Goal: Communication & Community: Answer question/provide support

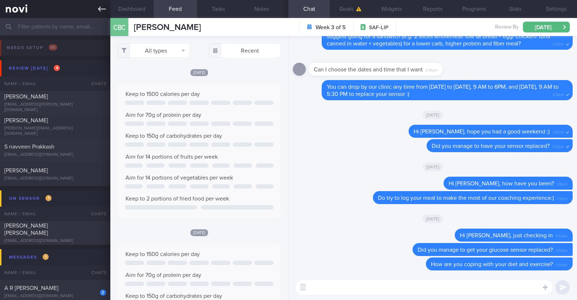
click at [101, 10] on icon at bounding box center [102, 9] width 8 height 8
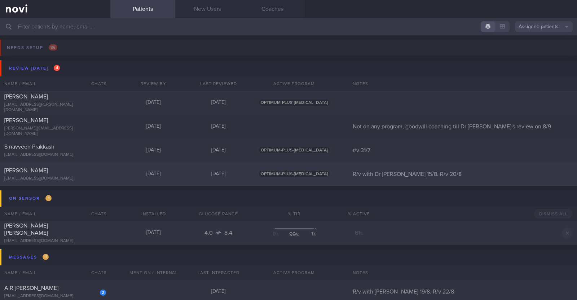
click at [71, 176] on div "[EMAIL_ADDRESS][DOMAIN_NAME]" at bounding box center [55, 178] width 102 height 5
select select "7"
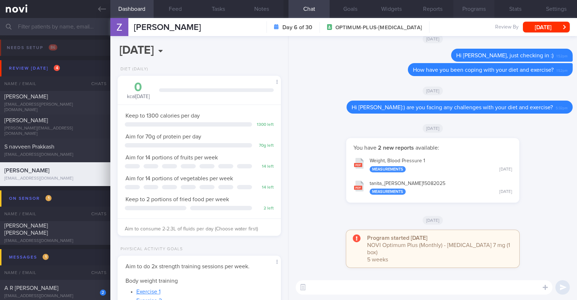
click at [462, 10] on button "Programs" at bounding box center [473, 9] width 41 height 18
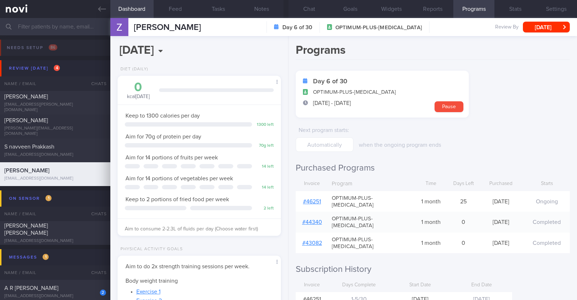
click at [316, 199] on link "# 46251" at bounding box center [312, 202] width 18 height 6
click at [262, 6] on button "Notes" at bounding box center [261, 9] width 43 height 18
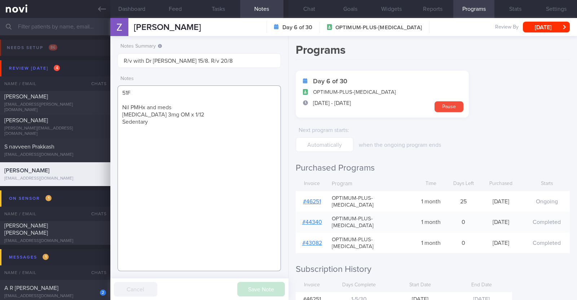
drag, startPoint x: 187, startPoint y: 113, endPoint x: 118, endPoint y: 114, distance: 69.2
click at [118, 114] on textarea "51F Nil PMHx and meds Rybelsus 3mg OM x 1/12 Sedentary" at bounding box center [198, 178] width 163 height 186
paste textarea "7mg OM"
type textarea "51F Nil PMHx and meds Rybelsus 7mg OM Sedentary"
click at [255, 293] on button "Save Note" at bounding box center [261, 289] width 48 height 14
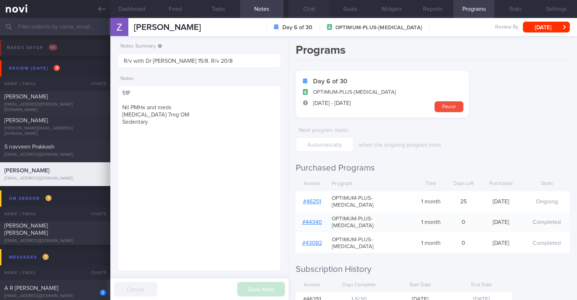
click at [309, 5] on button "Chat" at bounding box center [308, 9] width 41 height 18
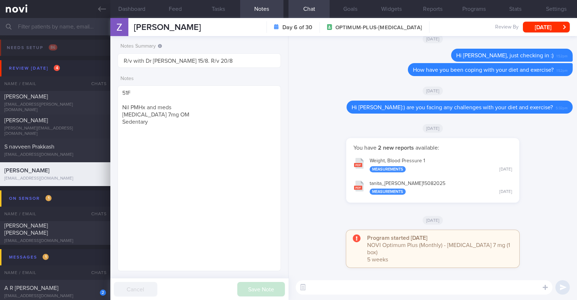
click at [418, 286] on textarea at bounding box center [424, 287] width 257 height 14
type textarea "Hi Zakiah, just checking in:)"
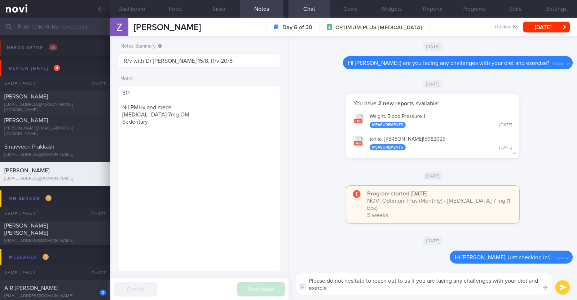
type textarea "Please do not hesitate to reach out to us if you are facing any challenges with…"
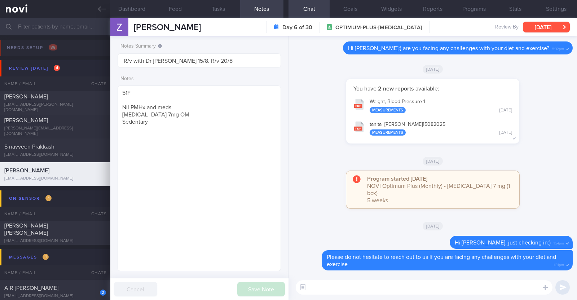
click at [550, 26] on button "[DATE]" at bounding box center [546, 27] width 47 height 11
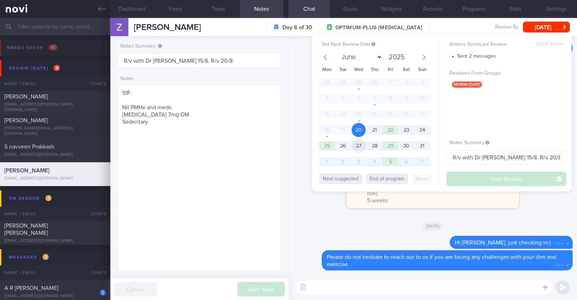
click at [360, 146] on span "27" at bounding box center [358, 146] width 14 height 14
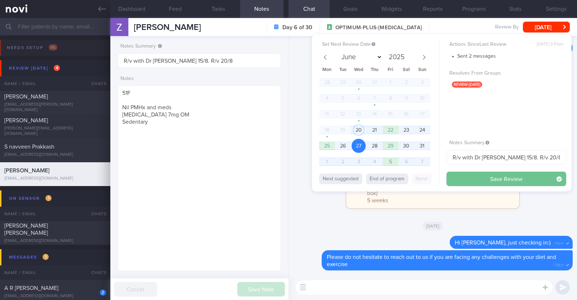
click at [468, 176] on button "Save Review" at bounding box center [506, 179] width 120 height 14
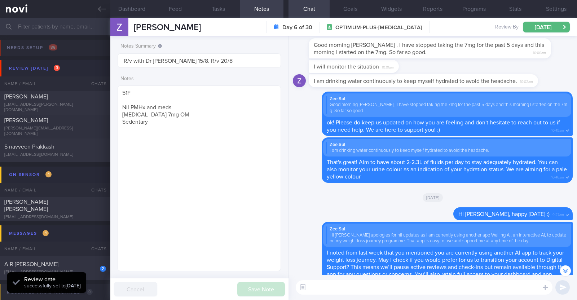
scroll to position [-405, 0]
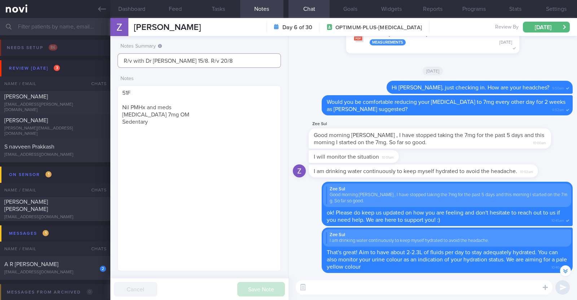
drag, startPoint x: 210, startPoint y: 59, endPoint x: 107, endPoint y: 57, distance: 102.7
click at [107, 57] on div "Patients New Users Coaches Assigned patients Assigned patients All active patie…" at bounding box center [288, 159] width 577 height 282
type input "KIV downgrade to digital support on 27/8"
click at [256, 285] on button "Save Note" at bounding box center [261, 289] width 48 height 14
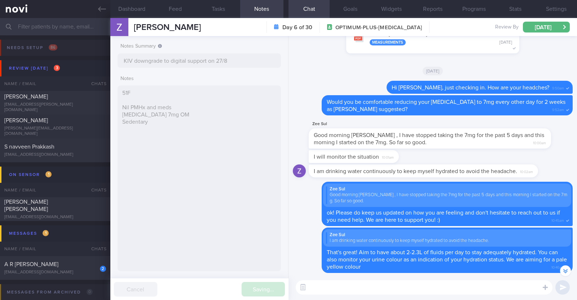
type input "KIV downgrade to digital support on 27/8"
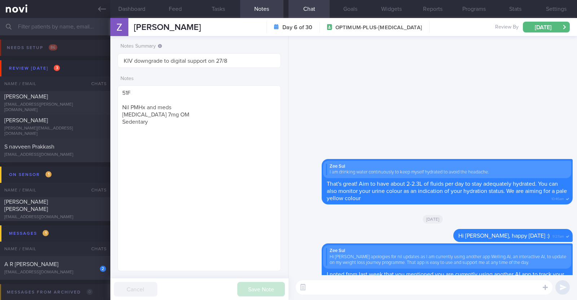
scroll to position [0, 0]
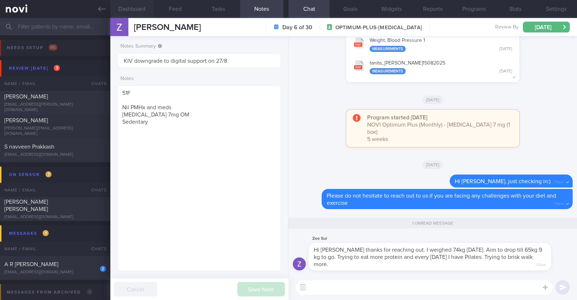
click at [138, 6] on button "Dashboard" at bounding box center [131, 9] width 43 height 18
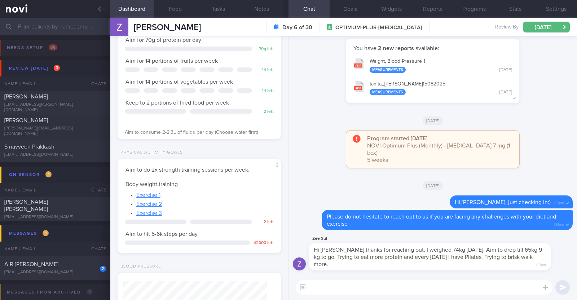
scroll to position [286, 0]
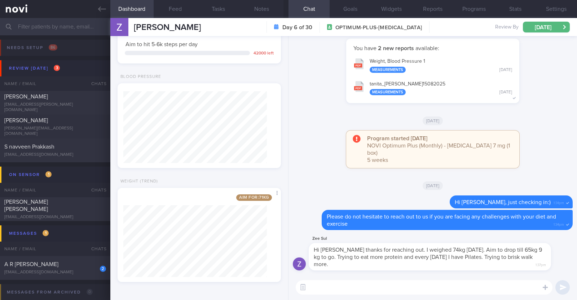
click at [468, 289] on textarea at bounding box center [424, 287] width 257 height 14
type textarea "That's wonderful to hear Zakiah!"
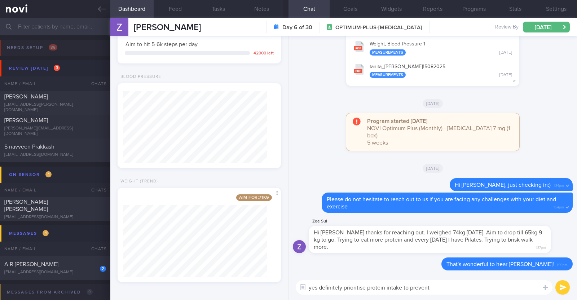
type textarea "yes definitely prioritise protein intake to prevent m"
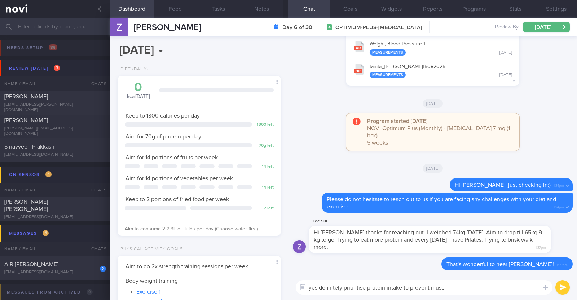
select select "7"
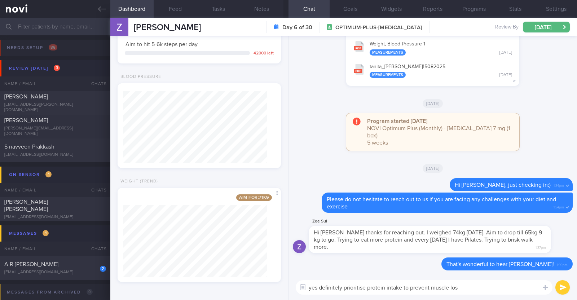
type textarea "yes definitely prioritise protein intake to prevent muscle loss"
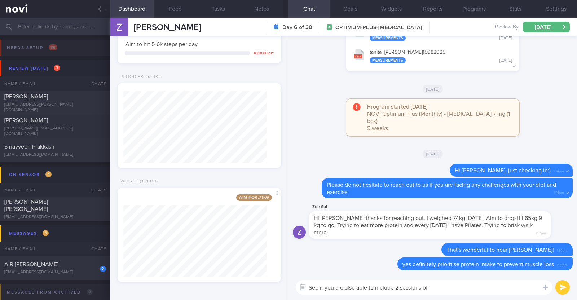
type textarea "See if you are also able to include 2 sessions of"
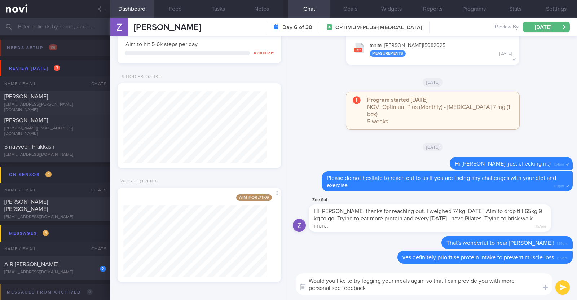
type textarea "Would you like to try logging your meals again so that I can provide you with m…"
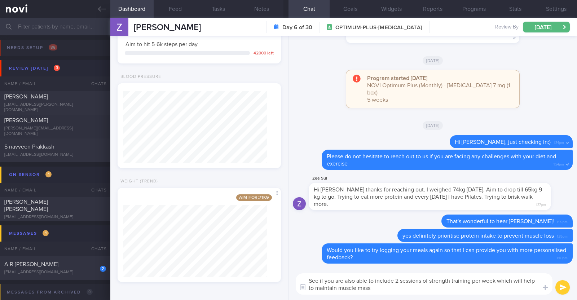
click at [421, 281] on textarea "See if you are also able to include 2 sessions of strength training per week wh…" at bounding box center [424, 283] width 257 height 21
click at [413, 289] on textarea "See if you are also able to include 2 sessions (20-30min) of strength training …" at bounding box center [424, 283] width 257 height 21
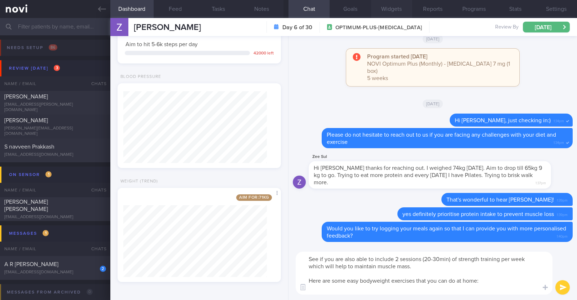
paste textarea "Body weight training - [Exercise 1](https://www.youtube.com/watch?v=tczWD8MPreY…"
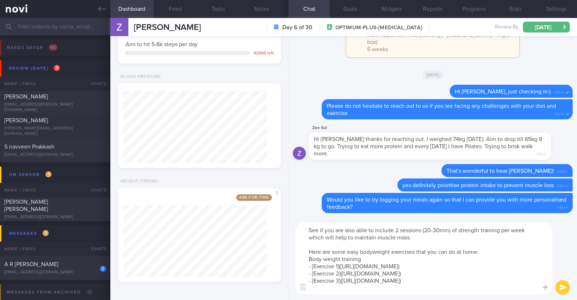
drag, startPoint x: 364, startPoint y: 258, endPoint x: 299, endPoint y: 260, distance: 65.6
click at [306, 260] on textarea "See if you are also able to include 2 sessions (20-30min) of strength training …" at bounding box center [424, 259] width 257 height 72
type textarea "See if you are also able to include 2 sessions (20-30min) of strength training …"
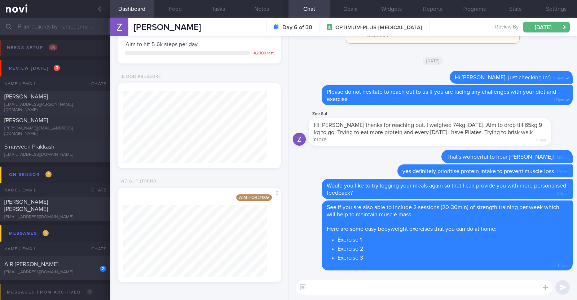
click at [346, 283] on textarea at bounding box center [424, 287] width 257 height 14
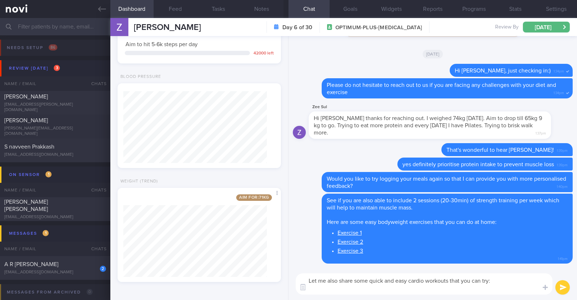
paste textarea "*Home based cardio workouts* [15 Minute Full Body Cardio Workout (No Equipment)…"
type textarea "Let me also share some quick and easy cardio workouts that you can try: *Home b…"
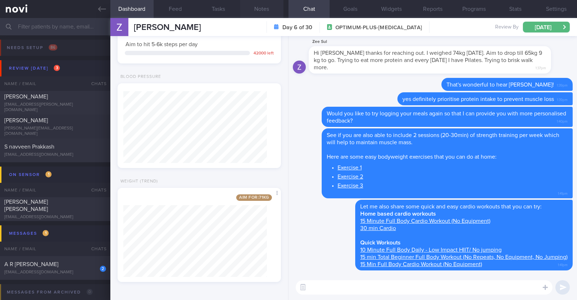
click at [265, 8] on button "Notes" at bounding box center [261, 9] width 43 height 18
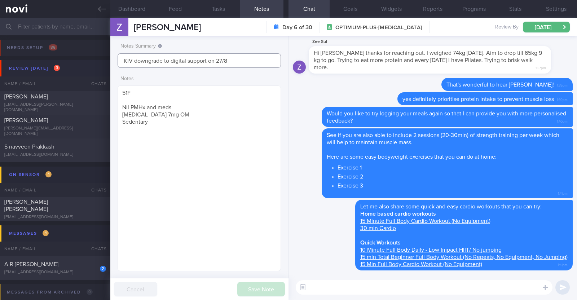
drag, startPoint x: 234, startPoint y: 57, endPoint x: 21, endPoint y: 62, distance: 212.7
click at [21, 62] on div "Patients New Users Coaches Assigned patients Assigned patients All active patie…" at bounding box center [288, 159] width 577 height 282
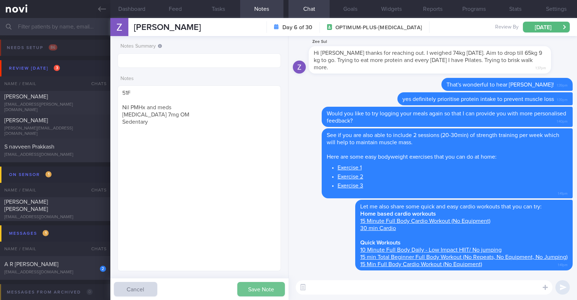
click at [257, 288] on button "Save Note" at bounding box center [261, 289] width 48 height 14
click at [22, 148] on span "S navveen Prakkash" at bounding box center [29, 147] width 50 height 6
type input "r/v 31/7"
type textarea "29M Comorbidities Obesity Elevated BP Likely insulin resistance Dyslipidemia Vi…"
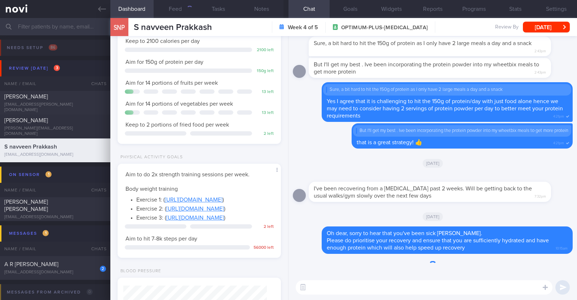
scroll to position [82, 143]
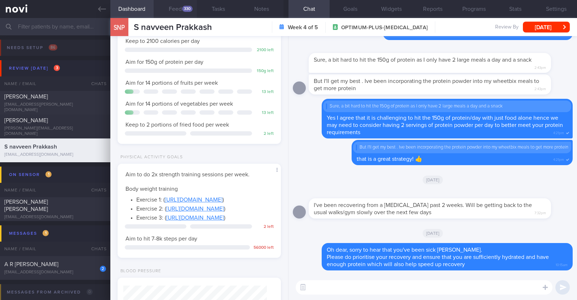
click at [192, 5] on button "Feed 330" at bounding box center [175, 9] width 43 height 18
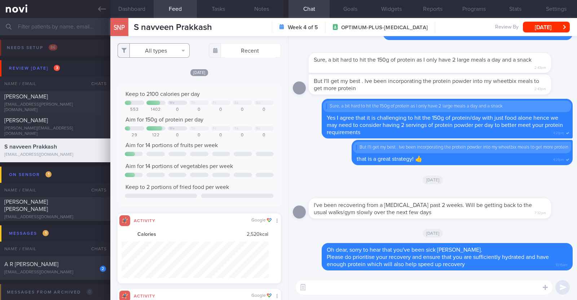
click at [179, 51] on button "All types" at bounding box center [153, 50] width 72 height 14
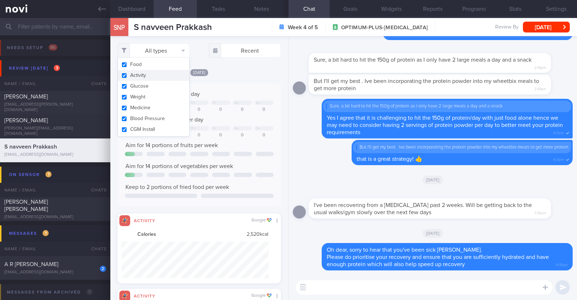
click at [154, 72] on button "Activity" at bounding box center [153, 75] width 71 height 11
checkbox input "false"
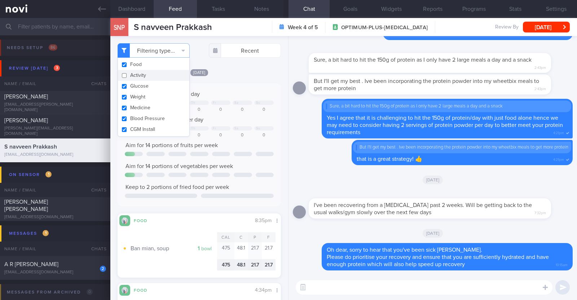
scroll to position [45, 0]
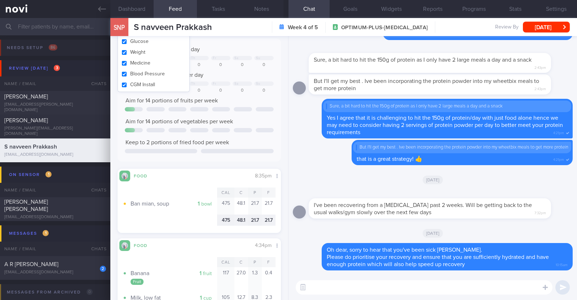
click at [277, 86] on div "Filtering type... Food Activity Glucose Weight Medicine Blood Pressure CGM Inst…" at bounding box center [199, 168] width 178 height 264
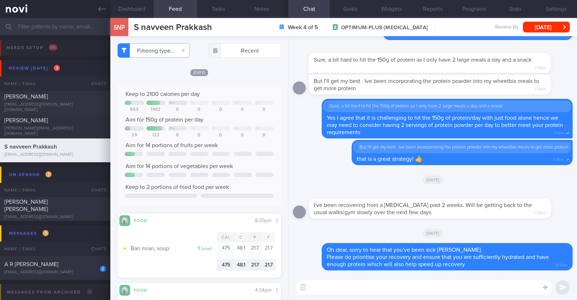
select select "7"
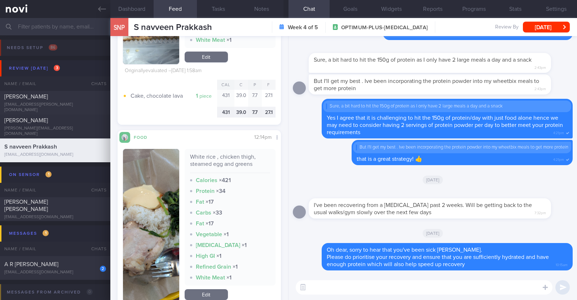
scroll to position [1712, 0]
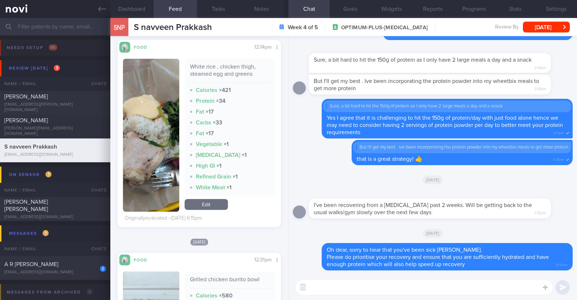
click at [374, 289] on textarea at bounding box center [424, 287] width 257 height 14
click at [314, 287] on textarea "HI Navveen" at bounding box center [424, 287] width 257 height 14
click at [340, 285] on textarea "Hi Navveen" at bounding box center [424, 287] width 257 height 14
type textarea "Hi Navveen,"
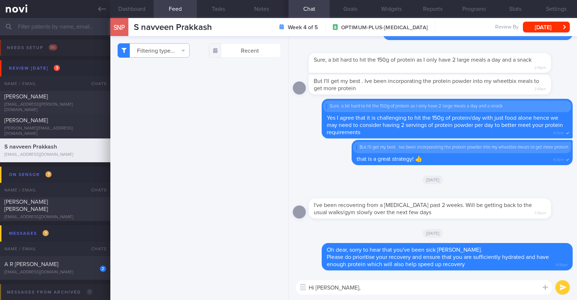
select select "7"
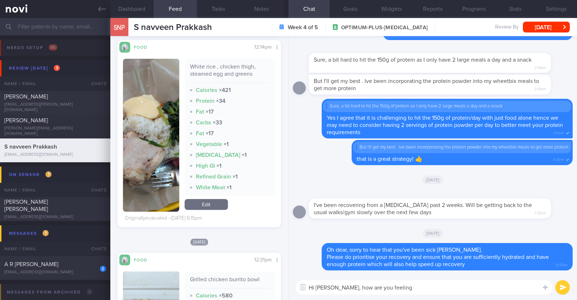
type textarea "Hi Navveen, how are you feeling?"
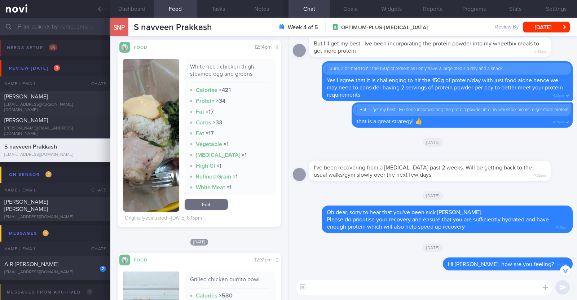
scroll to position [-37, 0]
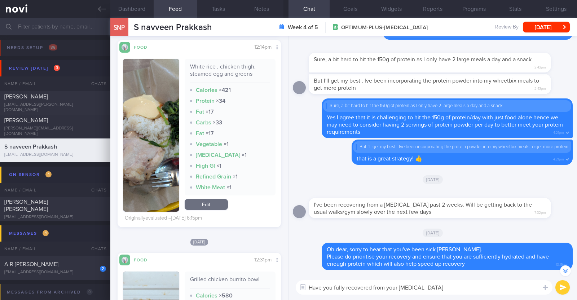
type textarea "Have you fully recovered from your lung infection?"
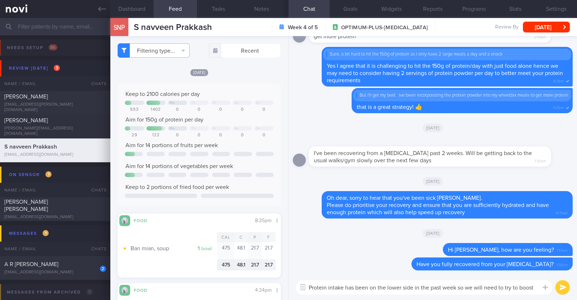
scroll to position [-6, 0]
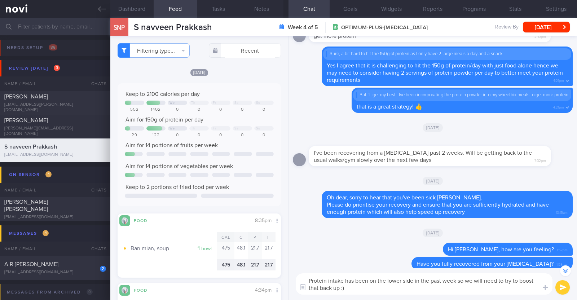
type textarea "Protein intake has been on the lower side in the past week so we will need to t…"
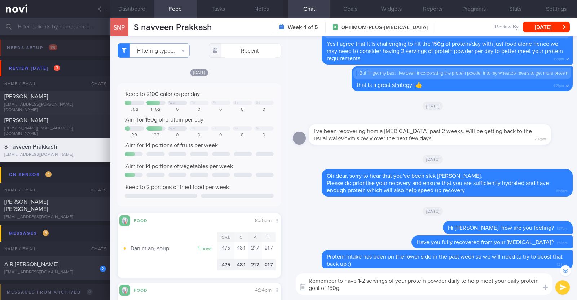
type textarea "Remember to have 1-2 servings of your protein powder daily to help meet your da…"
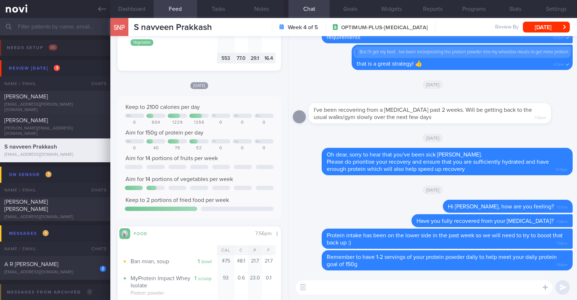
scroll to position [675, 0]
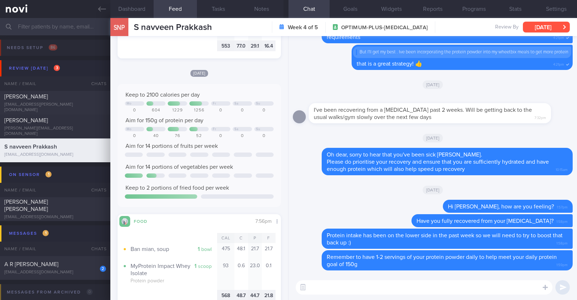
click at [531, 26] on button "Wed, 20 Aug" at bounding box center [546, 27] width 47 height 11
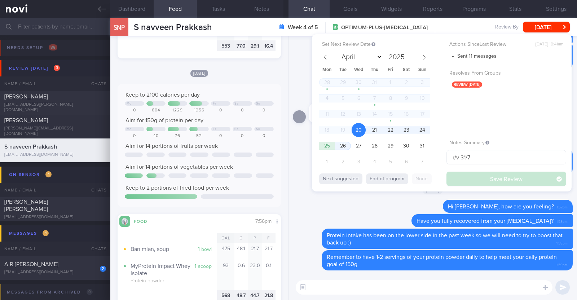
click at [303, 83] on div "Tue, 12 Aug" at bounding box center [433, 84] width 280 height 20
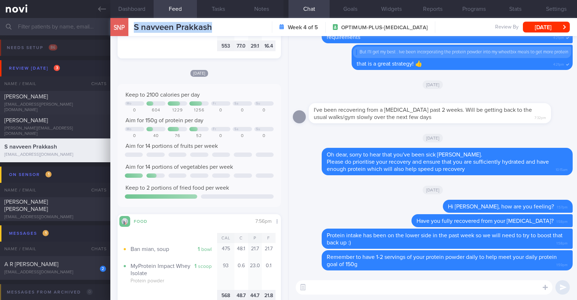
drag, startPoint x: 133, startPoint y: 24, endPoint x: 221, endPoint y: 20, distance: 88.4
click at [221, 20] on div "SnP S navveen Prakkash S navveen Prakkash navveen94@outlook.com Week 4 of 5 OPT…" at bounding box center [343, 27] width 466 height 18
copy span "S navveen Prakkash"
click at [256, 12] on button "Notes" at bounding box center [261, 9] width 43 height 18
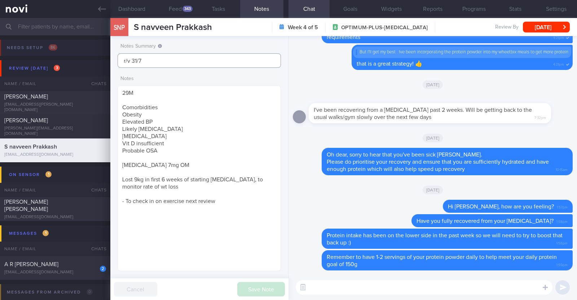
drag, startPoint x: 146, startPoint y: 60, endPoint x: 67, endPoint y: 48, distance: 80.2
click at [67, 48] on div "Patients New Users Coaches Assigned patients Assigned patients All active patie…" at bounding box center [288, 159] width 577 height 282
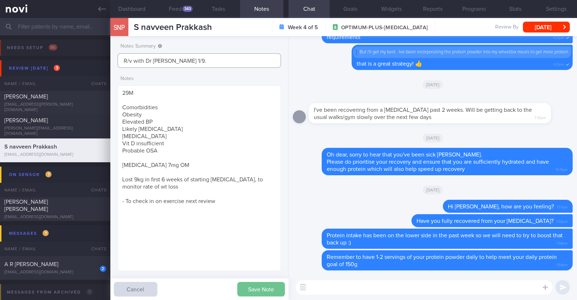
type input "R/v with Dr JJ 1/9."
click at [258, 285] on button "Save Note" at bounding box center [261, 289] width 48 height 14
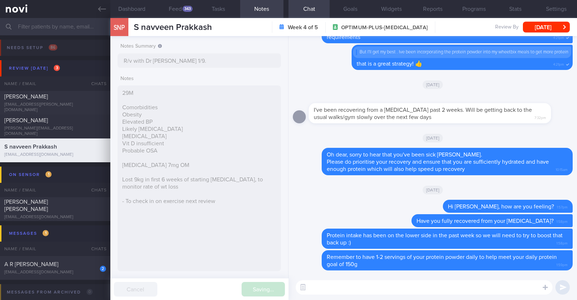
type input "R/v with Dr JJ 1/9."
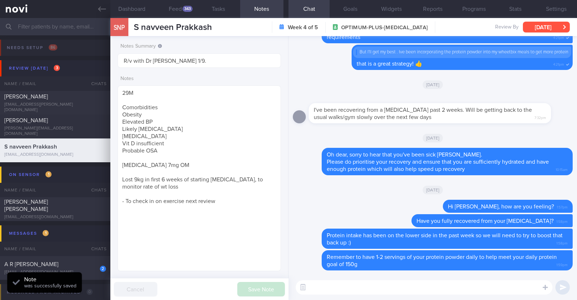
click at [537, 24] on button "Wed, 20 Aug" at bounding box center [546, 27] width 47 height 11
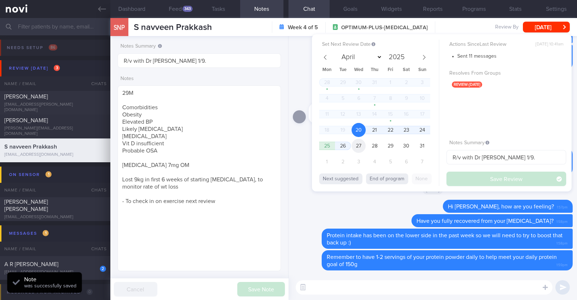
click at [363, 142] on span "27" at bounding box center [358, 146] width 14 height 14
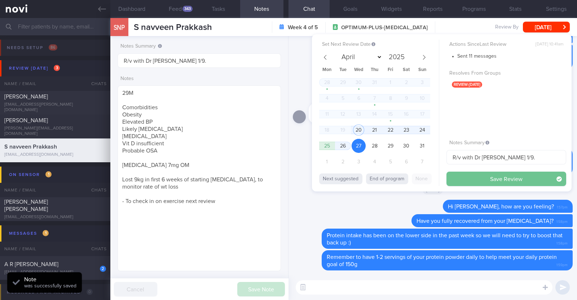
click at [496, 183] on button "Save Review" at bounding box center [506, 179] width 120 height 14
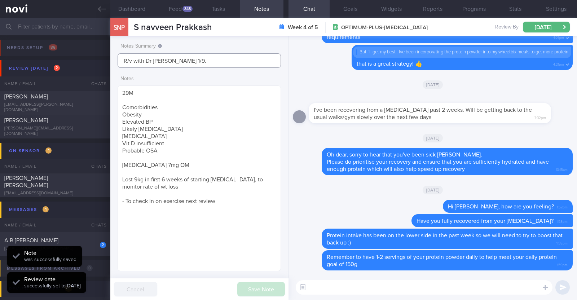
click at [210, 61] on input "R/v with Dr JJ 1/9." at bounding box center [198, 60] width 163 height 14
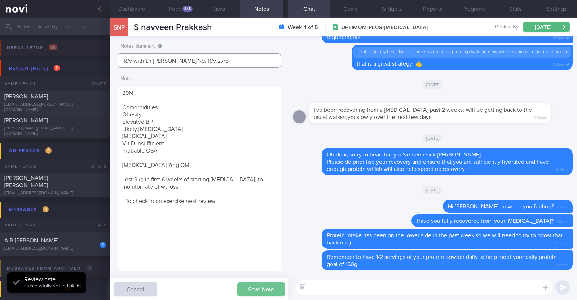
type input "R/v with Dr JJ 1/9. R/v 27/8"
click at [257, 290] on button "Save Note" at bounding box center [261, 289] width 48 height 14
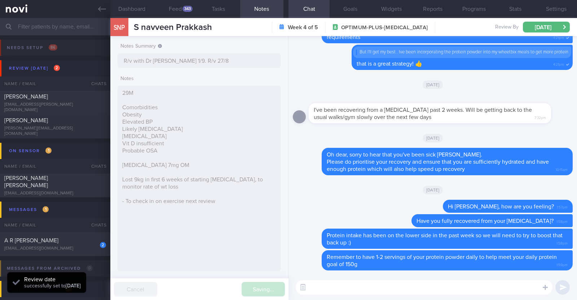
type input "R/v with Dr JJ 1/9. R/v 27/8"
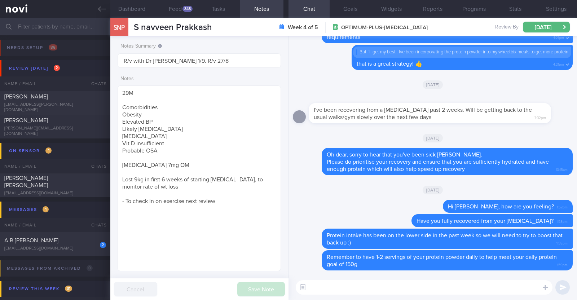
click at [77, 30] on input "text" at bounding box center [288, 26] width 577 height 17
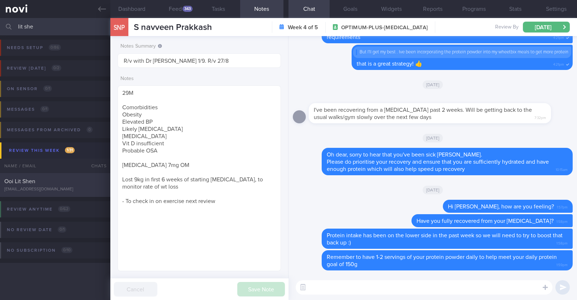
type input "lit she"
click at [62, 186] on div "Ooi Lit Shen lsooi7203@gmail.com" at bounding box center [55, 185] width 110 height 14
type textarea "22M Nil PMHx/ meds Running x 3/week (30 mins), strength training (upper body) x…"
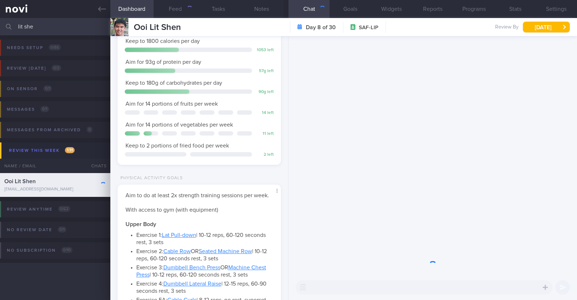
scroll to position [73, 146]
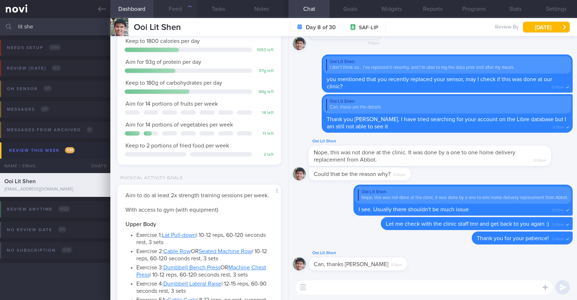
click at [180, 1] on button "Feed" at bounding box center [175, 9] width 43 height 18
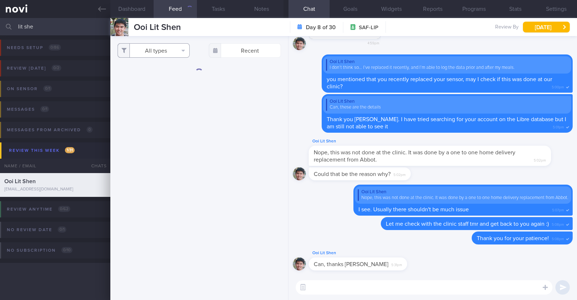
click at [178, 49] on button "All types" at bounding box center [153, 50] width 72 height 14
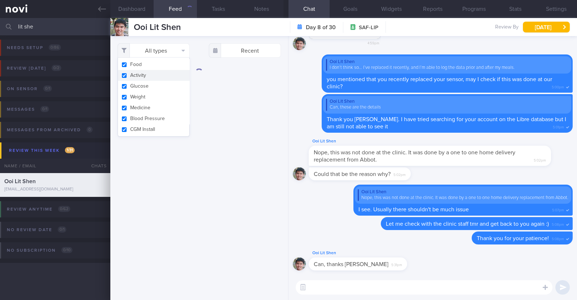
click at [154, 75] on button "Activity" at bounding box center [153, 75] width 71 height 11
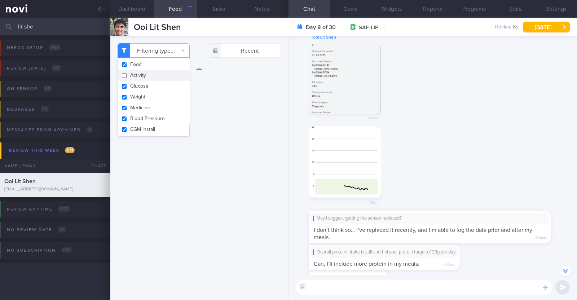
scroll to position [-450, 0]
click at [369, 147] on button "button" at bounding box center [345, 162] width 72 height 72
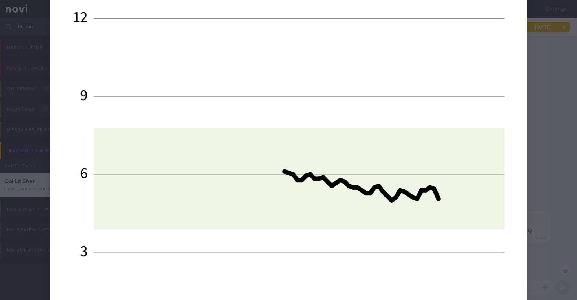
scroll to position [541, 0]
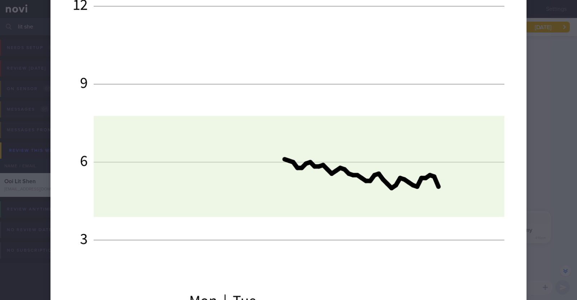
click at [522, 151] on img at bounding box center [288, 5] width 476 height 1034
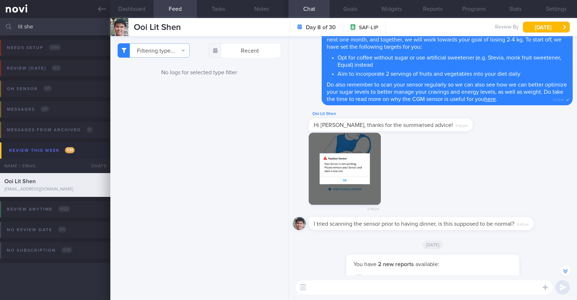
scroll to position [-1393, 0]
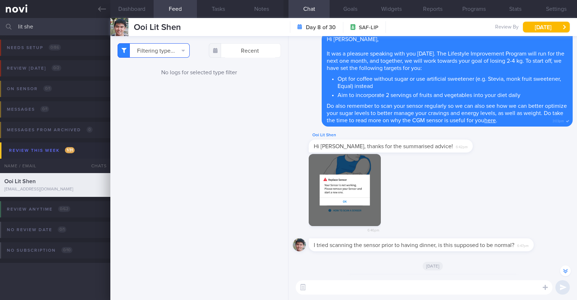
click at [161, 47] on button "Filtering type..." at bounding box center [153, 50] width 72 height 14
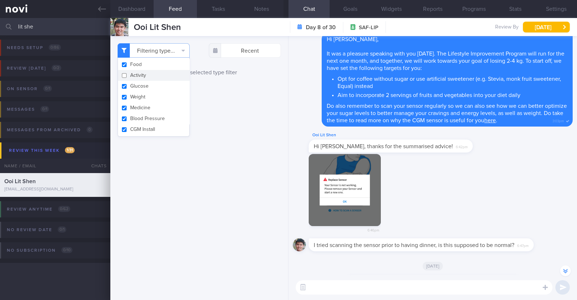
click at [146, 74] on button "Activity" at bounding box center [153, 75] width 71 height 11
checkbox input "false"
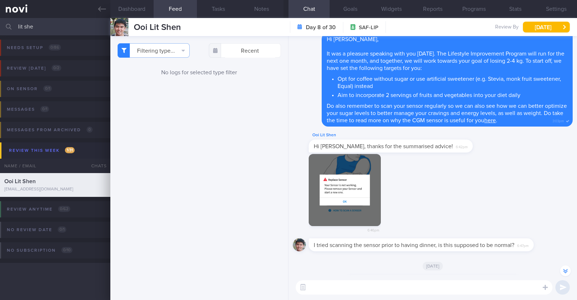
click at [225, 72] on div "No logs for selected type filter" at bounding box center [198, 72] width 163 height 8
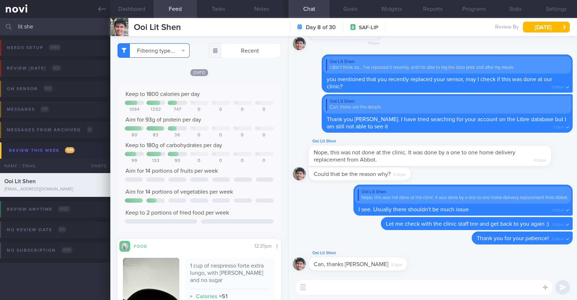
click at [167, 53] on button "Filtering type..." at bounding box center [153, 50] width 72 height 14
click at [228, 62] on div "Filtering type... Food Activity Glucose Weight Medicine Blood Pressure [MEDICAL…" at bounding box center [199, 168] width 178 height 264
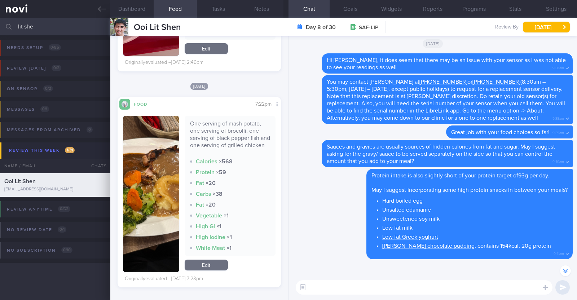
scroll to position [-1349, 0]
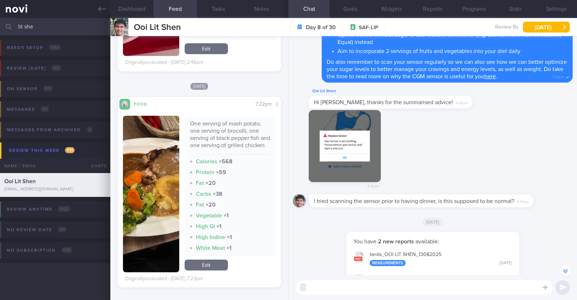
click at [342, 139] on button "button" at bounding box center [345, 146] width 72 height 72
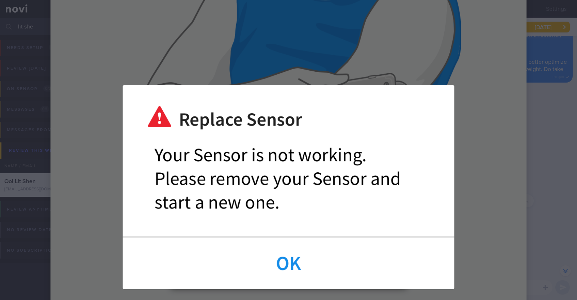
scroll to position [360, 0]
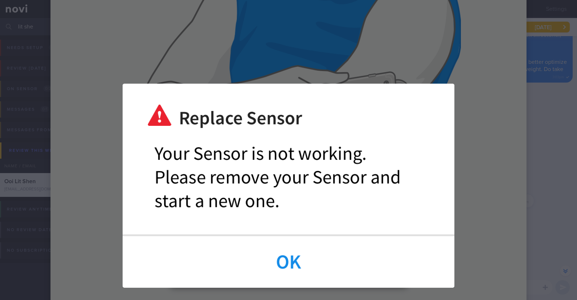
click at [540, 155] on div at bounding box center [288, 185] width 533 height 1091
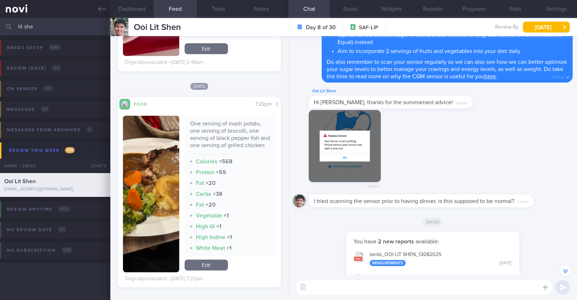
click at [376, 141] on button "button" at bounding box center [345, 146] width 72 height 72
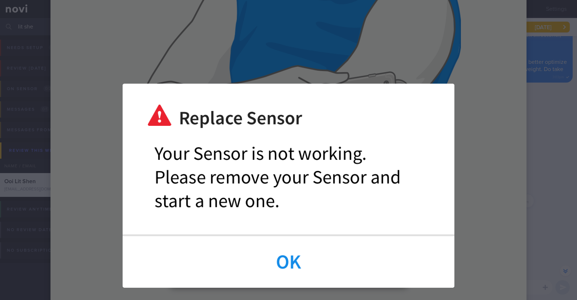
scroll to position [405, 0]
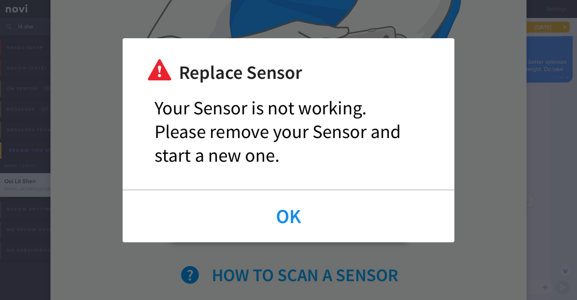
click at [544, 102] on div at bounding box center [288, 140] width 533 height 1091
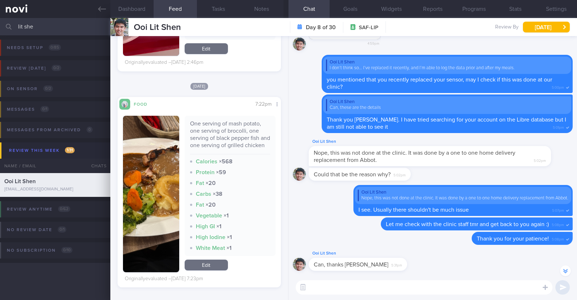
scroll to position [0, 0]
click at [360, 288] on textarea at bounding box center [424, 287] width 257 height 14
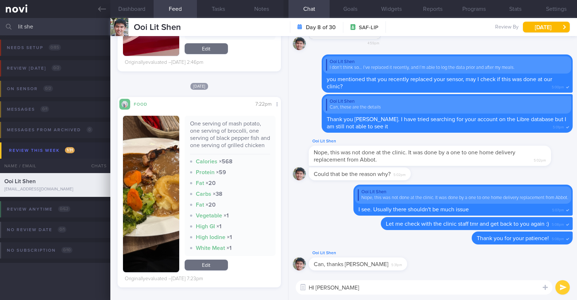
click at [314, 285] on textarea "HI [PERSON_NAME]" at bounding box center [424, 287] width 257 height 14
click at [342, 283] on textarea "Hi [PERSON_NAME]" at bounding box center [424, 287] width 257 height 14
click at [479, 286] on textarea "Hi [PERSON_NAME], could I get you to follow the steps below to see if" at bounding box center [424, 287] width 257 height 14
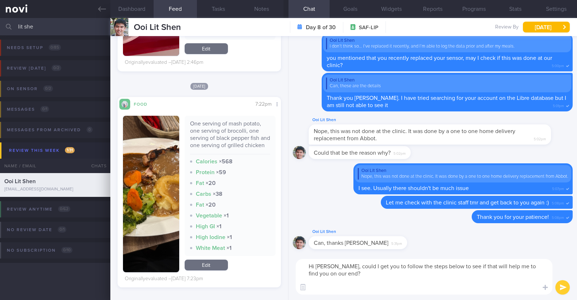
paste textarea "could you please link your Librelink app to our NOVI Health practice > click on…"
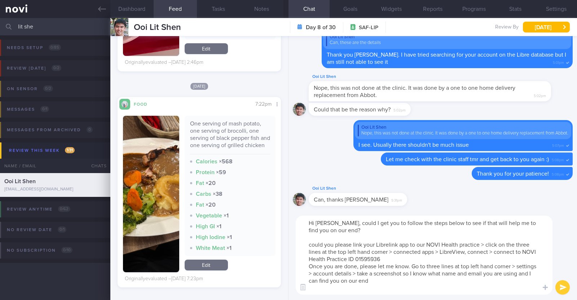
drag, startPoint x: 309, startPoint y: 244, endPoint x: 345, endPoint y: 244, distance: 36.8
click at [350, 244] on textarea "Hi [PERSON_NAME], could I get you to follow the steps below to see if that will…" at bounding box center [424, 255] width 257 height 79
click at [311, 244] on textarea "Hi [PERSON_NAME], could I get you to follow the steps below to see if that will…" at bounding box center [424, 255] width 257 height 79
drag, startPoint x: 306, startPoint y: 245, endPoint x: 351, endPoint y: 244, distance: 45.4
click at [351, 244] on textarea "Hi [PERSON_NAME], could I get you to follow the steps below to see if that will…" at bounding box center [424, 255] width 257 height 79
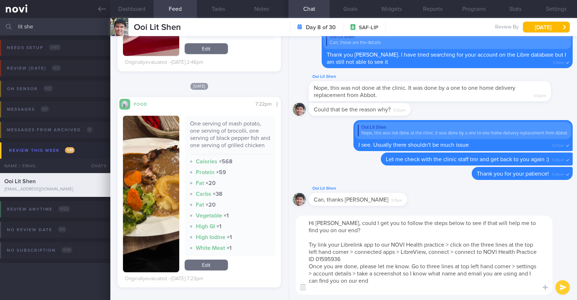
click at [326, 242] on textarea "Hi [PERSON_NAME], could I get you to follow the steps below to see if that will…" at bounding box center [424, 255] width 257 height 79
type textarea "Hi [PERSON_NAME], could I get you to follow the steps below to see if that will…"
click at [399, 278] on textarea "Hi [PERSON_NAME], could I get you to follow the steps below to see if that will…" at bounding box center [424, 255] width 257 height 79
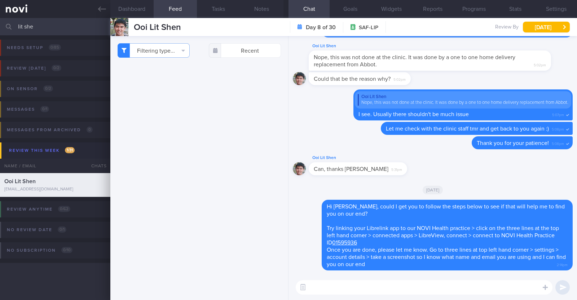
scroll to position [4459, 0]
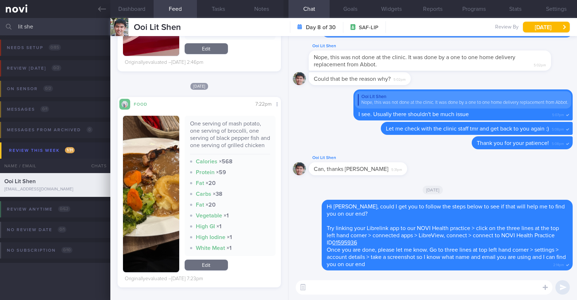
drag, startPoint x: 39, startPoint y: 31, endPoint x: 0, endPoint y: 30, distance: 39.3
click at [0, 30] on input "lit she" at bounding box center [288, 26] width 577 height 17
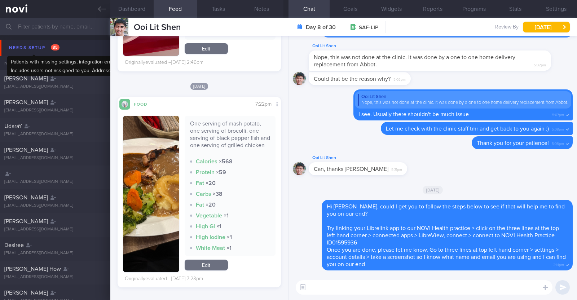
click at [35, 50] on div "Needs setup 85" at bounding box center [34, 48] width 54 height 10
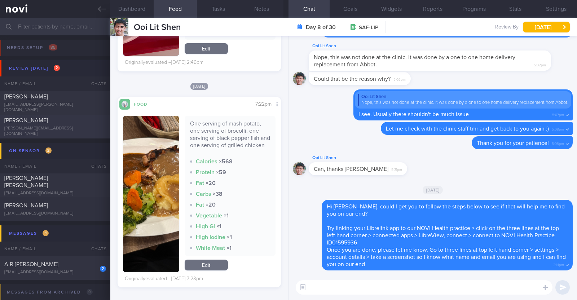
click at [79, 124] on div "[PERSON_NAME]" at bounding box center [54, 120] width 100 height 7
type input "Not on any program, goodwill coaching till Dr [PERSON_NAME]'s review on 8/9"
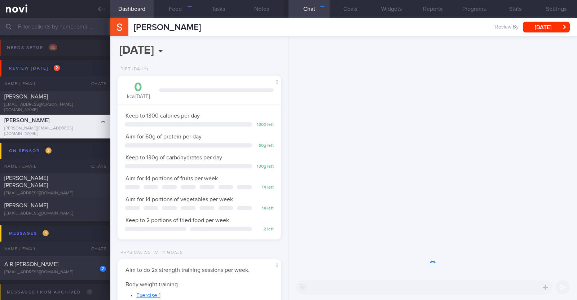
scroll to position [82, 143]
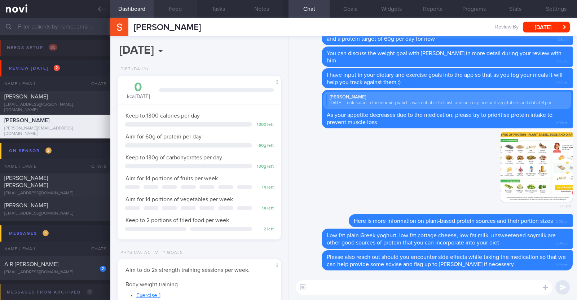
click at [169, 12] on button "Feed" at bounding box center [175, 9] width 43 height 18
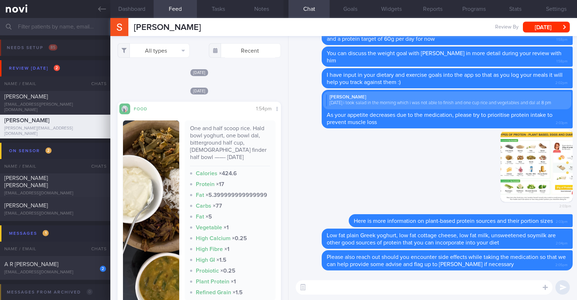
click at [256, 77] on div "All types Food Activity Glucose Weight Medicine Blood Pressure [MEDICAL_DATA] I…" at bounding box center [199, 168] width 178 height 264
click at [350, 289] on textarea at bounding box center [424, 287] width 257 height 14
type textarea "Hi Shirishma, just checking in"
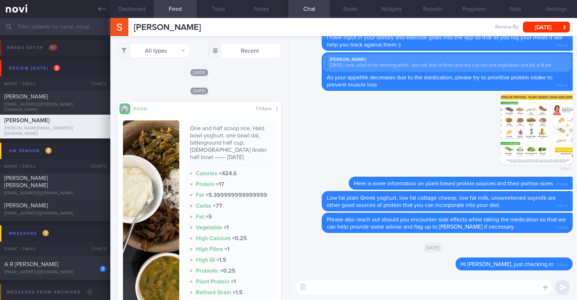
click at [351, 281] on textarea at bounding box center [424, 287] width 257 height 14
paste textarea "do try out our [AI photo food logging](https://novi-health.notion.site/NOVI-Hea…"
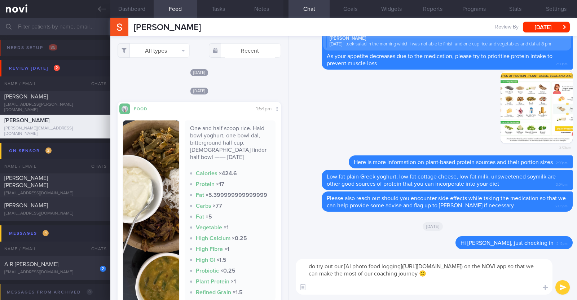
click at [311, 263] on textarea "do try out our [AI photo food logging](https://novi-health.notion.site/NOVI-Hea…" at bounding box center [424, 277] width 257 height 36
drag, startPoint x: 527, startPoint y: 273, endPoint x: 418, endPoint y: 283, distance: 108.9
click at [418, 283] on textarea "Do try out our [AI photo food logging](https://novi-health.notion.site/NOVI-Hea…" at bounding box center [424, 277] width 257 height 36
type textarea "Do try out our [AI photo food logging](https://novi-health.notion.site/NOVI-Hea…"
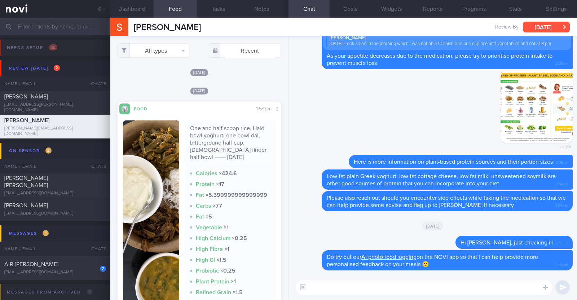
click at [535, 27] on button "[DATE]" at bounding box center [546, 27] width 47 height 11
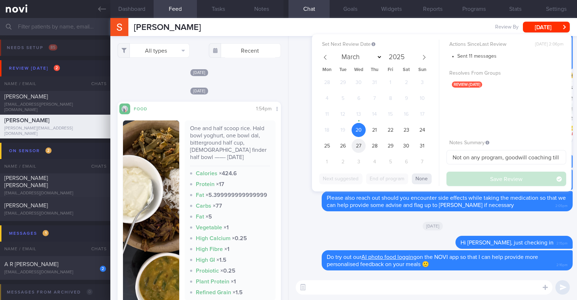
click at [358, 146] on span "27" at bounding box center [358, 146] width 14 height 14
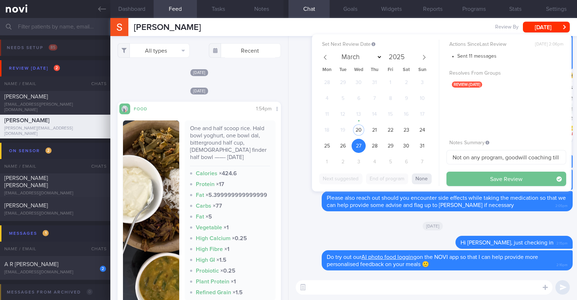
click at [467, 176] on button "Save Review" at bounding box center [506, 179] width 120 height 14
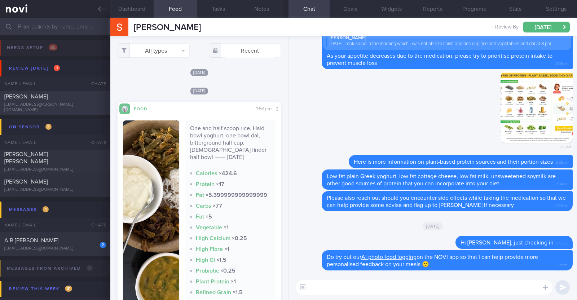
click at [79, 107] on div "[EMAIL_ADDRESS][PERSON_NAME][DOMAIN_NAME]" at bounding box center [55, 107] width 102 height 11
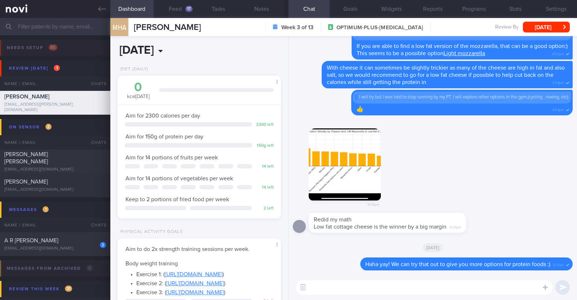
scroll to position [82, 143]
click at [182, 5] on button "Feed 17" at bounding box center [175, 9] width 43 height 18
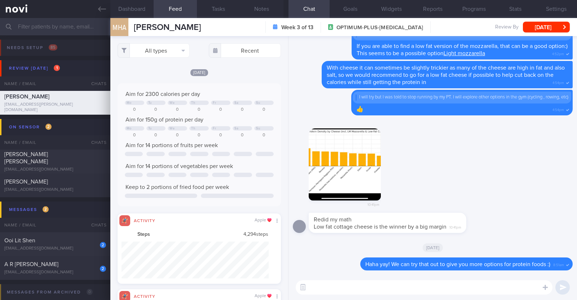
select select "7"
click at [56, 249] on div "[EMAIL_ADDRESS][DOMAIN_NAME]" at bounding box center [55, 248] width 102 height 5
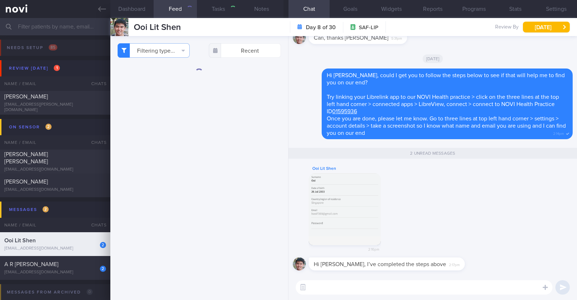
checkbox input "false"
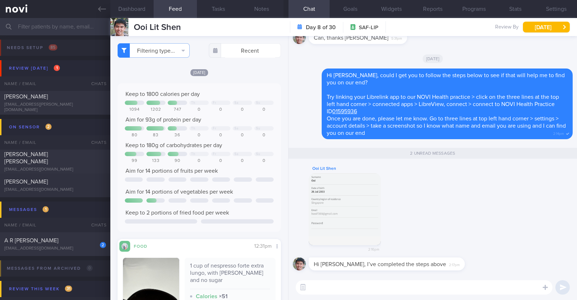
click at [350, 205] on button "button" at bounding box center [345, 209] width 72 height 72
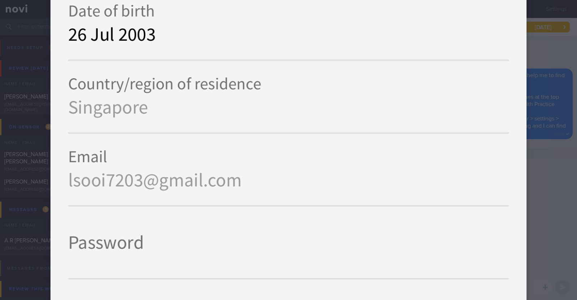
scroll to position [405, 0]
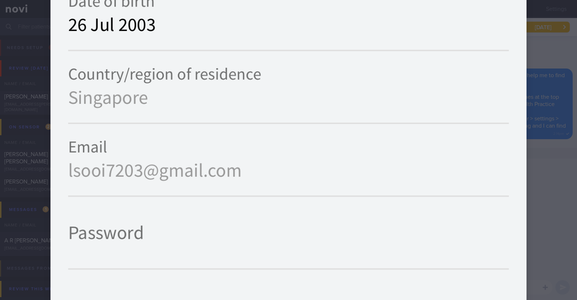
click at [539, 147] on div at bounding box center [288, 140] width 533 height 1091
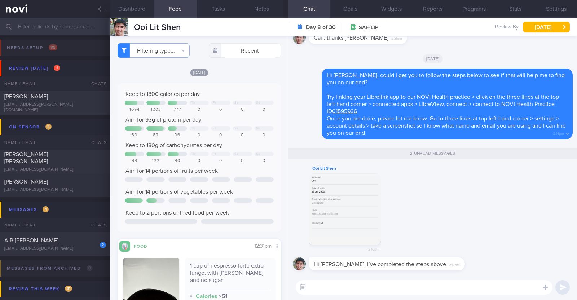
click at [398, 292] on textarea at bounding box center [424, 287] width 257 height 14
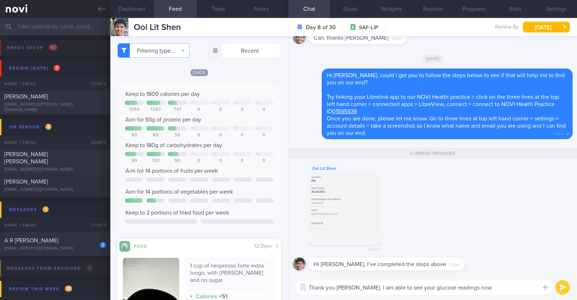
type textarea "Thank you [PERSON_NAME]. I am able to see your glucose readings now!"
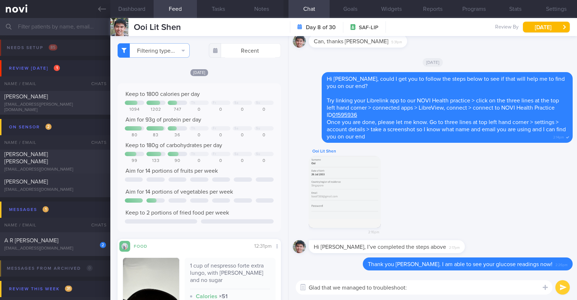
type textarea "Glad that we managed to troubleshoot:)"
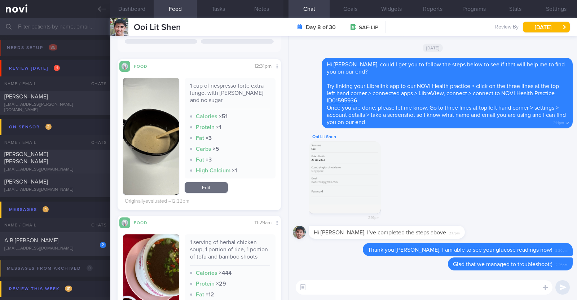
scroll to position [0, 0]
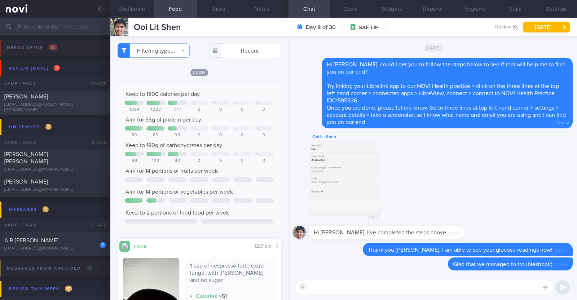
click at [56, 103] on div "MUJAHED HAJ ABDULLAH eng.mujahed@me.com" at bounding box center [55, 103] width 110 height 20
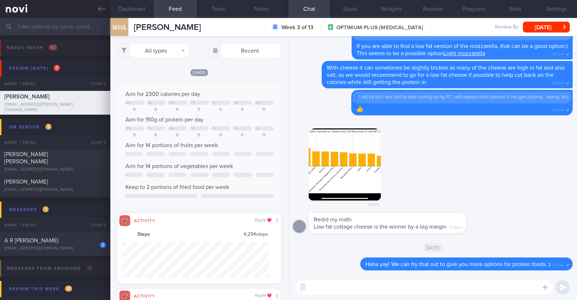
scroll to position [37, 147]
click at [165, 53] on button "All types" at bounding box center [153, 50] width 72 height 14
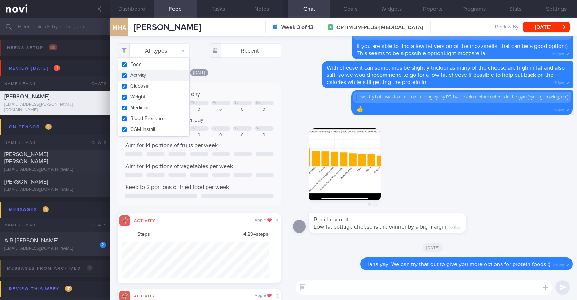
click at [153, 75] on button "Activity" at bounding box center [153, 75] width 71 height 11
checkbox input "false"
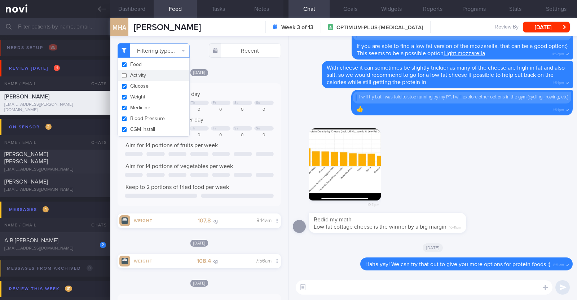
click at [239, 71] on div "Fri, 18 Jul" at bounding box center [198, 72] width 163 height 8
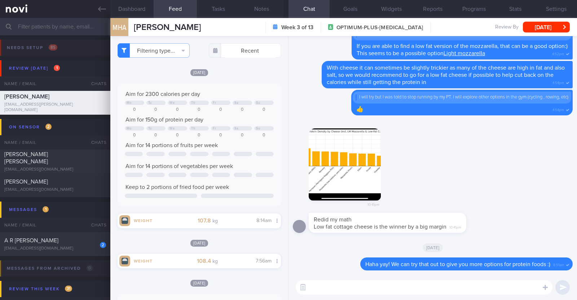
click at [384, 291] on textarea at bounding box center [424, 287] width 257 height 14
drag, startPoint x: 411, startPoint y: 289, endPoint x: 356, endPoint y: 287, distance: 55.2
click at [356, 287] on textarea "Hi Mujahed, happy Wednesday" at bounding box center [424, 287] width 257 height 14
type textarea "Hi [PERSON_NAME], happy hump day!"
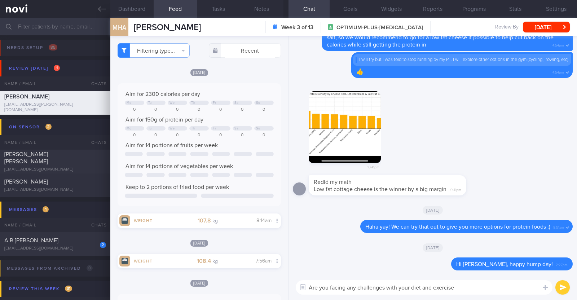
type textarea "Are you facing any challenges with your diet and exercise?"
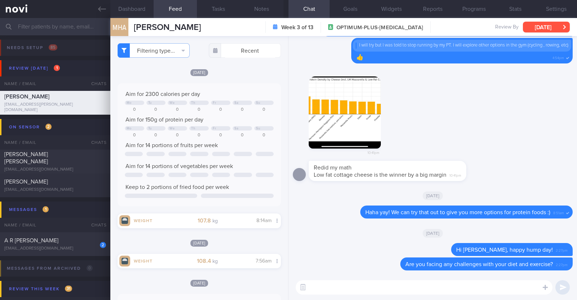
click at [538, 29] on button "[DATE]" at bounding box center [546, 27] width 47 height 11
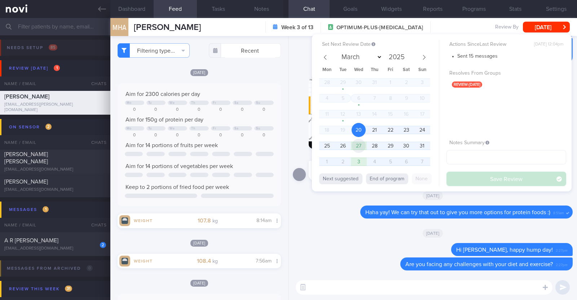
click at [358, 147] on span "27" at bounding box center [358, 146] width 14 height 14
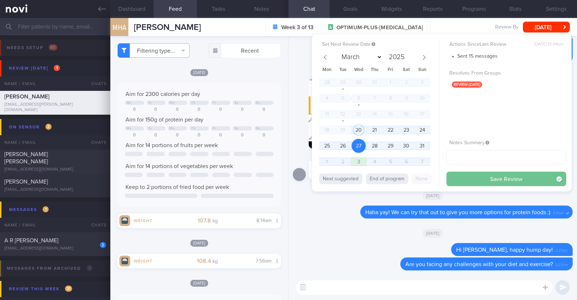
click at [479, 179] on button "Save Review" at bounding box center [506, 179] width 120 height 14
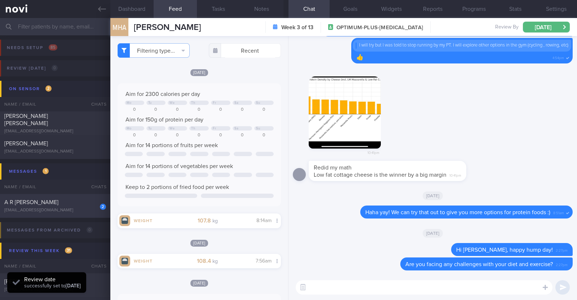
click at [74, 209] on div "[EMAIL_ADDRESS][DOMAIN_NAME]" at bounding box center [55, 210] width 102 height 5
type input "R/v with [PERSON_NAME] 19/8. R/v 22/8"
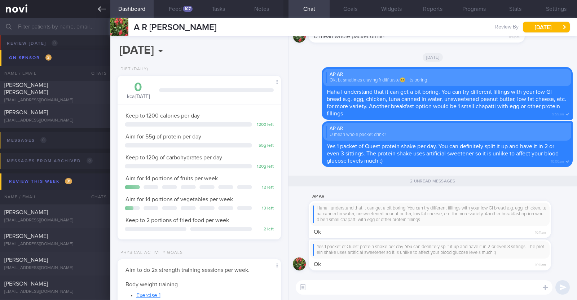
scroll to position [45, 0]
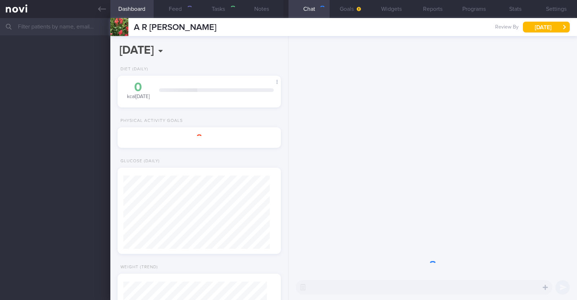
select select "7"
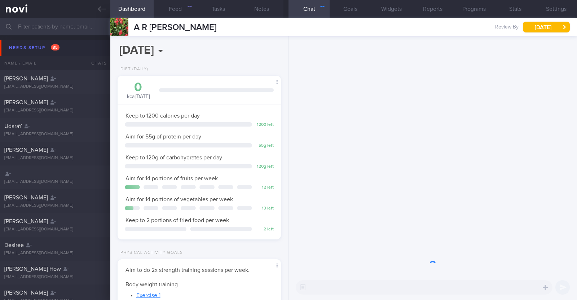
scroll to position [73, 146]
click at [27, 44] on div "Needs setup 85" at bounding box center [34, 48] width 54 height 10
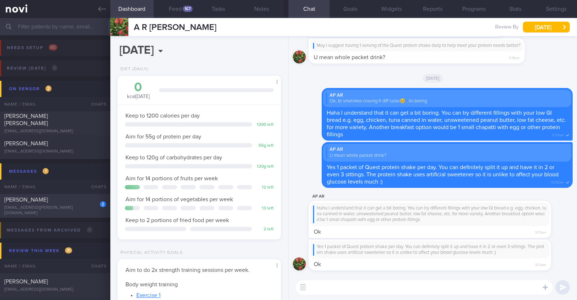
click at [72, 208] on div "[EMAIL_ADDRESS][PERSON_NAME][DOMAIN_NAME]" at bounding box center [55, 210] width 102 height 11
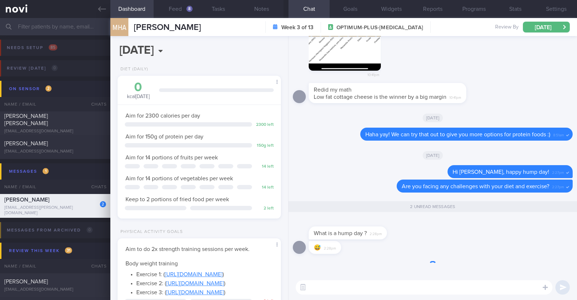
scroll to position [82, 143]
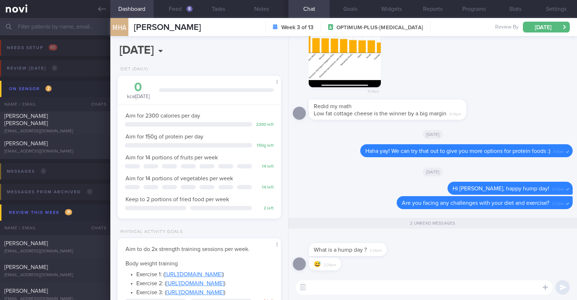
click at [403, 284] on textarea at bounding box center [424, 287] width 257 height 14
type textarea "M"
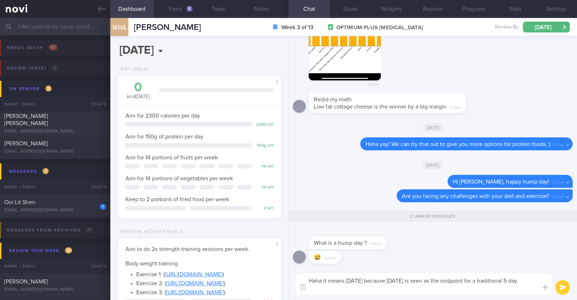
scroll to position [0, 0]
paste textarea "the rest of the week ([DATE] and [DATE]) is an easier downhill journey toward t…"
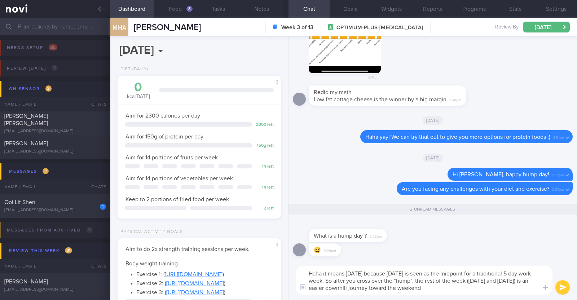
paste textarea "😀"
click at [375, 272] on textarea "Haha it means [DATE] because [DATE] is seen as the midpoint for a traditional 5…" at bounding box center [424, 280] width 257 height 28
type textarea "Haha it means [DATE]. Because [DATE] is seen as the midpoint for a traditional …"
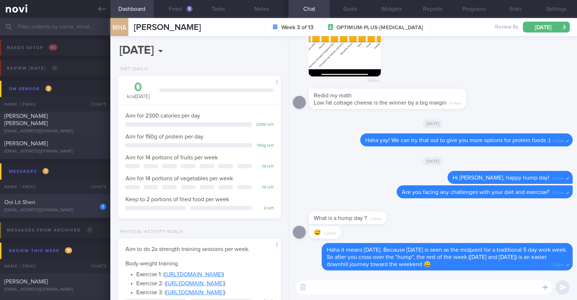
click at [80, 207] on div "1 Ooi Lit Shen [EMAIL_ADDRESS][DOMAIN_NAME]" at bounding box center [55, 206] width 110 height 14
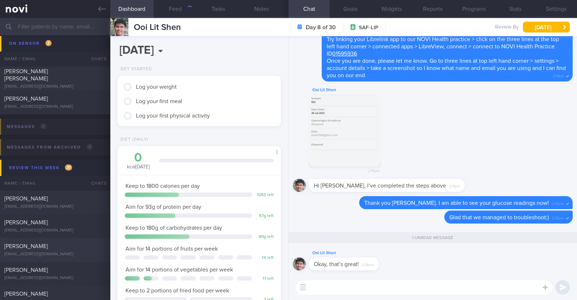
scroll to position [135, 0]
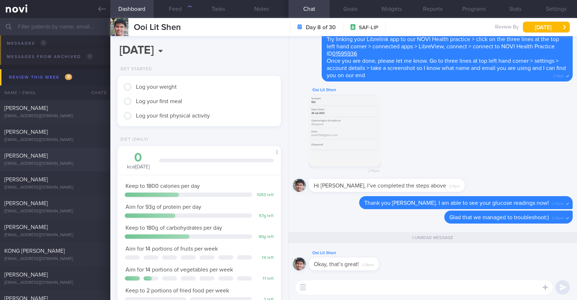
click at [85, 110] on div "[PERSON_NAME]" at bounding box center [54, 108] width 100 height 7
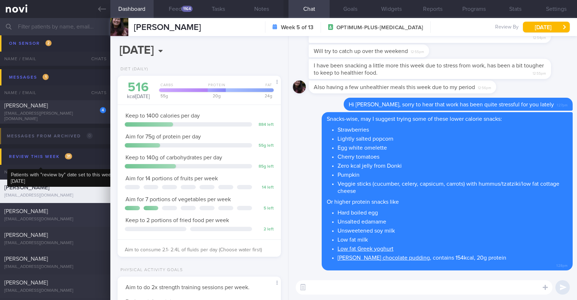
scroll to position [90, 0]
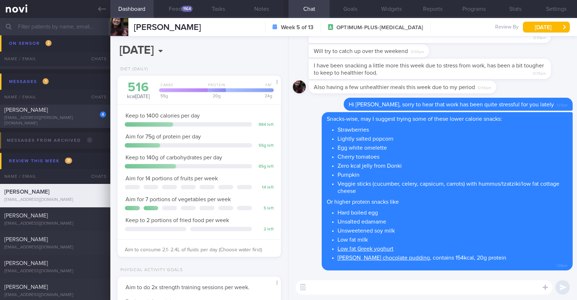
click at [74, 116] on div "4 [PERSON_NAME] [EMAIL_ADDRESS][PERSON_NAME][DOMAIN_NAME]" at bounding box center [55, 116] width 110 height 20
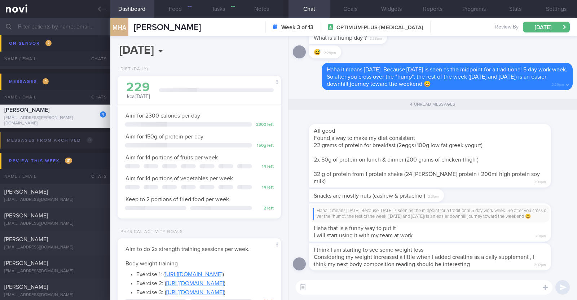
scroll to position [82, 143]
drag, startPoint x: 529, startPoint y: 229, endPoint x: 554, endPoint y: 228, distance: 24.5
click at [554, 228] on div "Haha it means [DATE]. Because [DATE] is seen as the midpoint for a traditional …" at bounding box center [441, 222] width 264 height 39
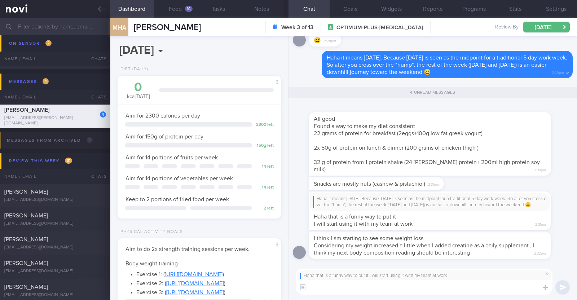
click at [341, 289] on textarea at bounding box center [424, 287] width 257 height 14
paste textarea "👍"
type textarea "👍👍"
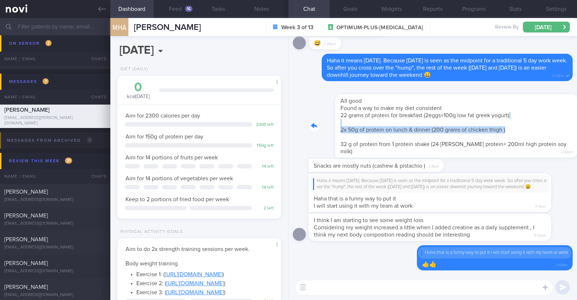
drag, startPoint x: 513, startPoint y: 125, endPoint x: 564, endPoint y: 129, distance: 51.3
click at [564, 129] on div "All good Found a way to make my diet consistent 22 grams of protein for breakfa…" at bounding box center [441, 121] width 264 height 72
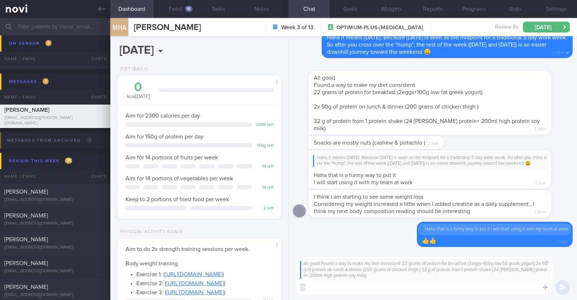
click at [386, 289] on textarea at bounding box center [424, 287] width 257 height 14
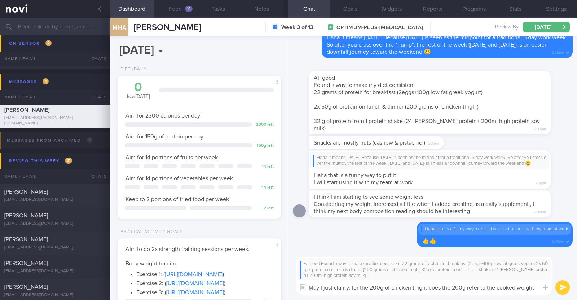
scroll to position [0, 0]
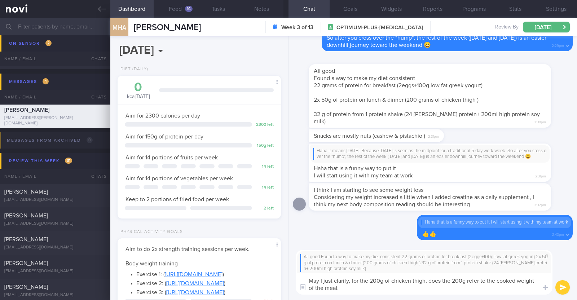
type textarea "May I just clarify, for the 200g of chicken thigh, does the 200g refer to the c…"
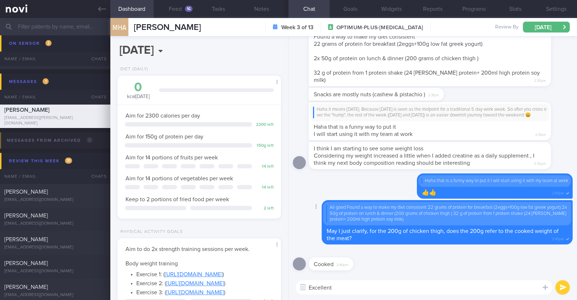
type textarea "Excellent!"
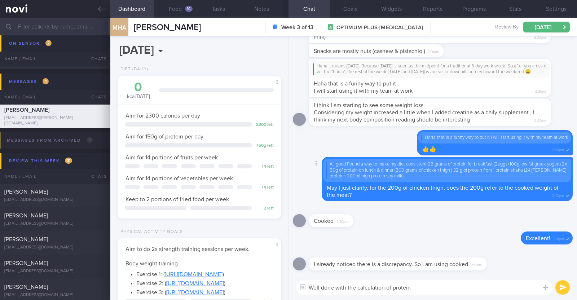
type textarea "Well done with the calculation of protein!"
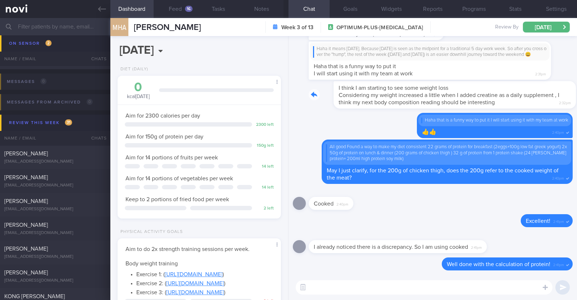
drag, startPoint x: 536, startPoint y: 93, endPoint x: 574, endPoint y: 93, distance: 38.2
click at [574, 93] on div "Delete Well done with the calculation of protein! 2:41pm I already noticed ther…" at bounding box center [432, 155] width 288 height 239
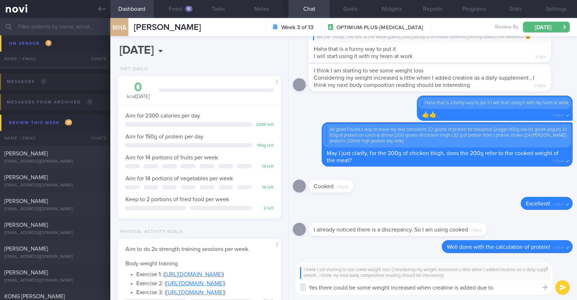
click at [415, 287] on textarea "Yes there could be some weight increased when creatine is added due to" at bounding box center [424, 287] width 257 height 14
click at [373, 285] on textarea "Yes there could be some weight increase when creatine is added due to" at bounding box center [424, 287] width 257 height 14
click at [506, 287] on textarea "Yes there could be some initial weight increase when creatine is added due to" at bounding box center [424, 287] width 257 height 14
drag, startPoint x: 506, startPoint y: 287, endPoint x: 466, endPoint y: 287, distance: 40.4
click at [466, 287] on textarea "Yes there could be some initial weight increase when creatine is added due to" at bounding box center [424, 287] width 257 height 14
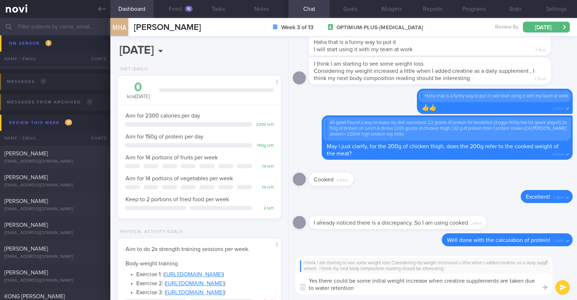
click at [315, 285] on textarea "Yes there could be some initial weight increase when creatine supplements are t…" at bounding box center [424, 283] width 257 height 21
type textarea "Yes there could be some initial weight increase when creatine supplements are t…"
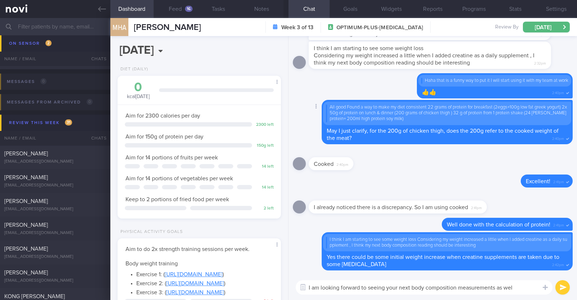
type textarea "I am looking forward to seeing your next body composition measurements as well"
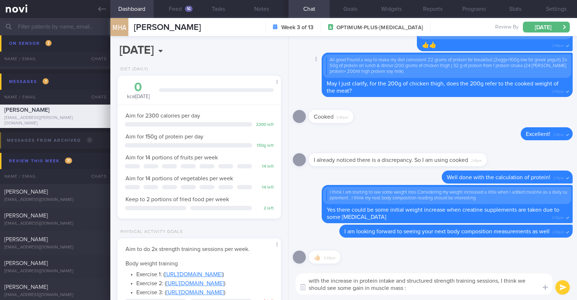
type textarea "with the increase in protein intake and structured strength training sessions, …"
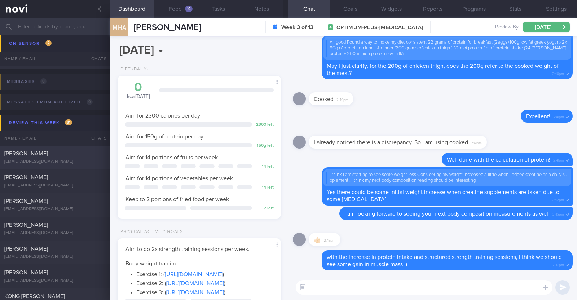
click at [58, 153] on div "[PERSON_NAME]" at bounding box center [54, 153] width 100 height 7
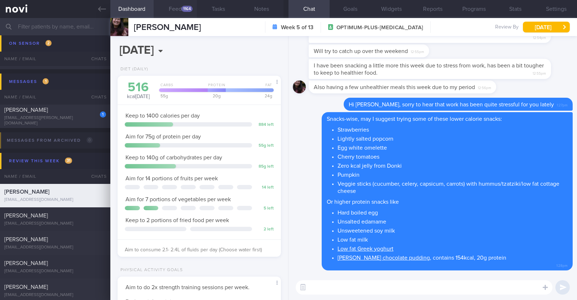
click at [190, 7] on div "1164" at bounding box center [186, 9] width 11 height 6
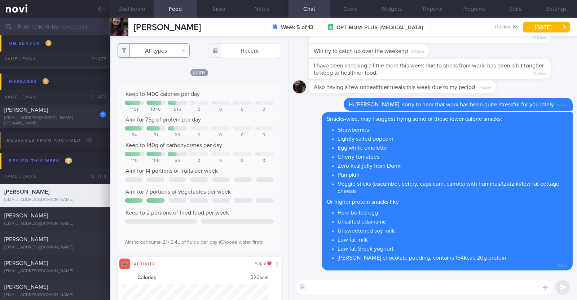
click at [176, 49] on button "All types" at bounding box center [153, 50] width 72 height 14
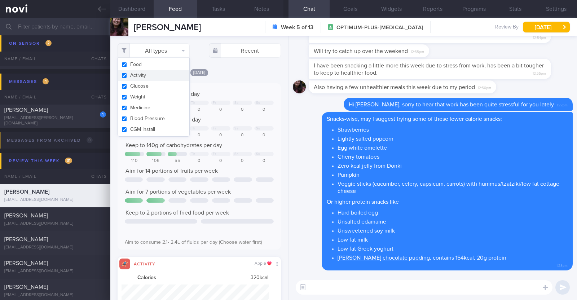
click at [157, 73] on button "Activity" at bounding box center [153, 75] width 71 height 11
checkbox input "false"
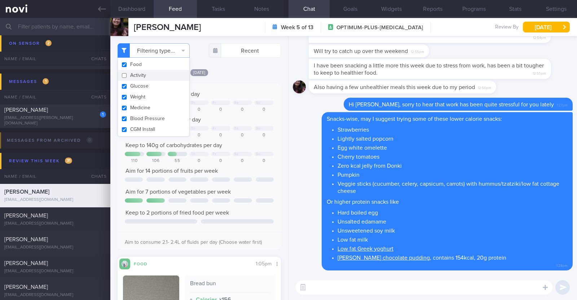
scroll to position [73, 146]
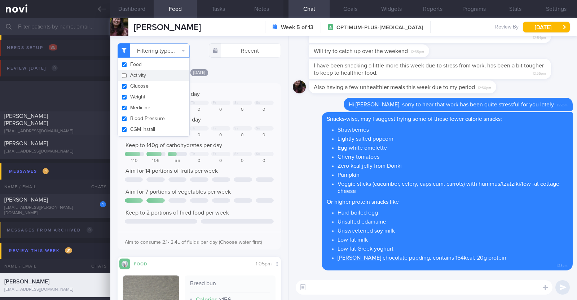
select select "7"
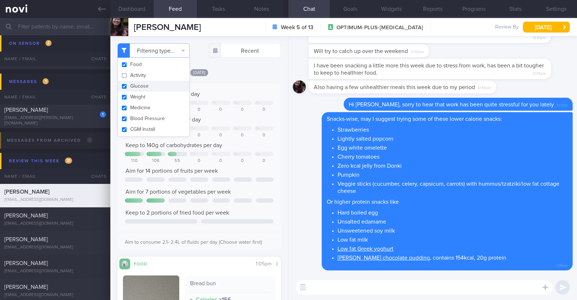
click at [227, 66] on div "Filtering type... Food Activity Glucose Weight Medicine Blood Pressure CGM Inst…" at bounding box center [199, 168] width 178 height 264
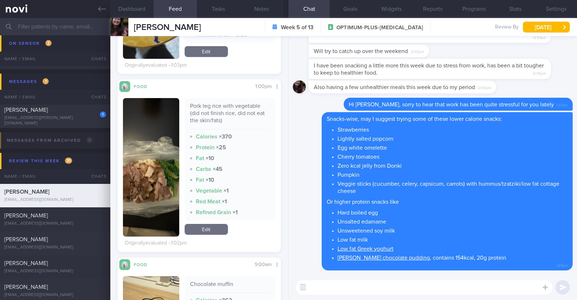
scroll to position [720, 0]
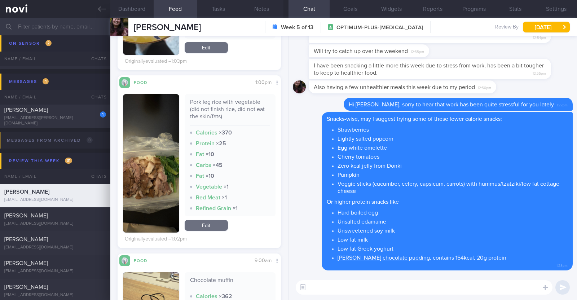
click at [161, 173] on button "button" at bounding box center [151, 163] width 56 height 138
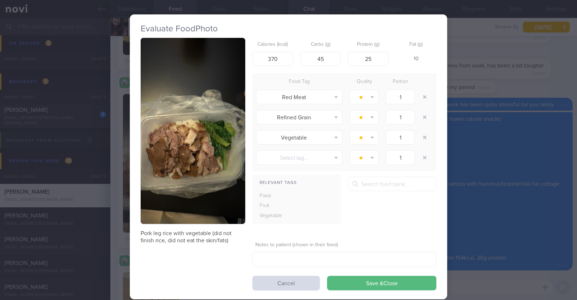
click at [121, 173] on div "Evaluate Food Photo Pork leg rice with vegetable (did not finish rice, did not …" at bounding box center [288, 150] width 577 height 300
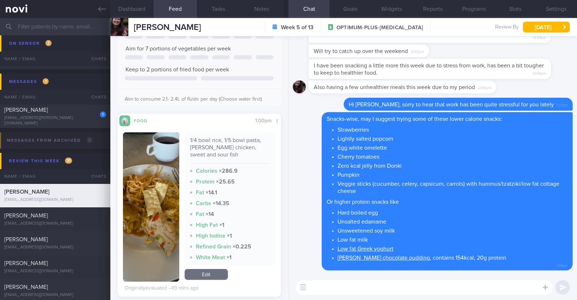
scroll to position [1712, 0]
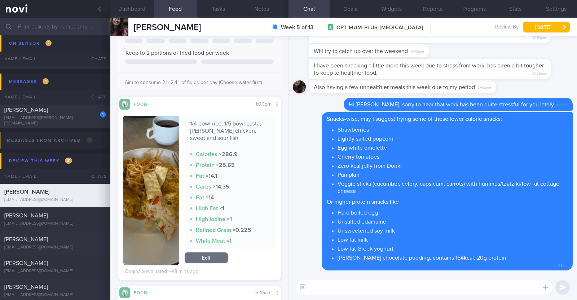
click at [218, 254] on link "Edit" at bounding box center [206, 257] width 43 height 11
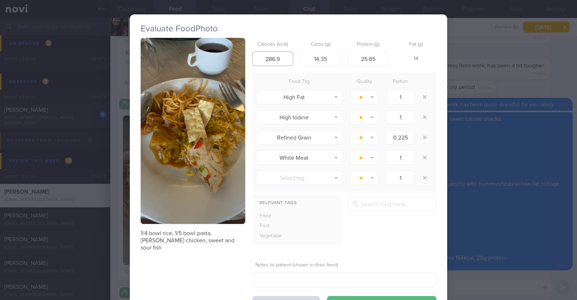
click at [273, 59] on input "286.9" at bounding box center [272, 59] width 41 height 14
type input "286.9"
click at [327, 296] on button "Save & Close" at bounding box center [381, 303] width 109 height 14
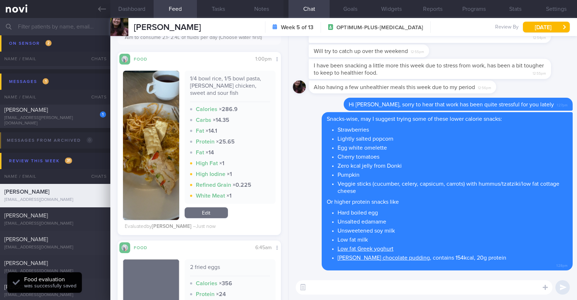
scroll to position [1892, 0]
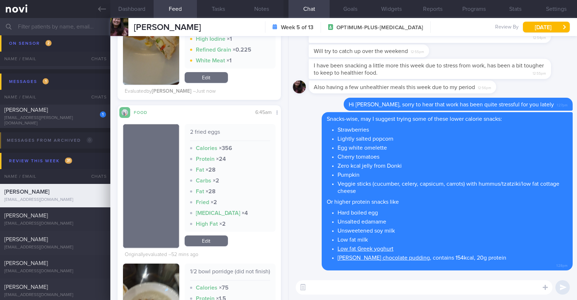
click at [219, 239] on link "Edit" at bounding box center [206, 240] width 43 height 11
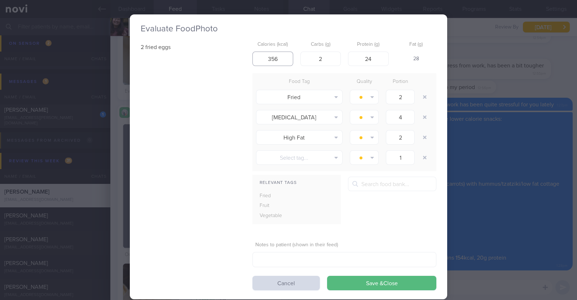
drag, startPoint x: 277, startPoint y: 58, endPoint x: 218, endPoint y: 54, distance: 58.5
click at [218, 54] on div "2 fried eggs Calories (kcal) 356 Carbs (g) 2 Protein (g) 24 Fat (g) 28 Food Tag…" at bounding box center [289, 164] width 296 height 252
type input "172"
drag, startPoint x: 334, startPoint y: 58, endPoint x: 302, endPoint y: 56, distance: 31.8
click at [302, 57] on input "2" at bounding box center [320, 59] width 41 height 14
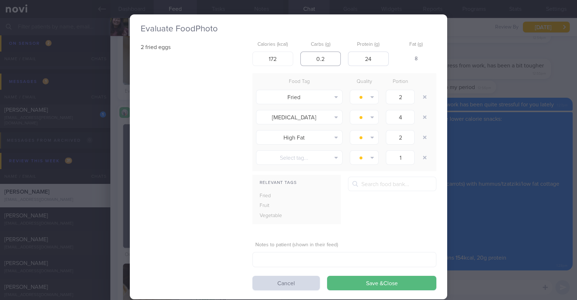
type input "0.2"
drag, startPoint x: 373, startPoint y: 53, endPoint x: 348, endPoint y: 53, distance: 25.6
click at [348, 53] on input "24" at bounding box center [368, 59] width 41 height 14
type input "13.2"
click at [212, 144] on div "2 fried eggs Calories (kcal) 172 Carbs (g) 0.2 Protein (g) 13.2 Fat (g) 13 Food…" at bounding box center [289, 164] width 296 height 252
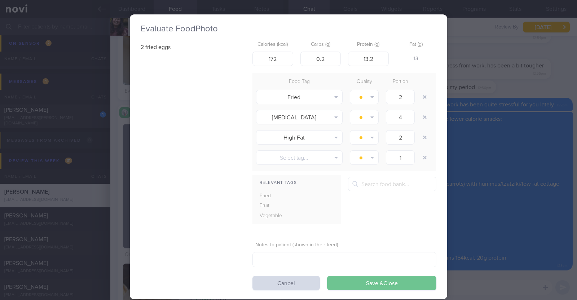
click at [405, 280] on button "Save & Close" at bounding box center [381, 283] width 109 height 14
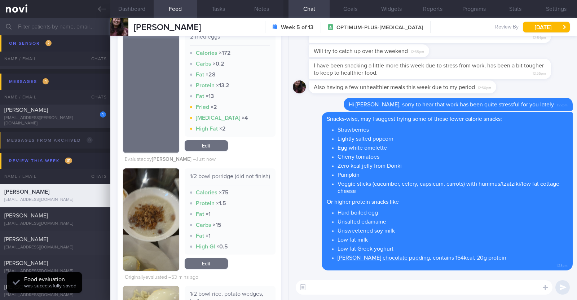
scroll to position [2027, 0]
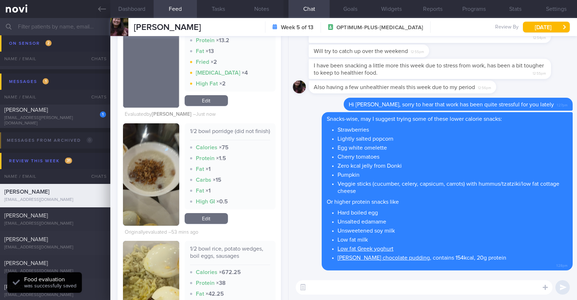
click at [218, 223] on link "Edit" at bounding box center [206, 218] width 43 height 11
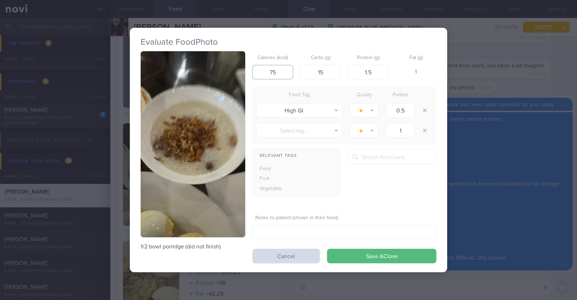
click at [278, 74] on input "75" at bounding box center [272, 72] width 41 height 14
type input "75"
click at [327, 249] on button "Save & Close" at bounding box center [381, 256] width 109 height 14
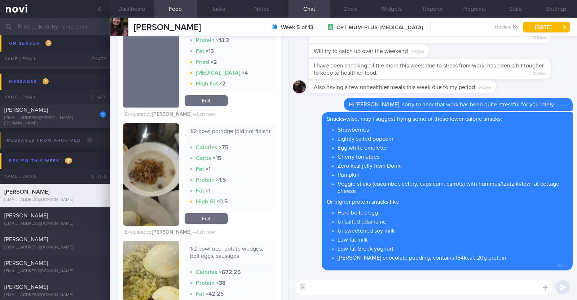
click at [203, 224] on link "Edit" at bounding box center [206, 218] width 43 height 11
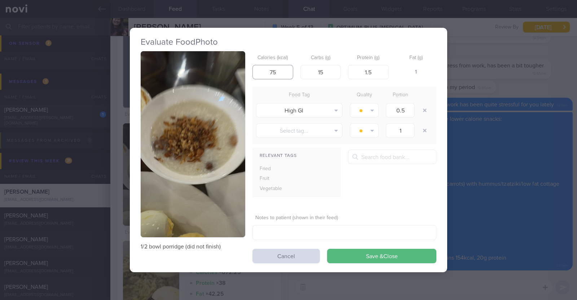
drag, startPoint x: 280, startPoint y: 71, endPoint x: 226, endPoint y: 62, distance: 55.2
click at [226, 62] on div "1/2 bowl porridge (did not finish) Calories (kcal) 75 Carbs (g) 15 Protein (g) …" at bounding box center [289, 157] width 296 height 212
type input "150"
drag, startPoint x: 328, startPoint y: 70, endPoint x: 281, endPoint y: 62, distance: 47.8
click at [287, 63] on div "Calories (kcal) 150 Carbs (g) 15 Protein (g) 1.5 Fat (g) 9" at bounding box center [344, 65] width 184 height 28
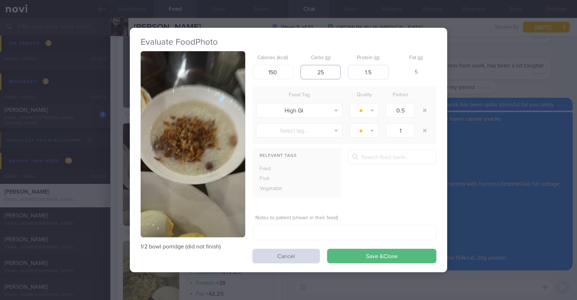
type input "25"
drag, startPoint x: 381, startPoint y: 73, endPoint x: 314, endPoint y: 58, distance: 68.6
click at [314, 58] on div "Calories (kcal) 150 Carbs (g) 25 Protein (g) 1.5 Fat (g) 5" at bounding box center [344, 65] width 184 height 28
type input "4"
click at [381, 194] on div "Relevant Tags Fried Fruit Vegetable" at bounding box center [344, 176] width 184 height 53
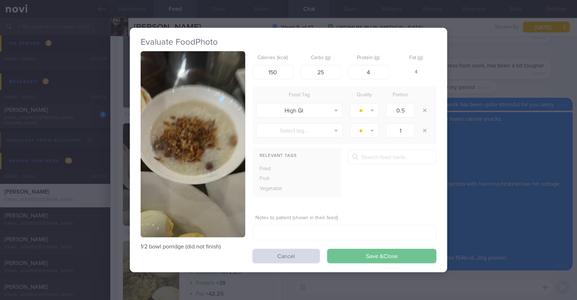
click at [398, 249] on button "Save & Close" at bounding box center [381, 256] width 109 height 14
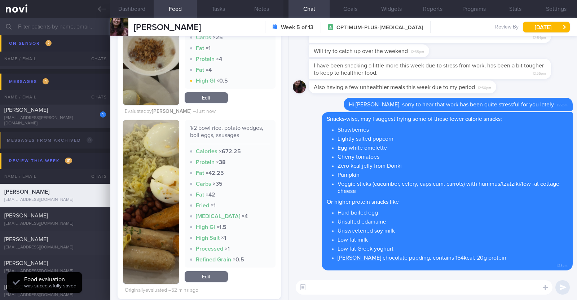
scroll to position [2162, 0]
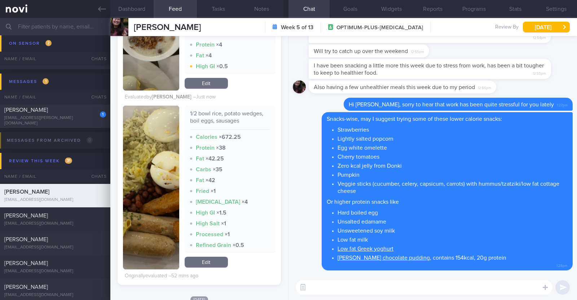
click at [147, 186] on button "button" at bounding box center [151, 188] width 56 height 164
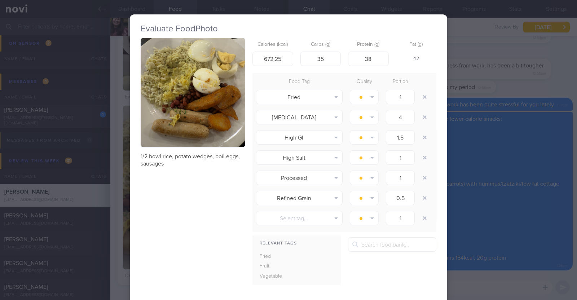
click at [190, 125] on button "button" at bounding box center [193, 92] width 105 height 109
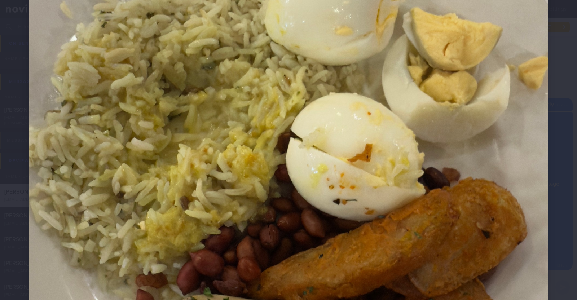
scroll to position [90, 0]
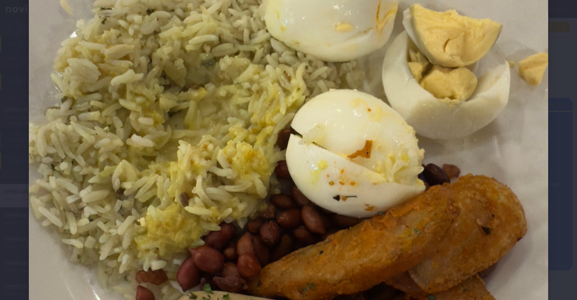
click at [563, 190] on div at bounding box center [288, 210] width 577 height 600
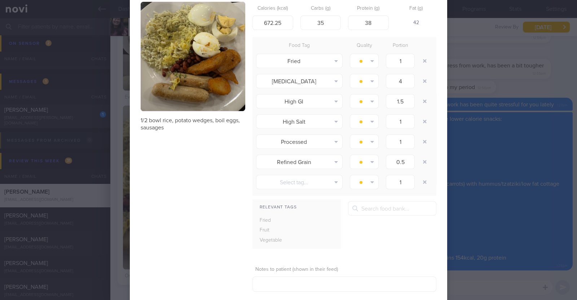
scroll to position [74, 0]
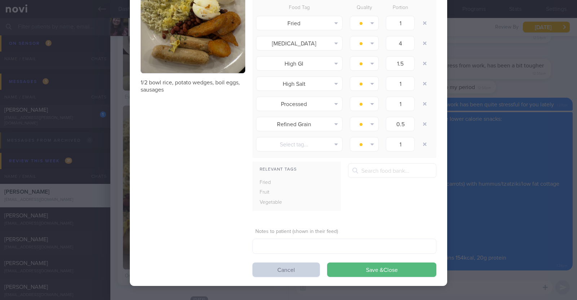
click at [301, 267] on button "Cancel" at bounding box center [285, 269] width 67 height 14
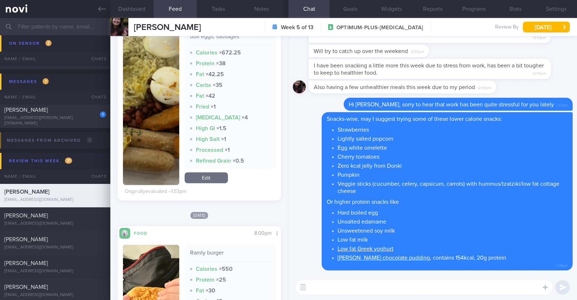
scroll to position [2207, 0]
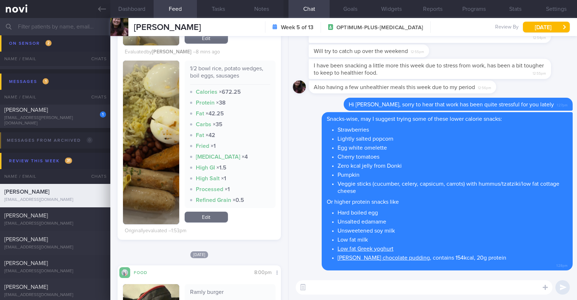
click at [211, 222] on link "Edit" at bounding box center [206, 217] width 43 height 11
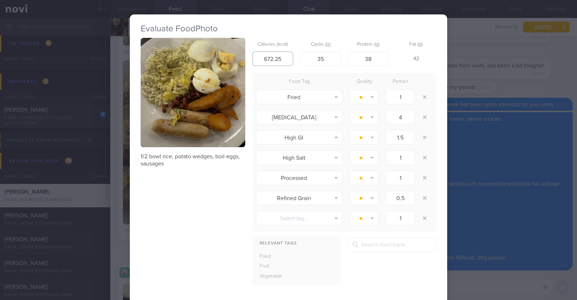
click at [279, 60] on input "672.25" at bounding box center [272, 59] width 41 height 14
type input "672.25"
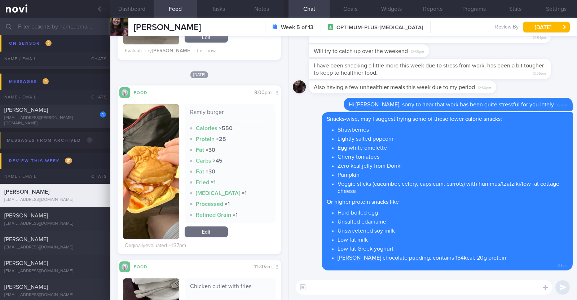
scroll to position [2432, 0]
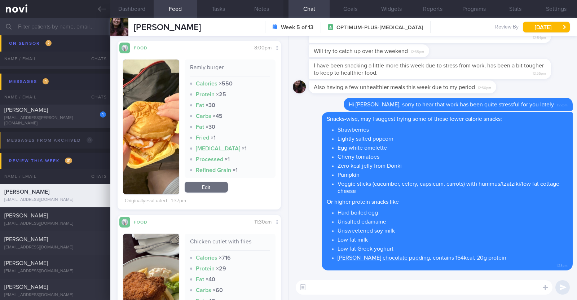
drag, startPoint x: 220, startPoint y: 192, endPoint x: 234, endPoint y: 155, distance: 39.8
click at [220, 192] on link "Edit" at bounding box center [206, 187] width 43 height 11
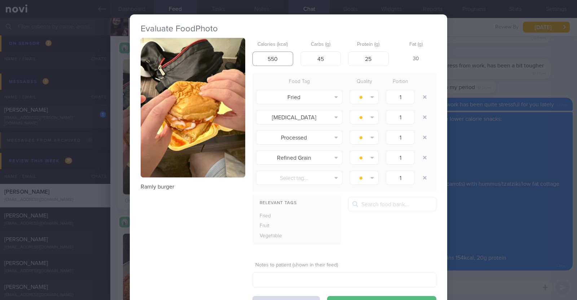
click at [275, 57] on input "550" at bounding box center [272, 59] width 41 height 14
type input "550"
click at [327, 296] on button "Save & Close" at bounding box center [381, 303] width 109 height 14
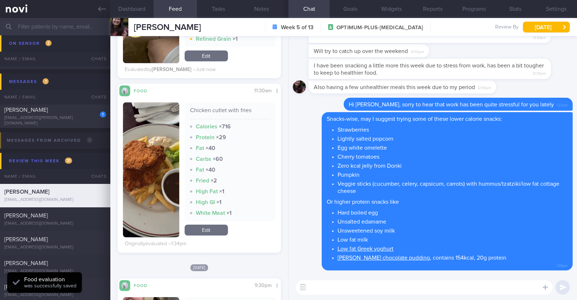
scroll to position [2568, 0]
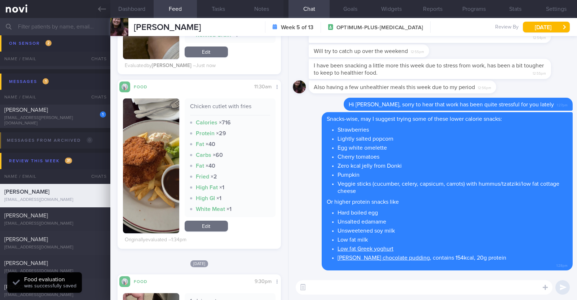
click at [209, 231] on link "Edit" at bounding box center [206, 226] width 43 height 11
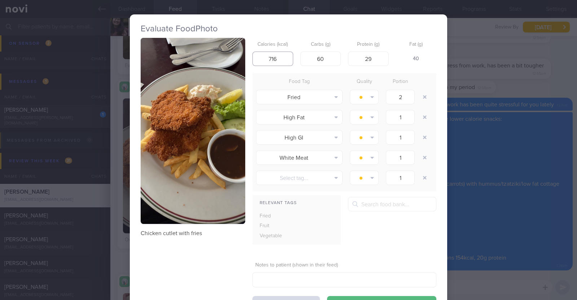
click at [279, 54] on input "716" at bounding box center [272, 59] width 41 height 14
type input "716"
click at [327, 296] on button "Save & Close" at bounding box center [381, 303] width 109 height 14
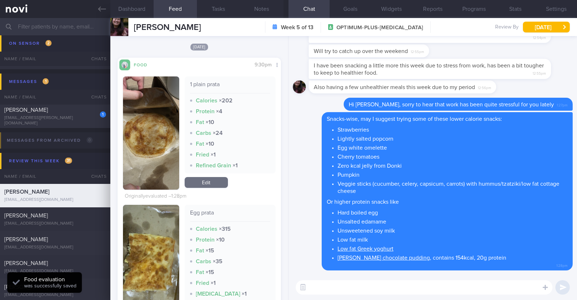
scroll to position [2793, 0]
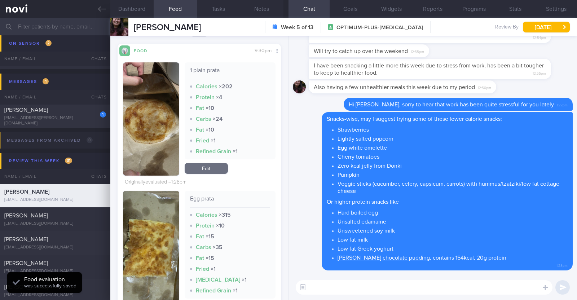
click at [216, 173] on link "Edit" at bounding box center [206, 168] width 43 height 11
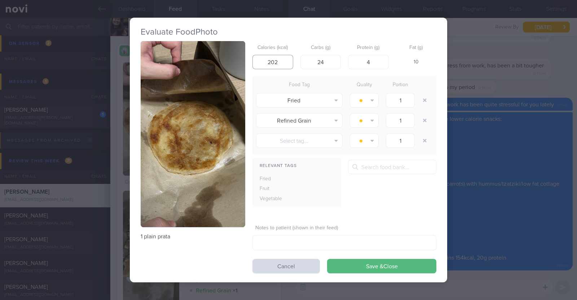
click at [279, 64] on input "202" at bounding box center [272, 62] width 41 height 14
type input "202"
click at [327, 259] on button "Save & Close" at bounding box center [381, 266] width 109 height 14
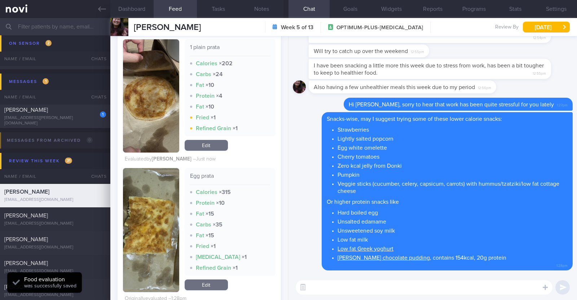
scroll to position [2838, 0]
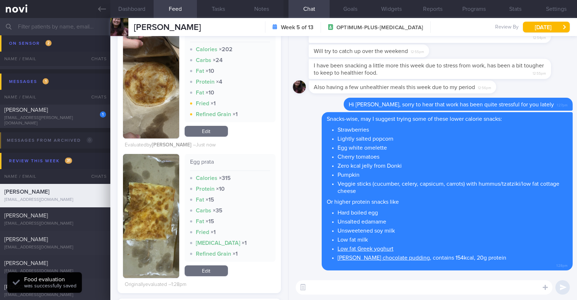
click at [196, 269] on link "Edit" at bounding box center [206, 270] width 43 height 11
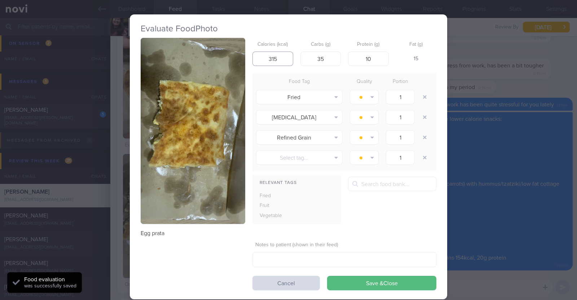
click at [278, 58] on input "315" at bounding box center [272, 59] width 41 height 14
type input "315"
click at [327, 276] on button "Save & Close" at bounding box center [381, 283] width 109 height 14
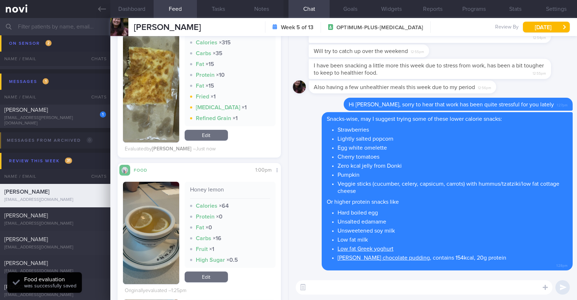
scroll to position [3018, 0]
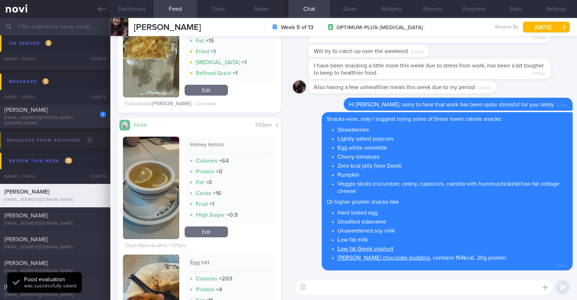
click at [199, 227] on link "Edit" at bounding box center [206, 231] width 43 height 11
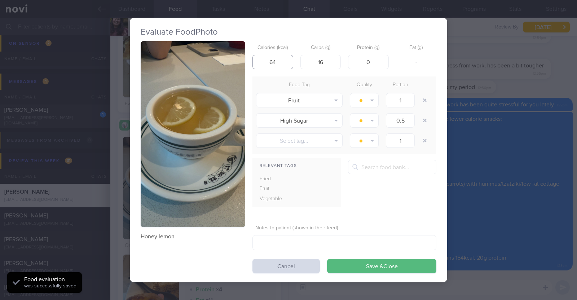
click at [280, 60] on input "64" at bounding box center [272, 62] width 41 height 14
type input "64"
click at [327, 259] on button "Save & Close" at bounding box center [381, 266] width 109 height 14
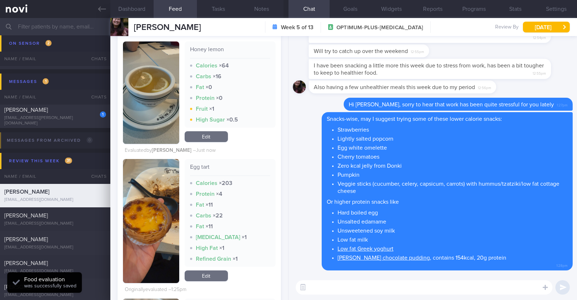
scroll to position [3154, 0]
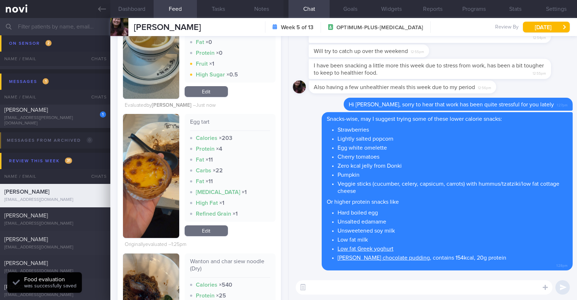
click at [213, 228] on link "Edit" at bounding box center [206, 230] width 43 height 11
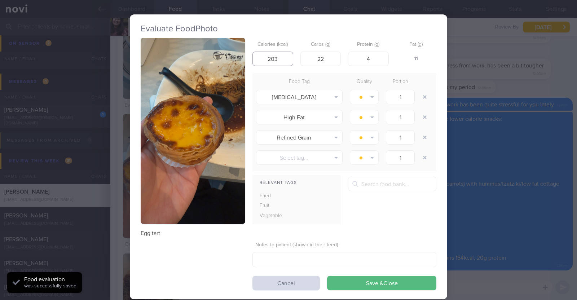
click at [276, 60] on input "203" at bounding box center [272, 59] width 41 height 14
type input "203"
click at [327, 276] on button "Save & Close" at bounding box center [381, 283] width 109 height 14
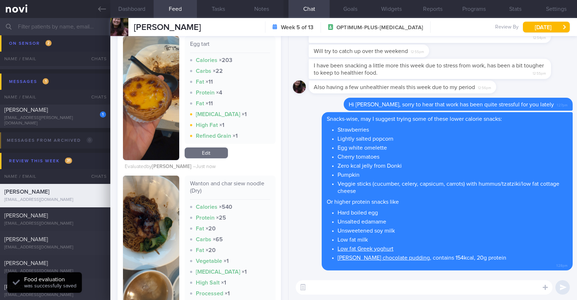
scroll to position [3334, 0]
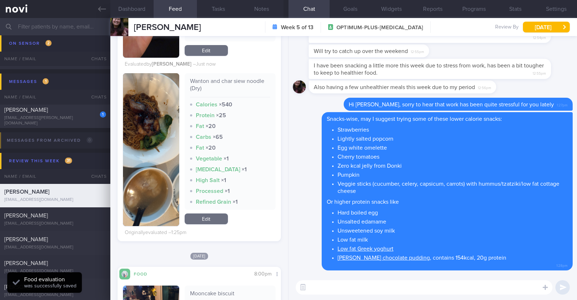
click at [205, 217] on link "Edit" at bounding box center [206, 218] width 43 height 11
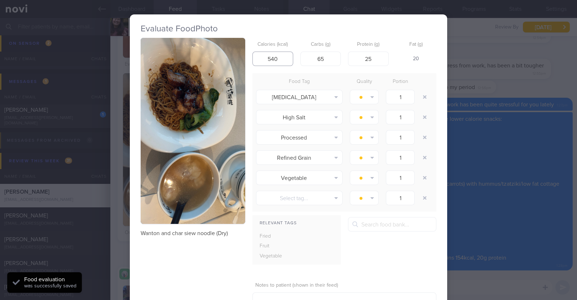
click at [278, 59] on input "540" at bounding box center [272, 59] width 41 height 14
type input "540"
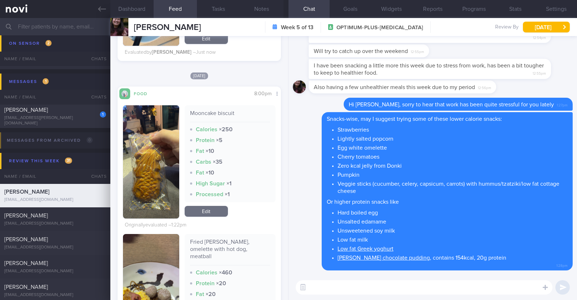
scroll to position [3559, 0]
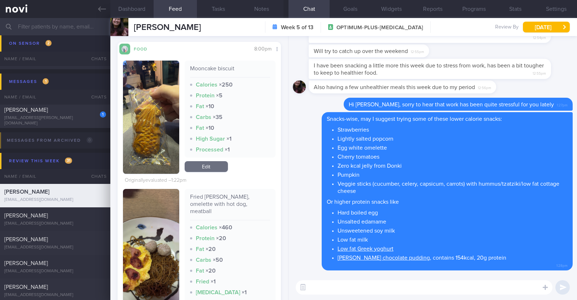
click at [208, 168] on link "Edit" at bounding box center [206, 166] width 43 height 11
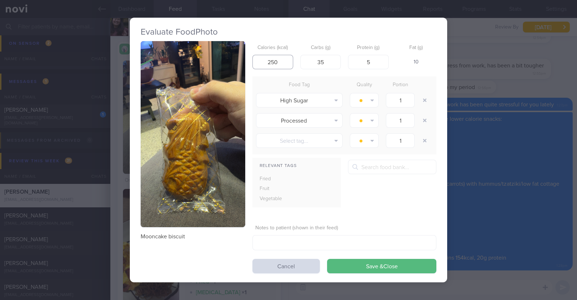
click at [274, 58] on input "250" at bounding box center [272, 62] width 41 height 14
type input "250"
click at [327, 259] on button "Save & Close" at bounding box center [381, 266] width 109 height 14
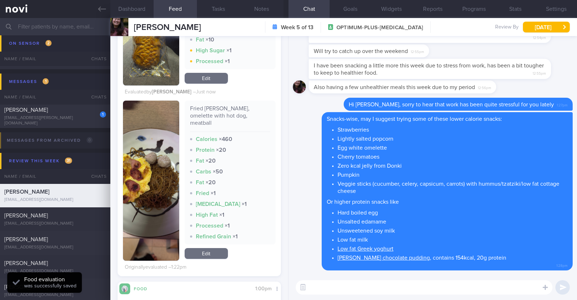
scroll to position [3649, 0]
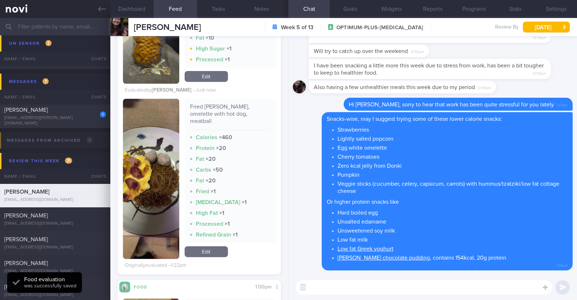
click at [216, 246] on link "Edit" at bounding box center [206, 251] width 43 height 11
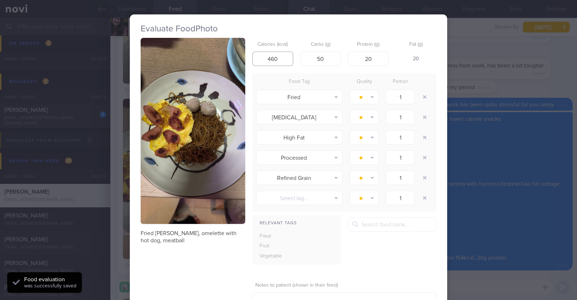
click at [275, 57] on input "460" at bounding box center [272, 59] width 41 height 14
type input "460"
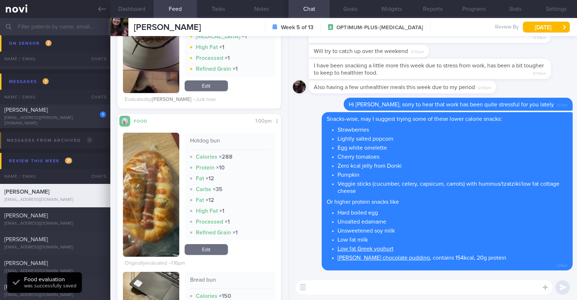
scroll to position [3829, 0]
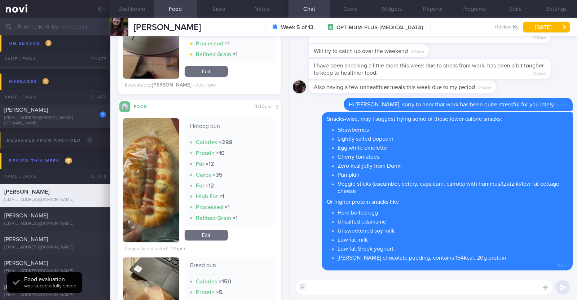
click at [216, 230] on link "Edit" at bounding box center [206, 235] width 43 height 11
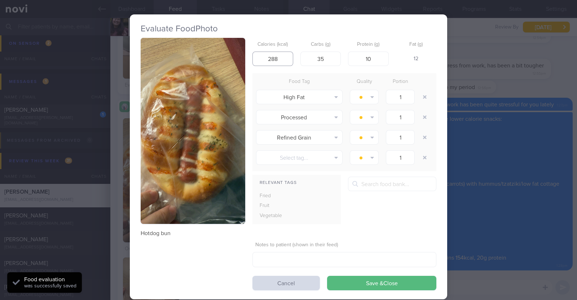
click at [278, 58] on input "288" at bounding box center [272, 59] width 41 height 14
type input "288"
click at [327, 276] on button "Save & Close" at bounding box center [381, 283] width 109 height 14
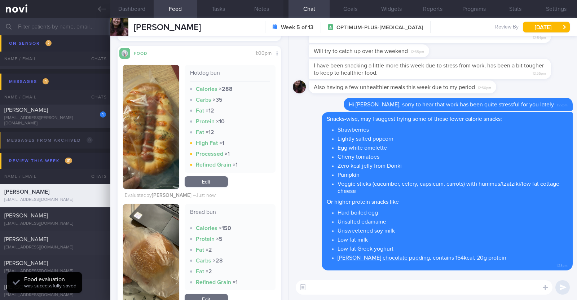
scroll to position [3919, 0]
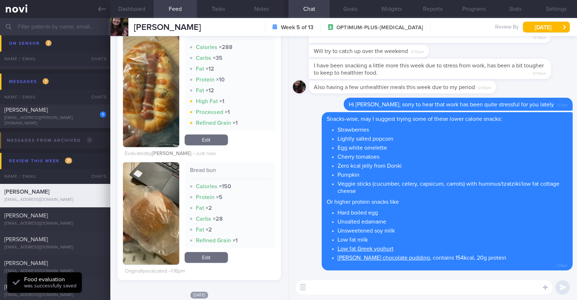
click at [209, 252] on link "Edit" at bounding box center [206, 257] width 43 height 11
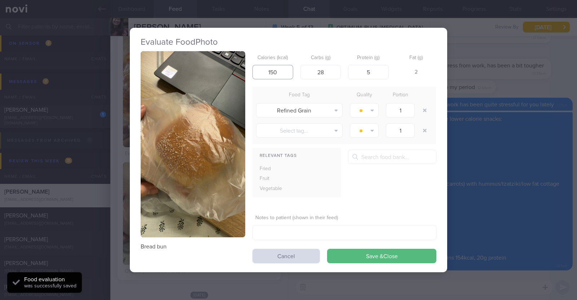
click at [283, 74] on input "150" at bounding box center [272, 72] width 41 height 14
type input "150"
click at [327, 249] on button "Save & Close" at bounding box center [381, 256] width 109 height 14
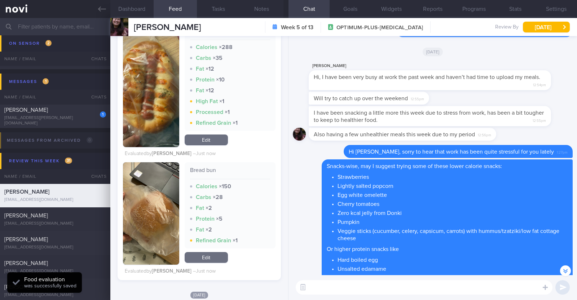
scroll to position [-90, 0]
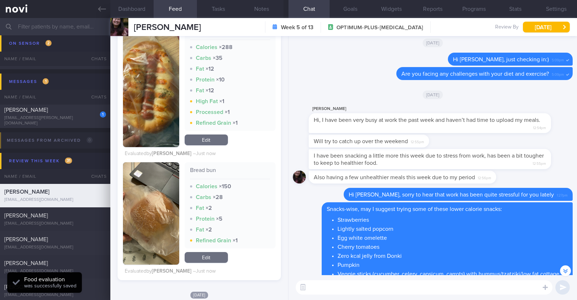
click at [275, 152] on div "Filtering type... Food Activity Glucose Weight Medicine Blood Pressure CGM Inst…" at bounding box center [199, 168] width 178 height 264
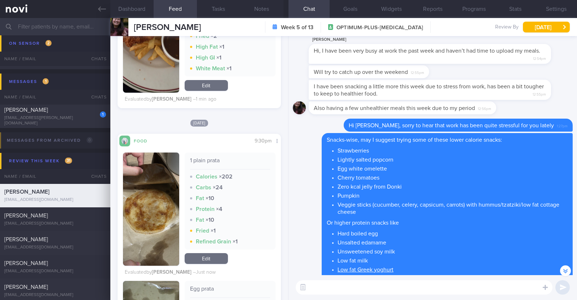
scroll to position [0, 0]
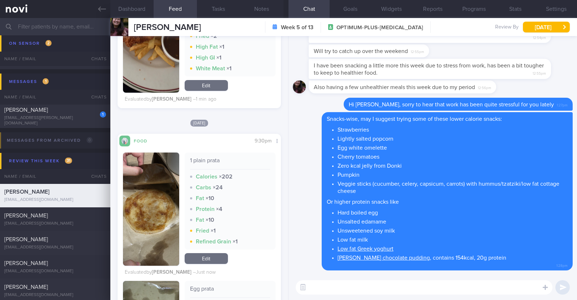
click at [355, 287] on textarea at bounding box center [424, 287] width 257 height 14
click at [407, 289] on textarea "Hi Hui Min, thank you for preserving in" at bounding box center [424, 287] width 257 height 14
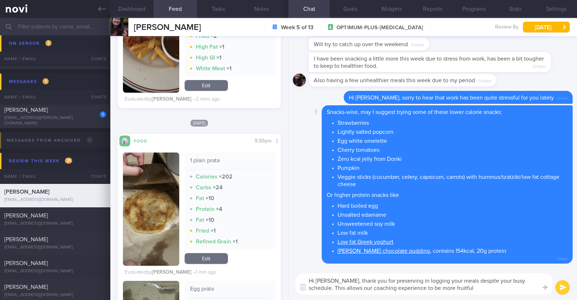
paste textarea "🙂"
type textarea "Hi Hui Min, thank you for preserving in logging your meals despite your busy sc…"
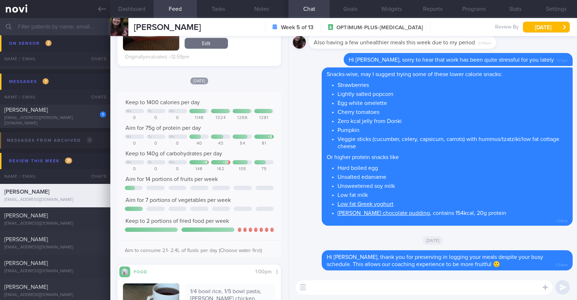
scroll to position [1532, 0]
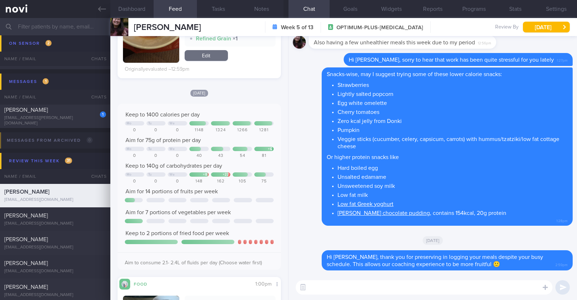
click at [501, 238] on div "[DATE]" at bounding box center [433, 240] width 280 height 20
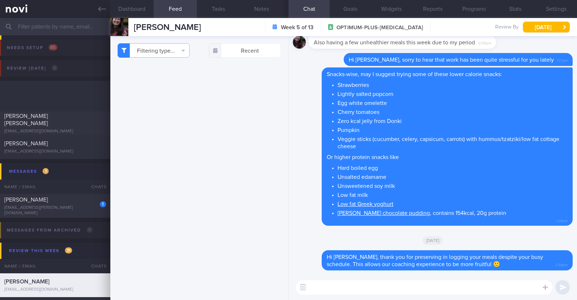
select select "7"
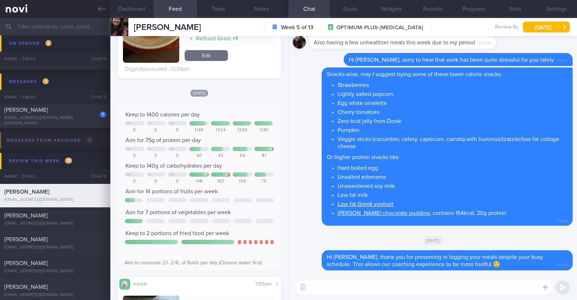
click at [328, 290] on textarea at bounding box center [424, 287] width 257 height 14
paste textarea "👍"
type textarea "You've been managing to stay within your calorie budget. Well done👍"
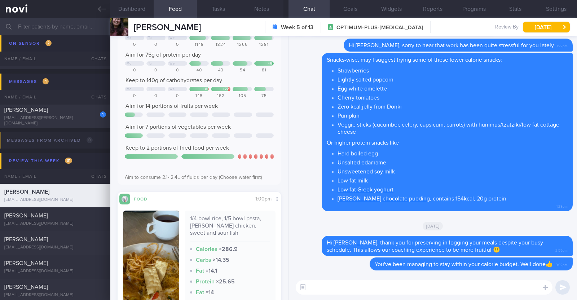
scroll to position [1622, 0]
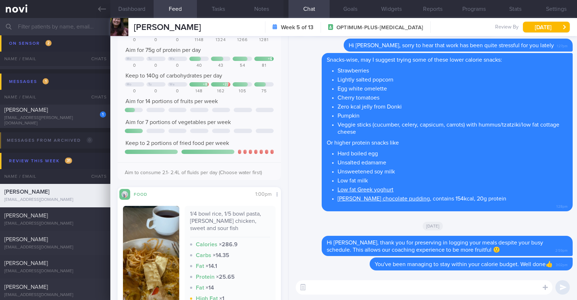
click at [321, 287] on textarea at bounding box center [424, 287] width 257 height 14
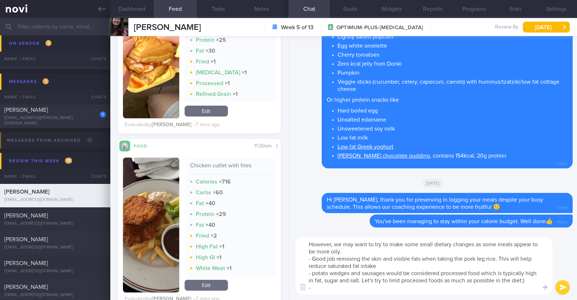
scroll to position [2522, 0]
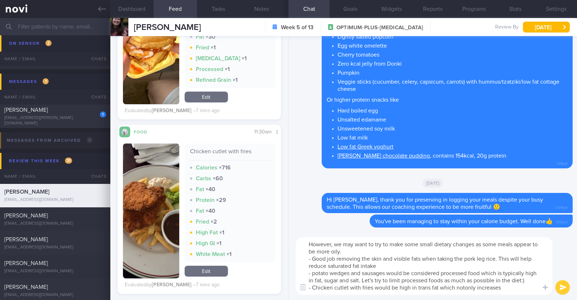
click at [464, 289] on textarea "However, we may want to try to make some small dietary changes as some meals ap…" at bounding box center [424, 265] width 257 height 57
click at [507, 289] on textarea "However, we may want to try to make some small dietary changes as some meals ap…" at bounding box center [424, 265] width 257 height 57
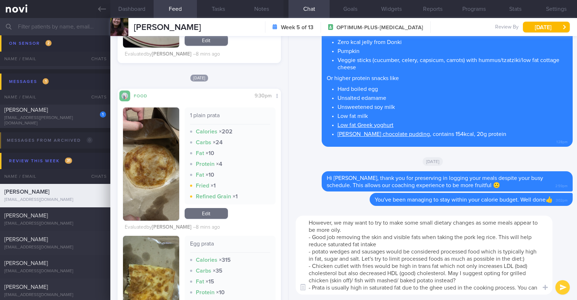
scroll to position [7, 0]
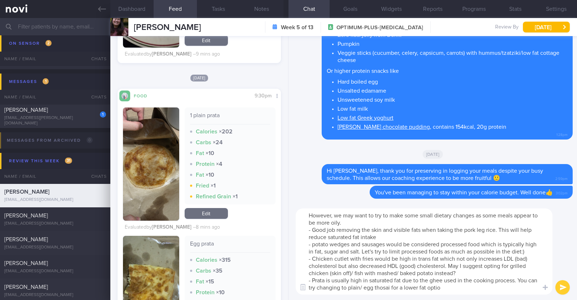
type textarea "However, we may want to try to make some small dietary changes as some meals ap…"
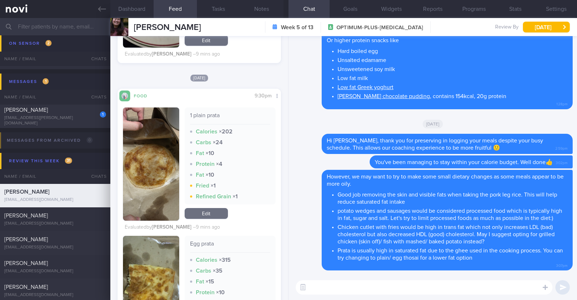
click at [470, 290] on textarea at bounding box center [424, 287] width 257 height 14
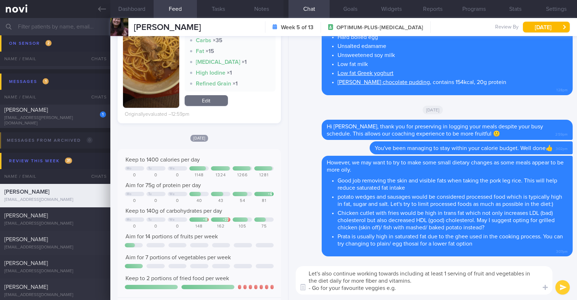
click at [387, 289] on textarea "Let's also continue working towards including at least 1 serving of fruit and v…" at bounding box center [424, 280] width 257 height 28
click at [498, 288] on textarea "Let's also continue working towards including at least 1 serving of fruit and v…" at bounding box center [424, 280] width 257 height 28
click at [396, 288] on textarea "Let's also continue working towards including at least 1 serving of fruit and v…" at bounding box center [424, 280] width 257 height 28
click at [481, 287] on textarea "Let's also continue working towards including at least 1 serving of fruit and v…" at bounding box center [424, 280] width 257 height 28
drag, startPoint x: 314, startPoint y: 287, endPoint x: 386, endPoint y: 285, distance: 72.1
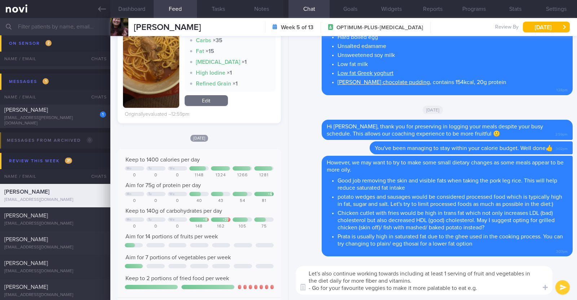
click at [386, 285] on textarea "Let's also continue working towards including at least 1 serving of fruit and v…" at bounding box center [424, 280] width 257 height 28
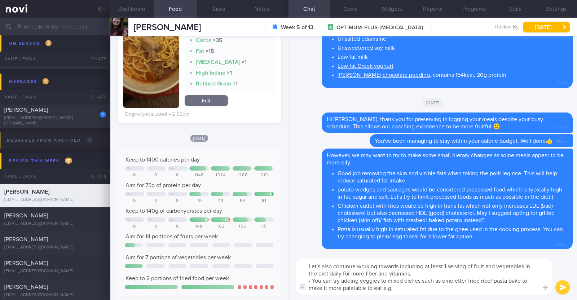
click at [402, 286] on textarea "Let's also continue working towards including at least 1 serving of fruit and v…" at bounding box center [424, 277] width 257 height 36
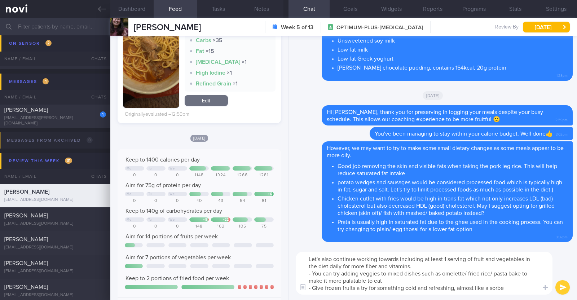
type textarea "Let's also continue working towards including at least 1 serving of fruit and v…"
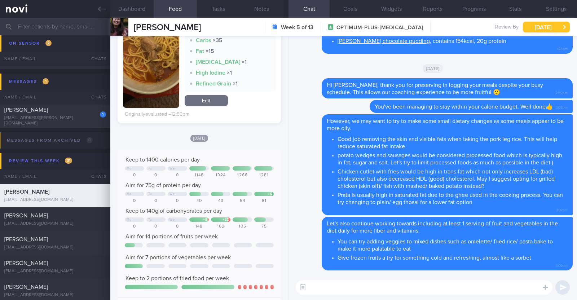
click at [531, 25] on button "[DATE]" at bounding box center [546, 27] width 47 height 11
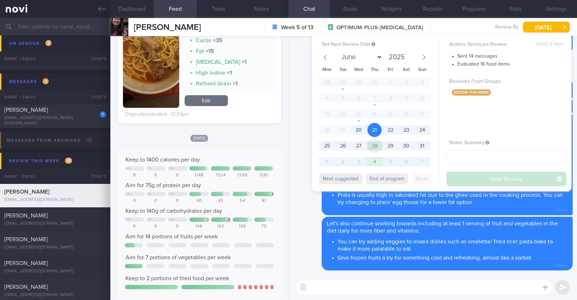
click at [377, 144] on span "28" at bounding box center [374, 146] width 14 height 14
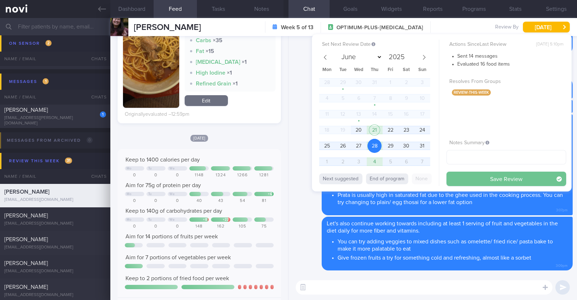
click at [479, 181] on button "Save Review" at bounding box center [506, 179] width 120 height 14
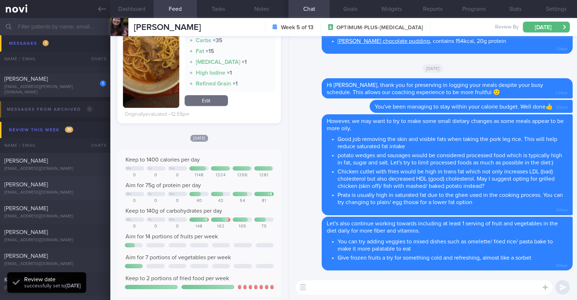
scroll to position [135, 0]
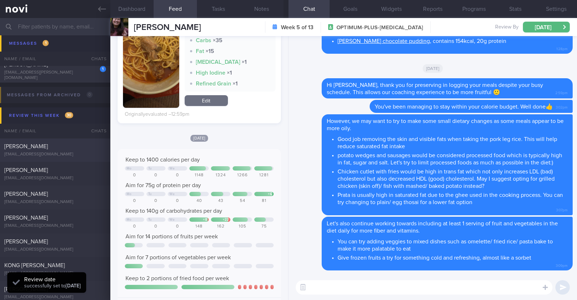
click at [85, 153] on div "jessieang1806@gmail.com" at bounding box center [55, 154] width 102 height 5
type input "R/v with Dr JJ on 25/7. R/v 29/7"
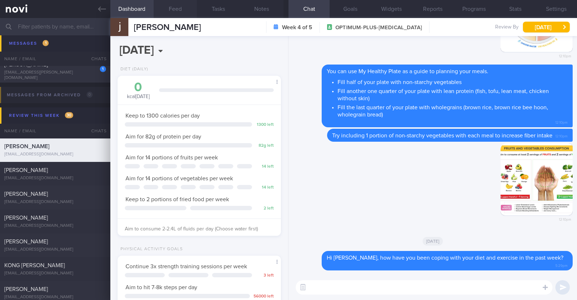
click at [178, 9] on button "Feed" at bounding box center [175, 9] width 43 height 18
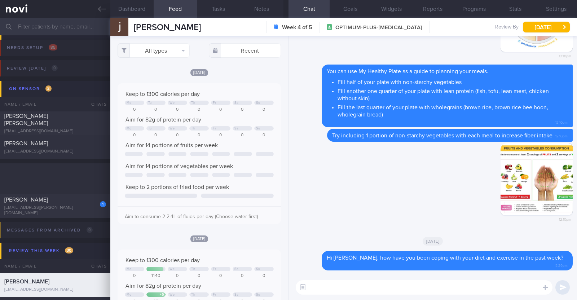
select select "7"
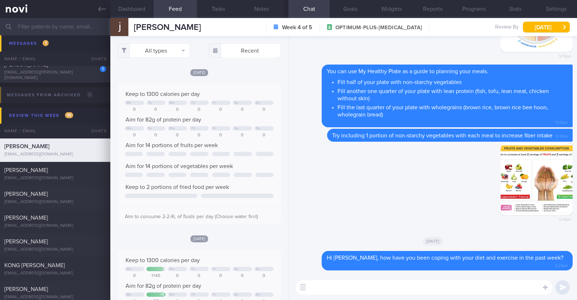
click at [361, 285] on textarea at bounding box center [424, 287] width 257 height 14
type textarea "Hi Jessie, just checking in"
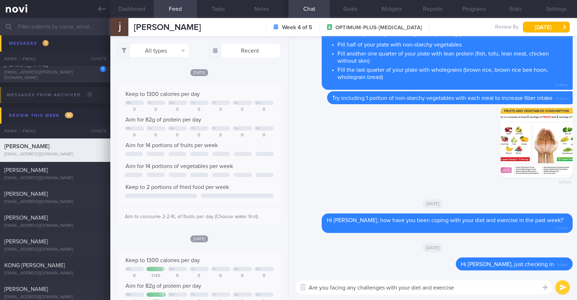
type textarea "Are you facing any challenges with your diet and exercise?"
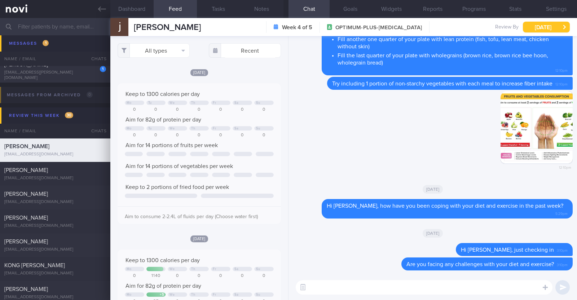
click at [538, 25] on button "[DATE]" at bounding box center [546, 27] width 47 height 11
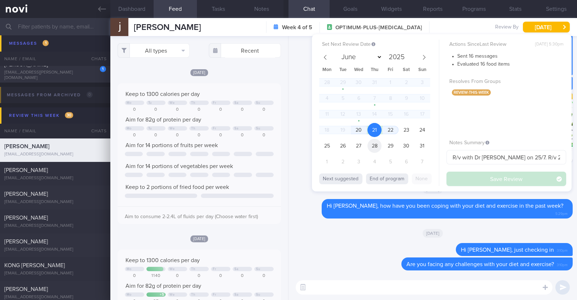
click at [378, 144] on span "28" at bounding box center [374, 146] width 14 height 14
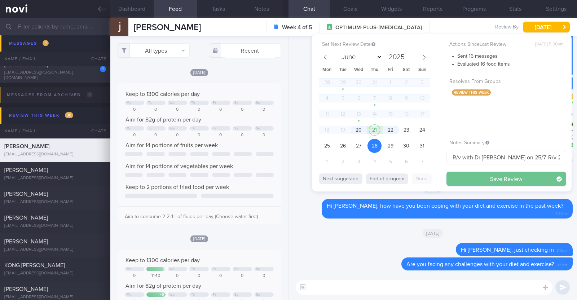
click at [454, 175] on button "Save Review" at bounding box center [506, 179] width 120 height 14
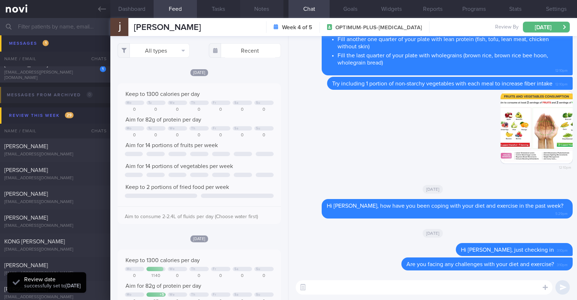
click at [256, 11] on button "Notes" at bounding box center [261, 9] width 43 height 18
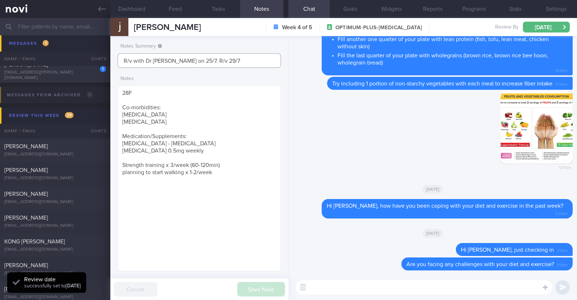
drag, startPoint x: 224, startPoint y: 58, endPoint x: 79, endPoint y: 52, distance: 145.0
click at [79, 52] on div "Patients New Users Coaches Assigned patients Assigned patients All active patie…" at bounding box center [288, 159] width 577 height 282
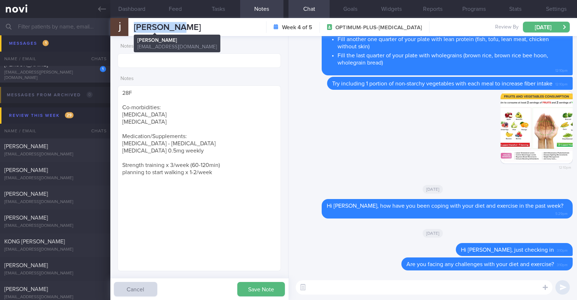
drag, startPoint x: 187, startPoint y: 30, endPoint x: 135, endPoint y: 29, distance: 52.3
click at [135, 29] on div "Jessie Ang Jessie Ang jessieang1806@gmail.com Week 4 of 5 OPTIMUM-PLUS-OZEMPIC …" at bounding box center [343, 27] width 466 height 18
copy span "Jessie Ang"
click at [462, 10] on button "Programs" at bounding box center [473, 9] width 41 height 18
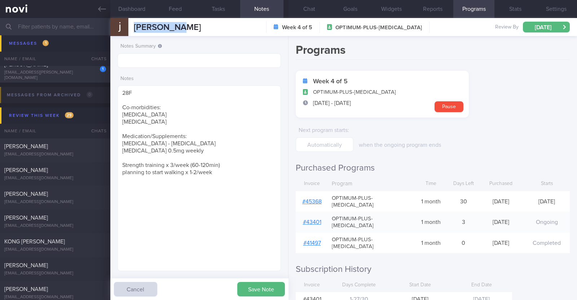
click at [318, 199] on link "# 45368" at bounding box center [311, 202] width 19 height 6
click at [199, 58] on input "text" at bounding box center [198, 60] width 163 height 14
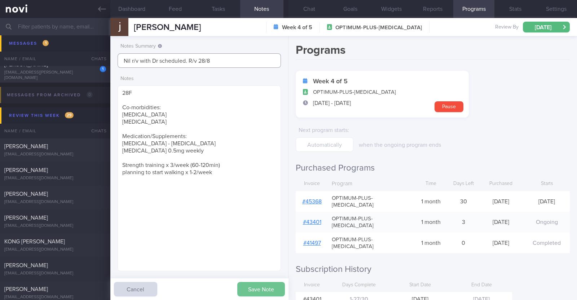
type input "Nil r/v with Dr scheduled. R/v 28/8"
click at [254, 284] on button "Save Note" at bounding box center [261, 289] width 48 height 14
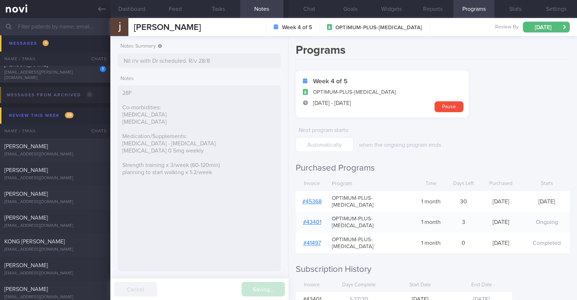
type input "Nil r/v with Dr scheduled. R/v 28/8"
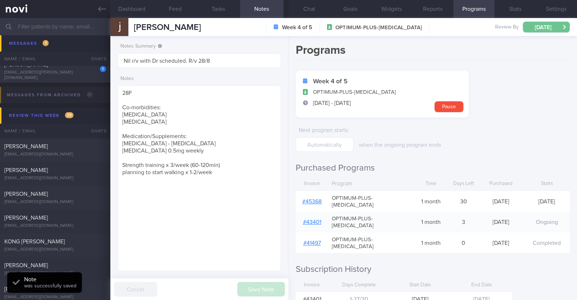
click at [538, 27] on button "[DATE]" at bounding box center [546, 27] width 47 height 11
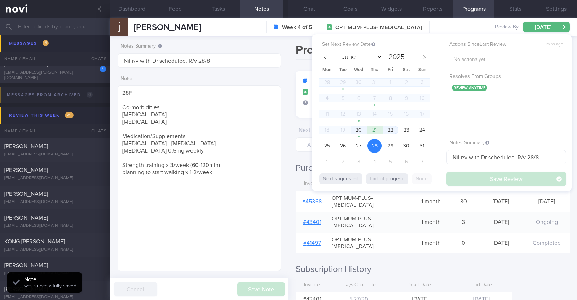
click at [525, 265] on div "Programs Week 4 of 5 OPTIMUM-PLUS-OZEMPIC 24 Jul - 22 Aug Pause Next program st…" at bounding box center [432, 168] width 288 height 264
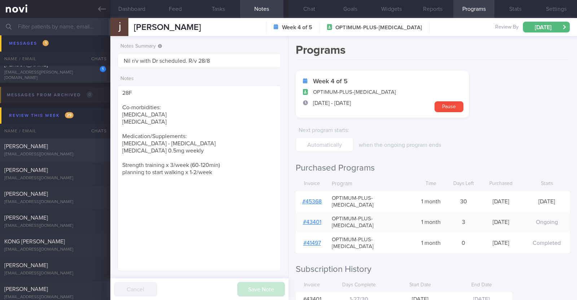
click at [61, 149] on div "Shaleni Nedumaran" at bounding box center [54, 146] width 100 height 7
type textarea "43F Comorbidities: Sleeve gastrectomy (2016) Nil meds/ supplements Mounjaro 2.5…"
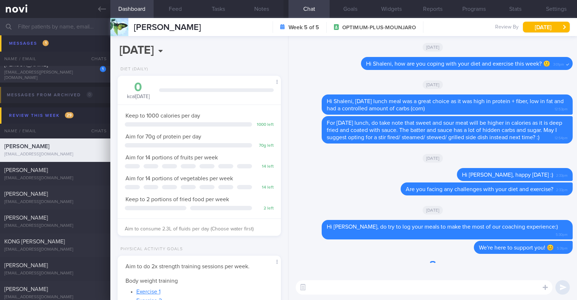
scroll to position [82, 143]
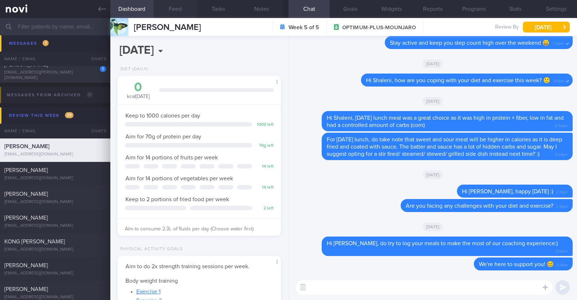
click at [176, 9] on button "Feed" at bounding box center [175, 9] width 43 height 18
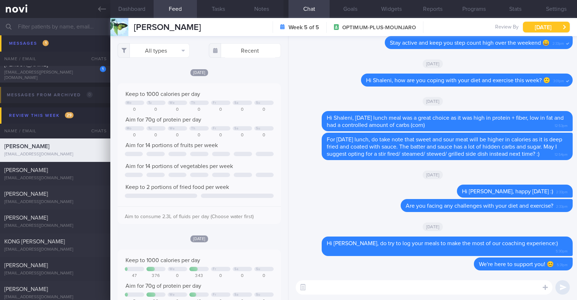
click at [546, 25] on button "[DATE]" at bounding box center [546, 27] width 47 height 11
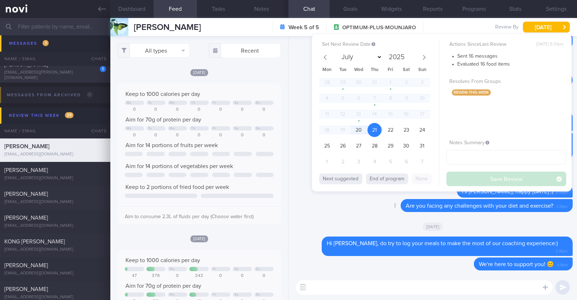
click at [342, 216] on div "Delete Are you facing any challenges with your diet and exercise? 2:33pm" at bounding box center [433, 207] width 280 height 17
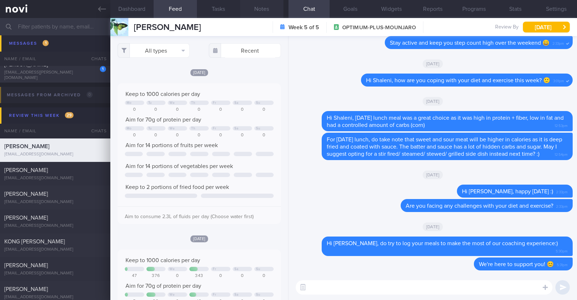
click at [270, 10] on button "Notes" at bounding box center [261, 9] width 43 height 18
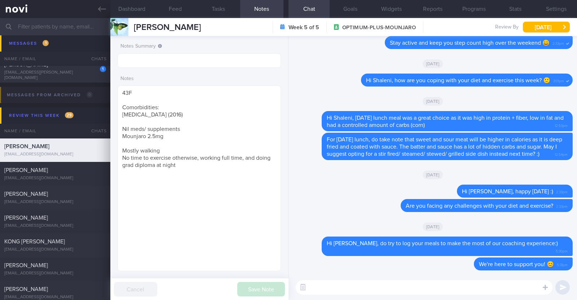
drag, startPoint x: 212, startPoint y: 30, endPoint x: 121, endPoint y: 22, distance: 90.4
click at [121, 22] on div "Shaleni Nedumaran Shaleni Nedumaran shringaaravivaha@gmail.com Week 5 of 5 OPTI…" at bounding box center [343, 27] width 466 height 18
copy div "Shaleni Nedumaran"
click at [146, 62] on input "text" at bounding box center [198, 60] width 163 height 14
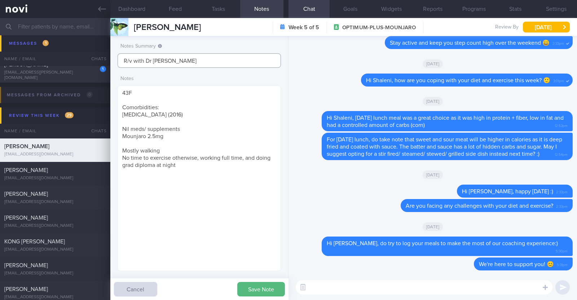
click at [164, 62] on input "R/v with Dr Kyleon" at bounding box center [198, 60] width 163 height 14
click at [171, 60] on input "R/v with Dr Kyle on" at bounding box center [198, 60] width 163 height 14
type input "R/v with Dr Kyle on 17/9."
click at [250, 287] on button "Save Note" at bounding box center [261, 289] width 48 height 14
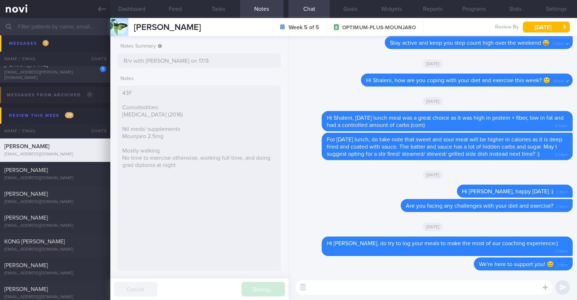
type input "R/v with Dr Kyle on 17/9."
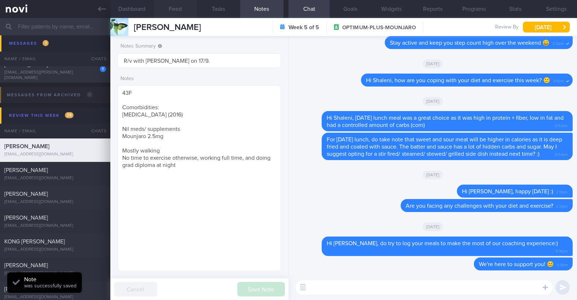
click at [188, 7] on button "Feed" at bounding box center [175, 9] width 43 height 18
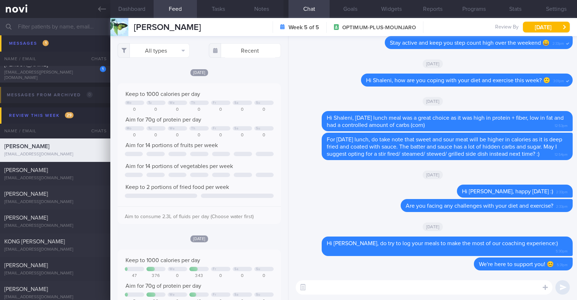
click at [422, 282] on textarea at bounding box center [424, 287] width 257 height 14
type textarea "Hi Shaleni, just checking in:)"
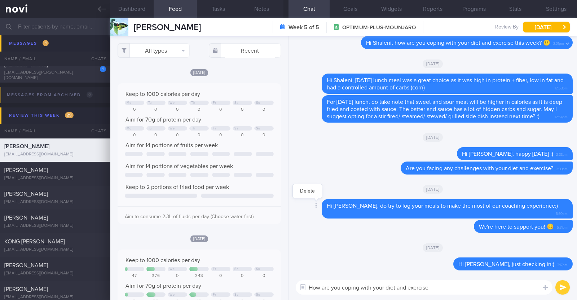
type textarea "How are you coping with your diet and exercise?"
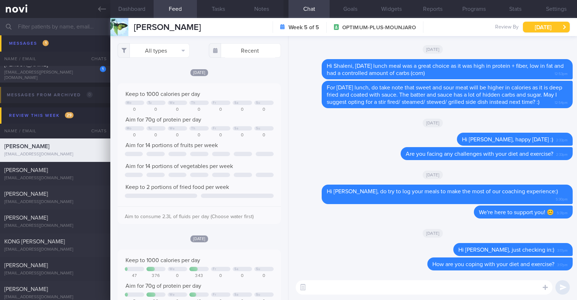
click at [551, 28] on button "[DATE]" at bounding box center [546, 27] width 47 height 11
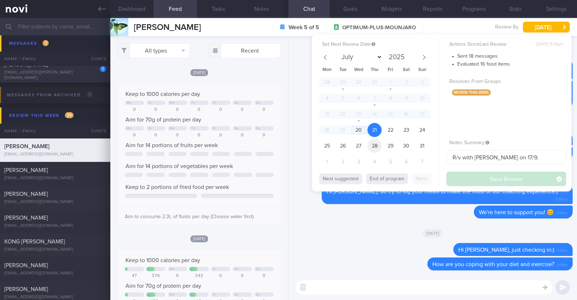
click at [375, 148] on span "28" at bounding box center [374, 146] width 14 height 14
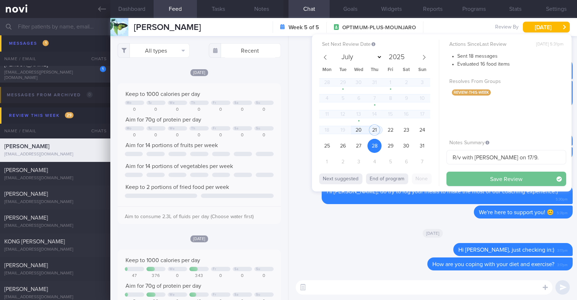
click at [460, 174] on button "Save Review" at bounding box center [506, 179] width 120 height 14
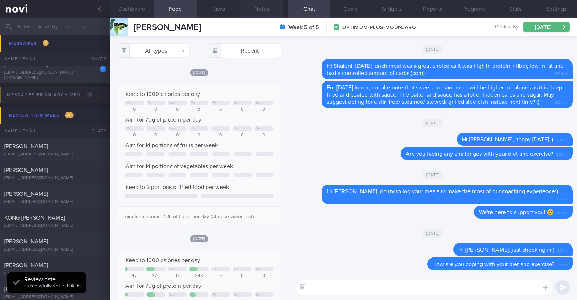
click at [254, 9] on button "Notes" at bounding box center [261, 9] width 43 height 18
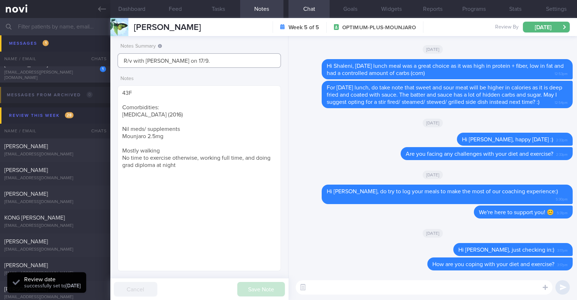
click at [230, 57] on input "R/v with Dr Kyle on 17/9." at bounding box center [198, 60] width 163 height 14
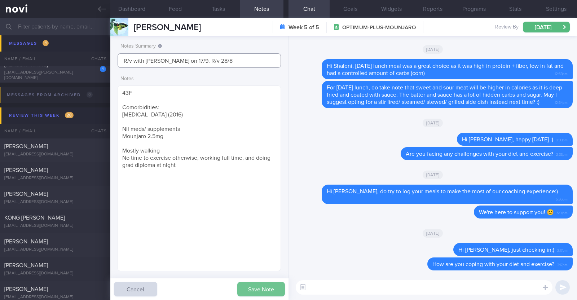
type input "R/v with Dr Kyle on 17/9. R/v 28/8"
click at [256, 291] on button "Save Note" at bounding box center [261, 289] width 48 height 14
type input "R/v with Dr Kyle on 17/9. R/v 28/8"
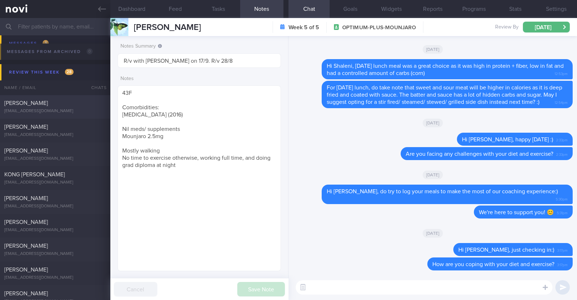
scroll to position [180, 0]
click at [49, 127] on div "Alan Teo" at bounding box center [54, 125] width 100 height 7
type textarea "48M Co-morbidities: IGT HTN Gout Medication/Supplements: Allopurinol 300mg OM A…"
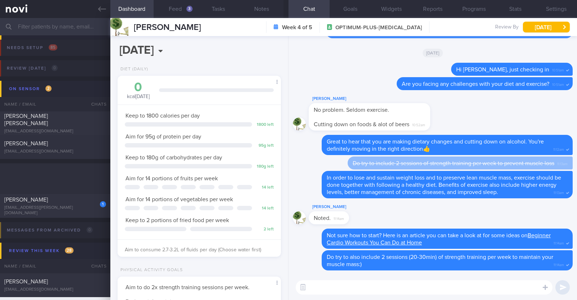
select select "7"
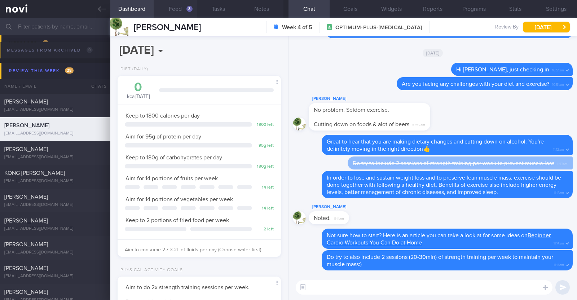
click at [178, 8] on button "Feed 3" at bounding box center [175, 9] width 43 height 18
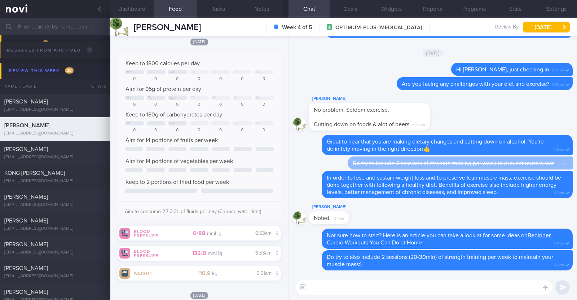
scroll to position [45, 0]
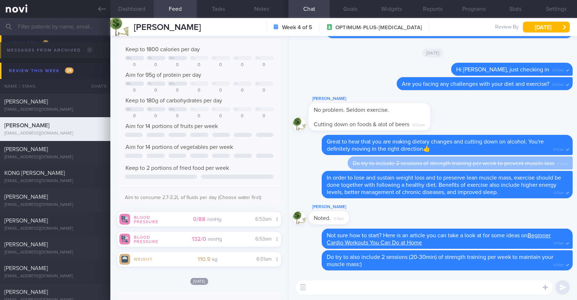
click at [135, 14] on button "Dashboard" at bounding box center [131, 9] width 43 height 18
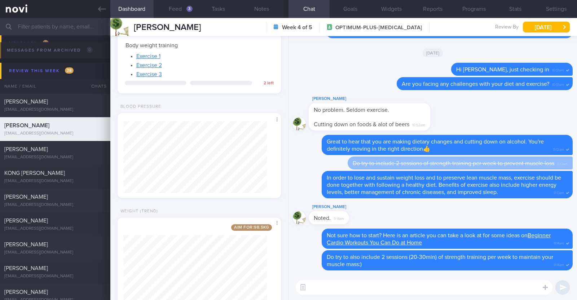
scroll to position [286, 0]
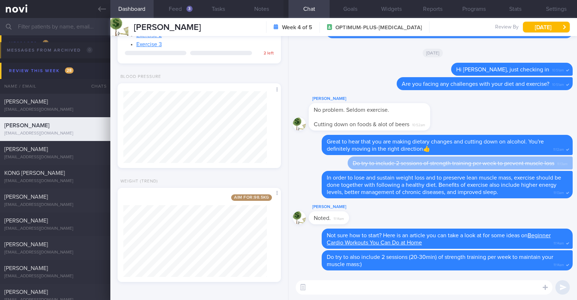
click at [380, 289] on textarea at bounding box center [424, 287] width 257 height 14
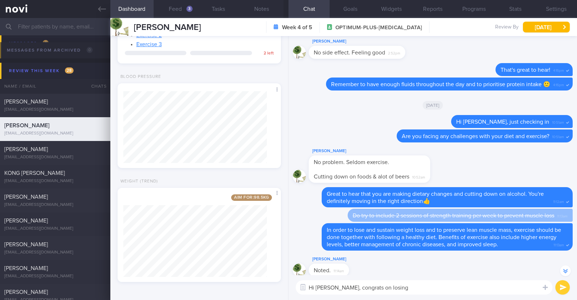
scroll to position [0, 0]
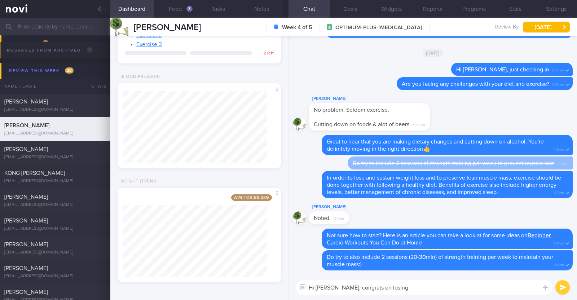
click at [438, 288] on textarea "Hi [PERSON_NAME], congrats on losing" at bounding box center [424, 287] width 257 height 14
paste textarea "👏"
type textarea "Hi [PERSON_NAME], congrats on losing 1.7kg so far 👏"
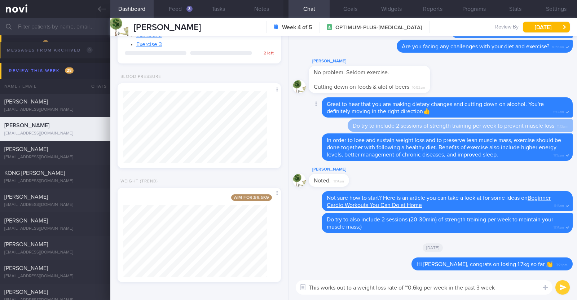
type textarea "This works out to a weight loss rate of ~0.6kg per week in the past 3 weeks"
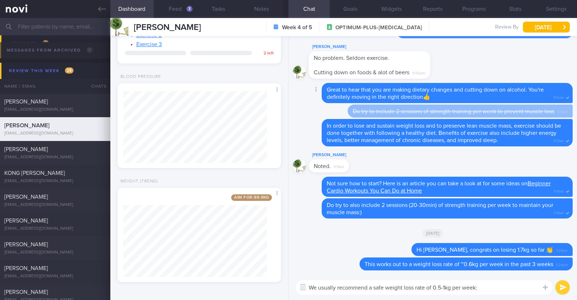
type textarea "We usually recommend a safe weight loss rate of 0.5-1kg per week:)"
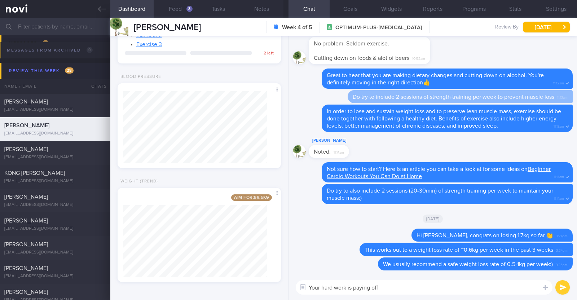
type textarea "Your hard work is paying off!"
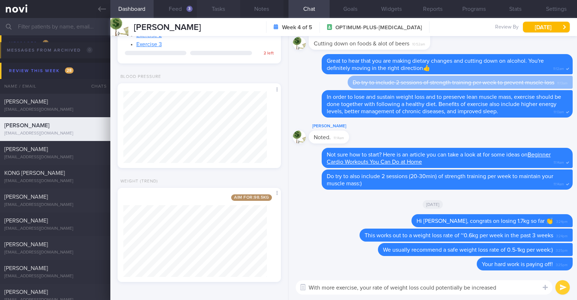
paste textarea "💪"
type textarea "With more exercise, your rate of weight loss could potentially be increased 💪"
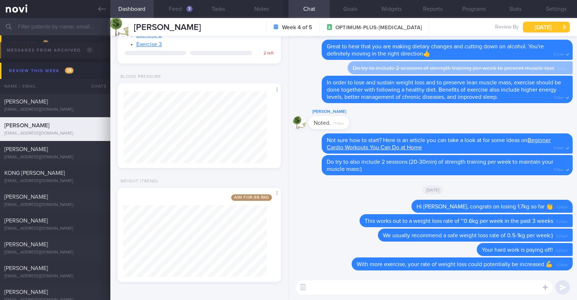
click at [537, 23] on button "[DATE]" at bounding box center [546, 27] width 47 height 11
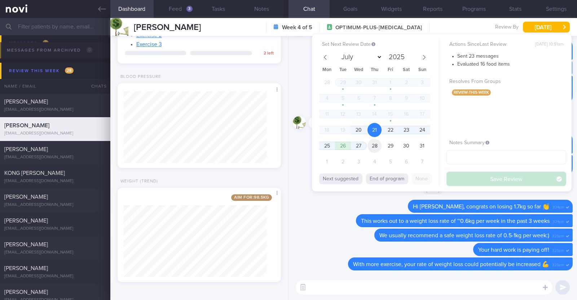
click at [378, 141] on span "28" at bounding box center [374, 146] width 14 height 14
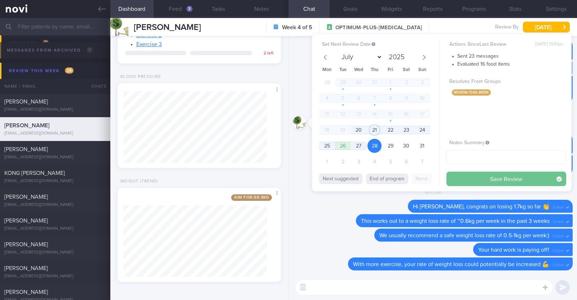
click at [469, 176] on button "Save Review" at bounding box center [506, 179] width 120 height 14
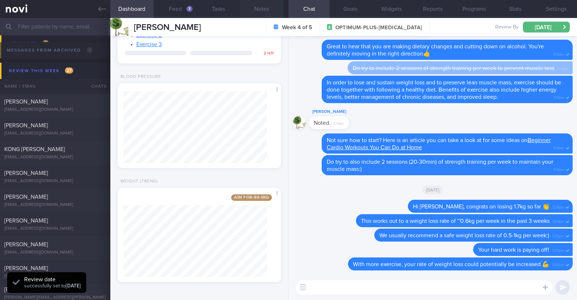
click at [263, 10] on button "Notes" at bounding box center [261, 9] width 43 height 18
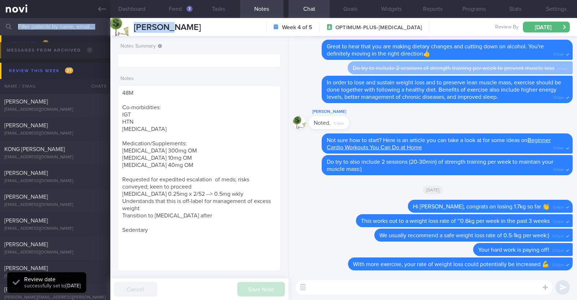
drag, startPoint x: 174, startPoint y: 28, endPoint x: 83, endPoint y: 26, distance: 91.6
click at [83, 26] on div "Patients New Users Coaches Assigned patients Assigned patients All active patie…" at bounding box center [288, 159] width 577 height 282
click at [169, 26] on div "[PERSON_NAME] [PERSON_NAME] [EMAIL_ADDRESS][DOMAIN_NAME] Week 4 of 5 OPTIMUM-PL…" at bounding box center [343, 27] width 466 height 18
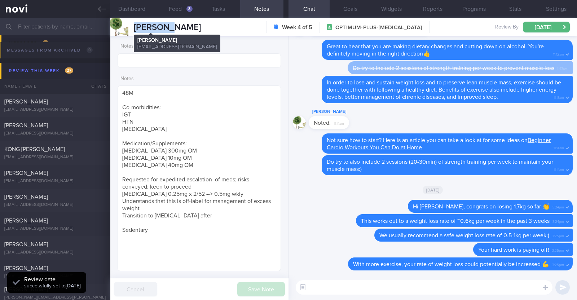
drag, startPoint x: 170, startPoint y: 26, endPoint x: 135, endPoint y: 29, distance: 35.1
click at [135, 29] on div "[PERSON_NAME] [PERSON_NAME] [EMAIL_ADDRESS][DOMAIN_NAME] Week 4 of 5 OPTIMUM-PL…" at bounding box center [343, 27] width 466 height 18
copy span "[PERSON_NAME]"
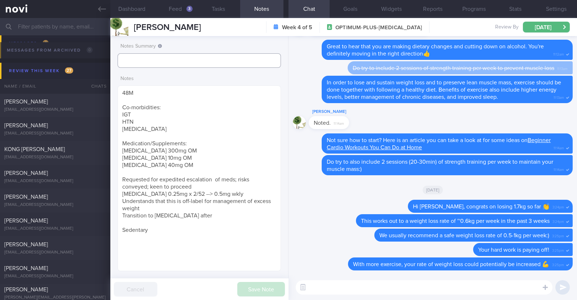
click at [204, 57] on input "text" at bounding box center [198, 60] width 163 height 14
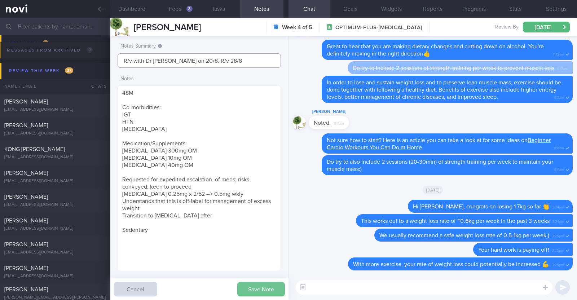
type input "R/v with Dr [PERSON_NAME] on 20/8. R/v 28/8"
click at [250, 285] on button "Save Note" at bounding box center [261, 289] width 48 height 14
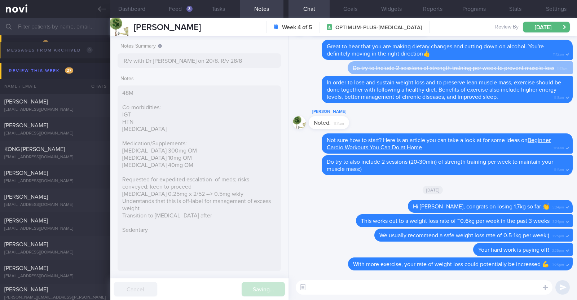
type input "R/v with Dr [PERSON_NAME] on 20/8. R/v 28/8"
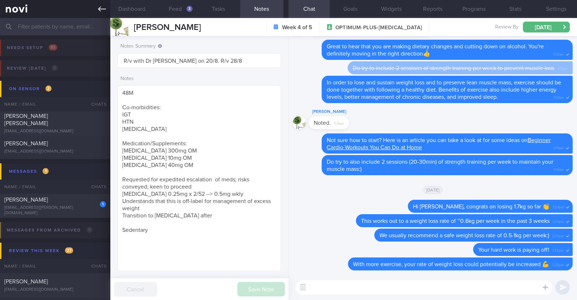
click at [98, 6] on icon at bounding box center [102, 9] width 8 height 8
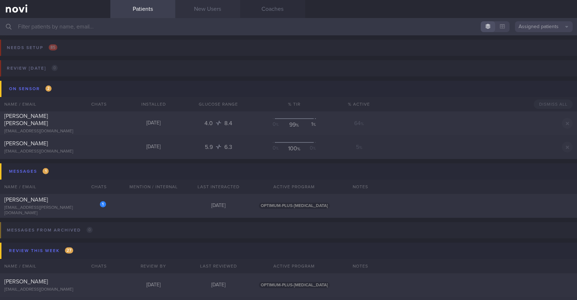
click at [228, 10] on link "New Users" at bounding box center [207, 9] width 65 height 18
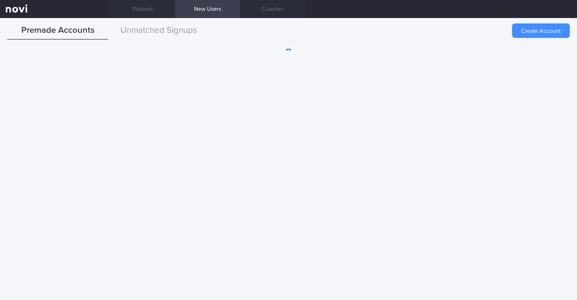
click at [533, 27] on button "Create Account" at bounding box center [541, 30] width 58 height 14
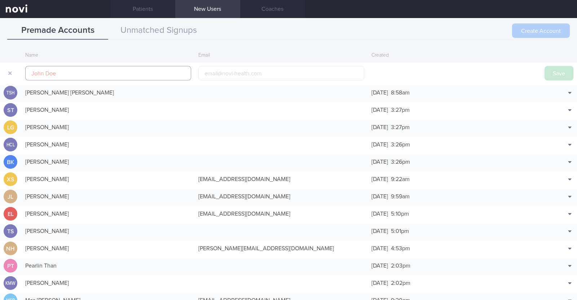
paste input "[PERSON_NAME]"
type input "[PERSON_NAME]"
click at [206, 75] on input "email" at bounding box center [281, 73] width 166 height 14
paste input "[EMAIL_ADDRESS][DOMAIN_NAME]"
click at [236, 71] on input "[EMAIL_ADDRESS][DOMAIN_NAME]" at bounding box center [281, 73] width 166 height 14
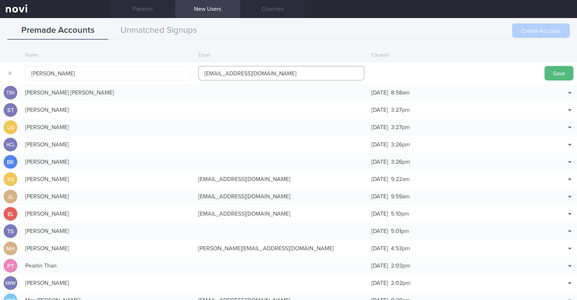
type input "[EMAIL_ADDRESS][DOMAIN_NAME]"
click button "Save" at bounding box center [558, 73] width 29 height 14
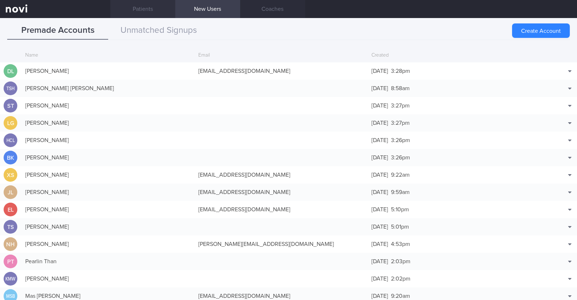
click at [153, 4] on link "Patients" at bounding box center [142, 9] width 65 height 18
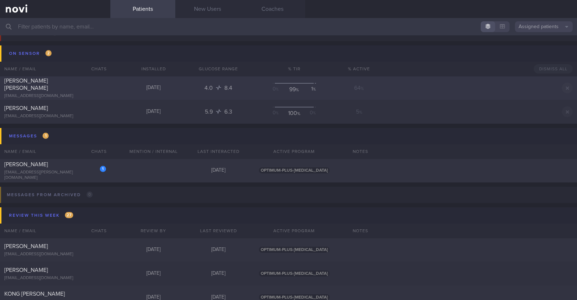
scroll to position [90, 0]
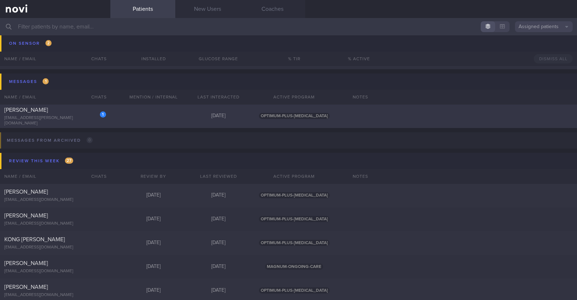
click at [117, 121] on div "1 [PERSON_NAME] [EMAIL_ADDRESS][PERSON_NAME][DOMAIN_NAME] [DATE] OPTIMUM-PLUS-[…" at bounding box center [288, 116] width 577 height 24
select select "7"
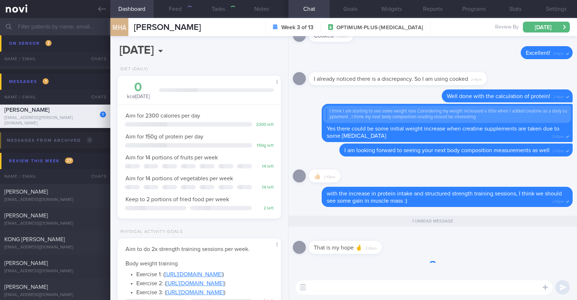
scroll to position [82, 143]
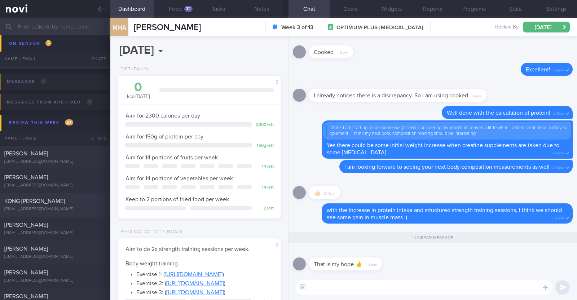
click at [49, 204] on div "KONG [PERSON_NAME]" at bounding box center [54, 201] width 100 height 7
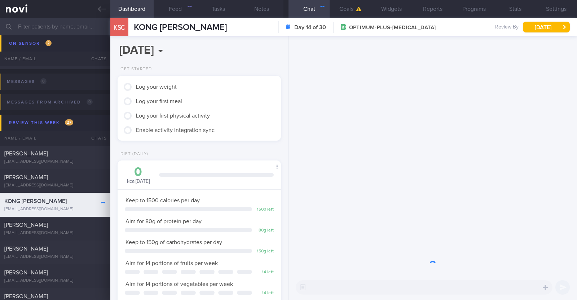
scroll to position [82, 143]
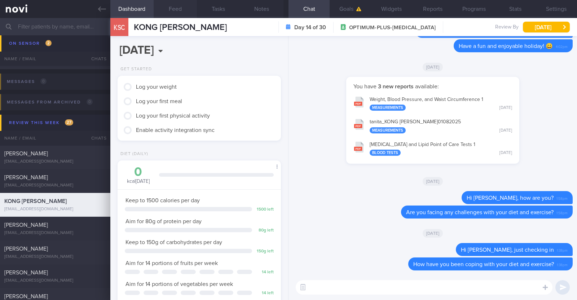
click at [176, 9] on button "Feed" at bounding box center [175, 9] width 43 height 18
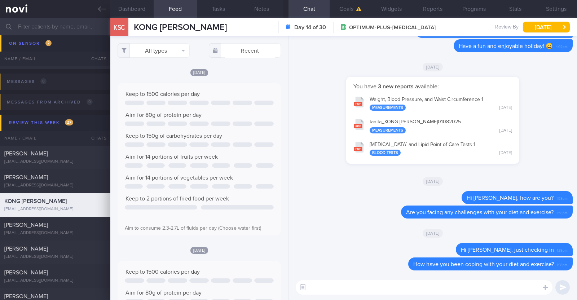
click at [441, 284] on textarea at bounding box center [424, 287] width 257 height 14
type textarea "Hi there [PERSON_NAME], how have you been:)"
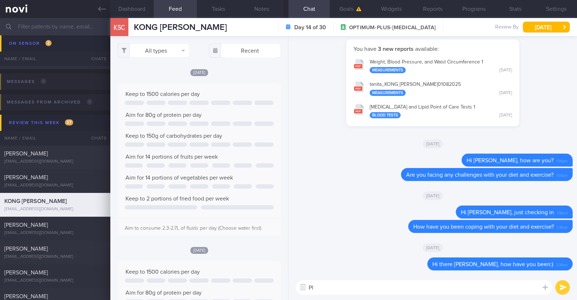
type textarea "P"
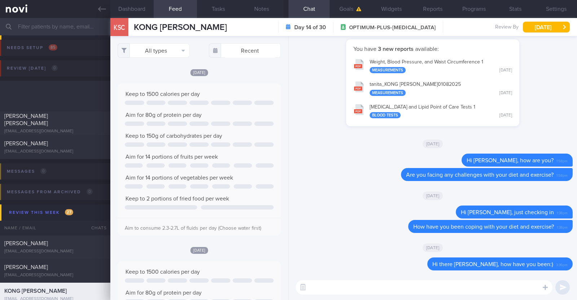
scroll to position [146, 0]
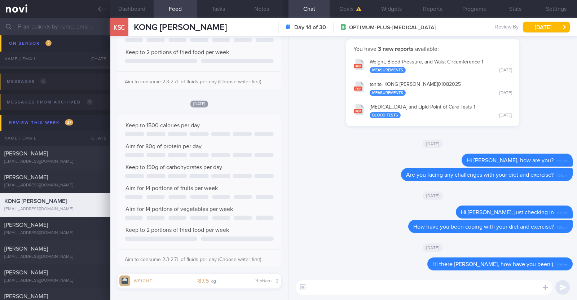
paste textarea "do try out our [AI photo food logging]([URL][DOMAIN_NAME]) on the NOVI app so t…"
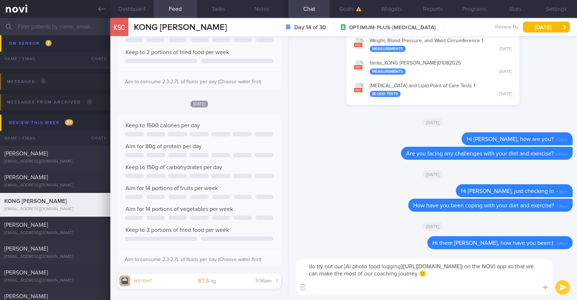
scroll to position [0, 0]
click at [312, 268] on textarea "do try out our [AI photo food logging]([URL][DOMAIN_NAME]) on the NOVI app so t…" at bounding box center [424, 277] width 257 height 36
type textarea "Do try out our [AI photo food logging]([URL][DOMAIN_NAME]) on the NOVI app so t…"
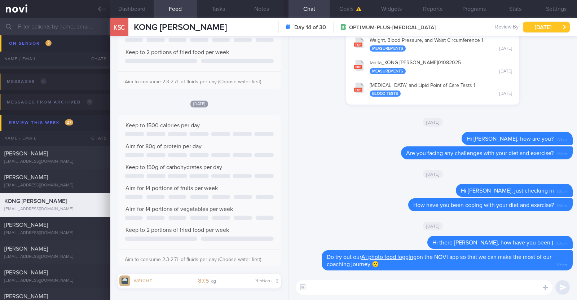
click at [550, 27] on button "[DATE]" at bounding box center [546, 27] width 47 height 11
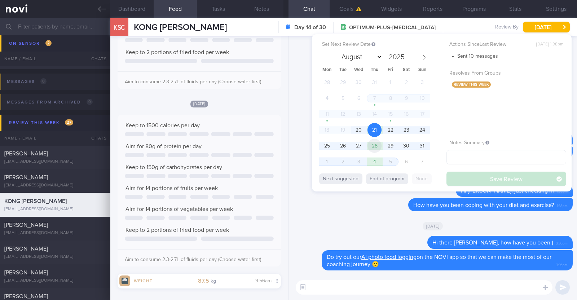
click at [379, 146] on span "28" at bounding box center [374, 146] width 14 height 14
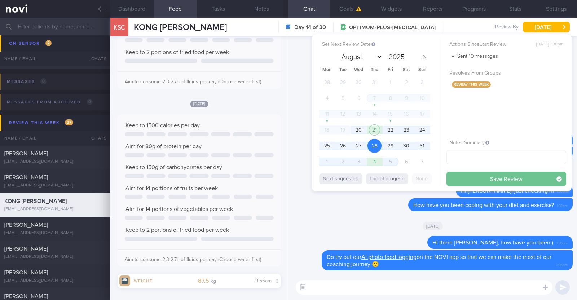
click at [474, 175] on button "Save Review" at bounding box center [506, 179] width 120 height 14
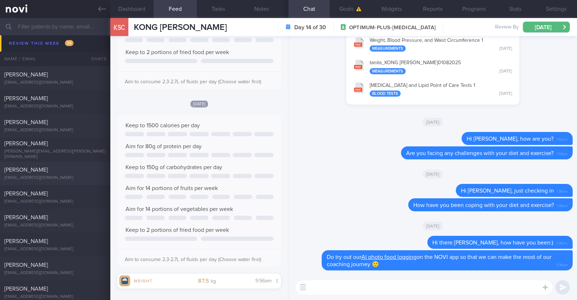
scroll to position [270, 0]
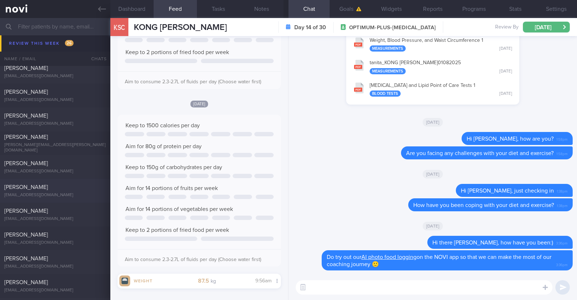
click at [53, 190] on div "[PERSON_NAME]" at bounding box center [54, 186] width 100 height 7
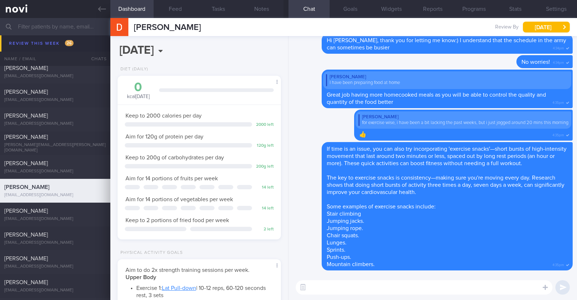
click at [405, 287] on textarea at bounding box center [424, 287] width 257 height 14
click at [312, 285] on textarea "HI [PERSON_NAME]," at bounding box center [424, 287] width 257 height 14
click at [348, 288] on textarea "Hi [PERSON_NAME]," at bounding box center [424, 287] width 257 height 14
type textarea "Hi [PERSON_NAME], how have you been?"
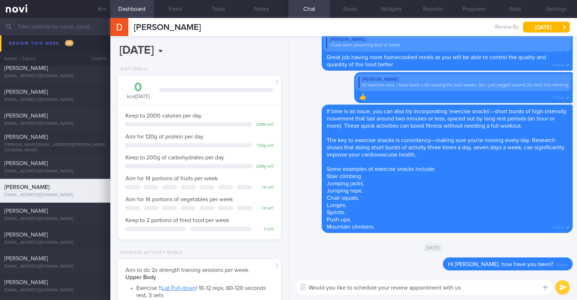
type textarea "Would you like to schedule your review appointment with us?"
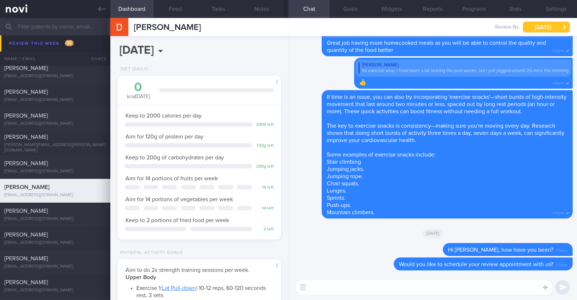
click at [529, 27] on button "[DATE]" at bounding box center [546, 27] width 47 height 11
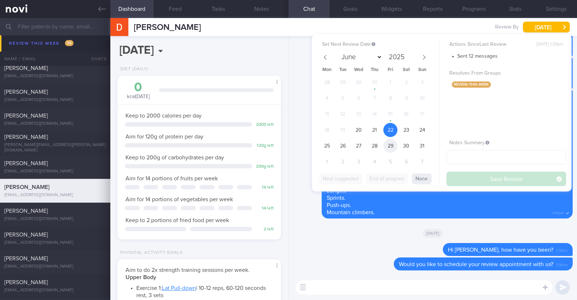
click at [392, 145] on span "29" at bounding box center [390, 146] width 14 height 14
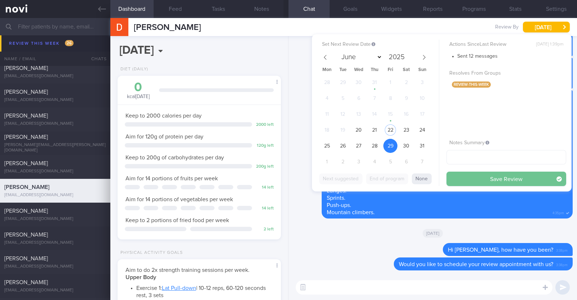
click at [460, 175] on button "Save Review" at bounding box center [506, 179] width 120 height 14
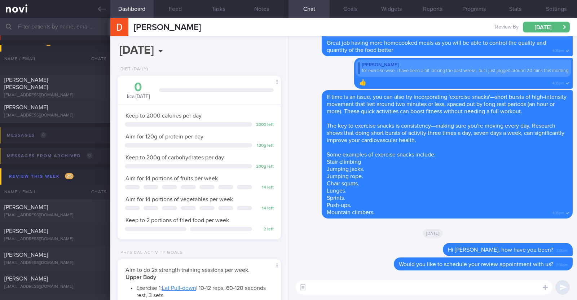
scroll to position [90, 0]
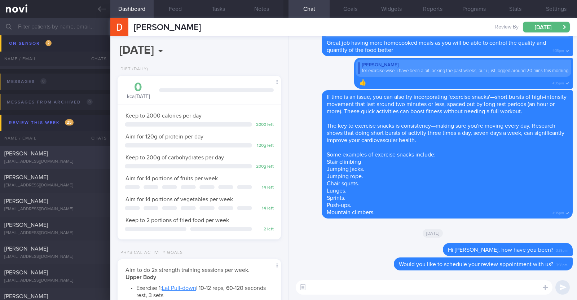
click at [77, 157] on div "Khairunnisa Muzani khairunnisa.muzani@gmail.com" at bounding box center [55, 157] width 110 height 14
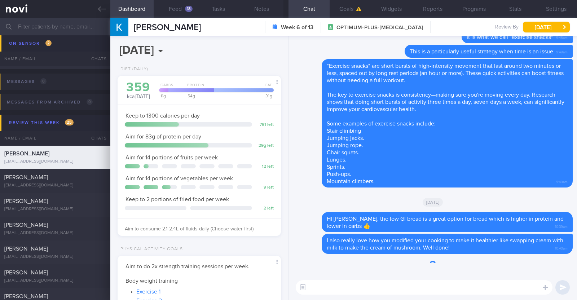
scroll to position [82, 143]
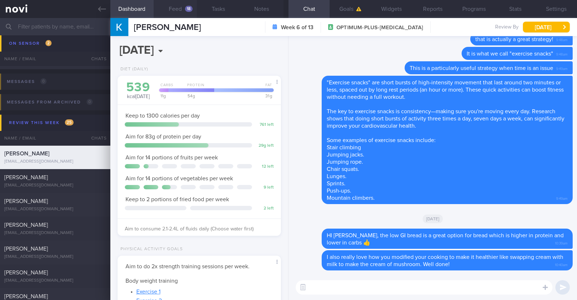
click at [184, 9] on button "Feed 18" at bounding box center [175, 9] width 43 height 18
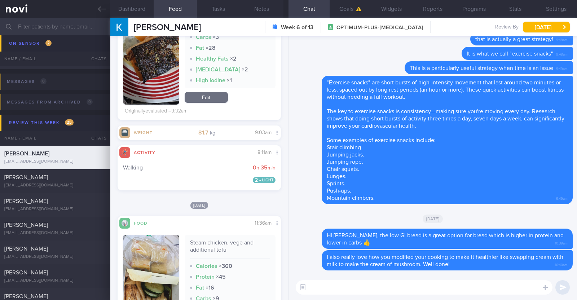
scroll to position [405, 0]
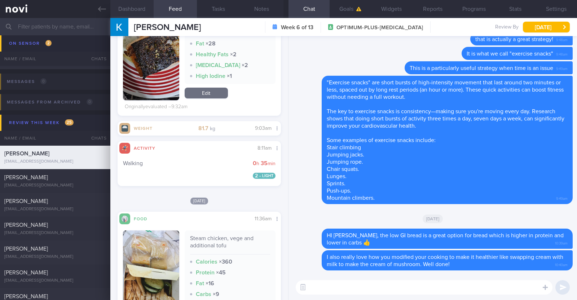
click at [144, 12] on button "Dashboard" at bounding box center [131, 9] width 43 height 18
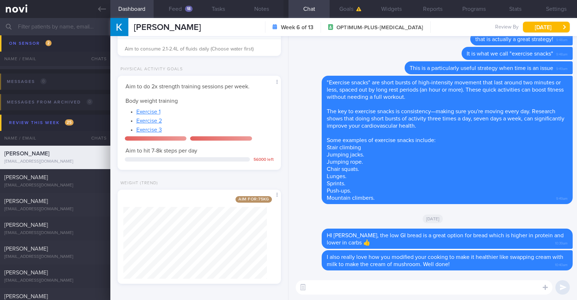
scroll to position [182, 0]
click at [309, 217] on div "[DATE]" at bounding box center [433, 218] width 280 height 20
click at [358, 288] on textarea at bounding box center [424, 287] width 257 height 14
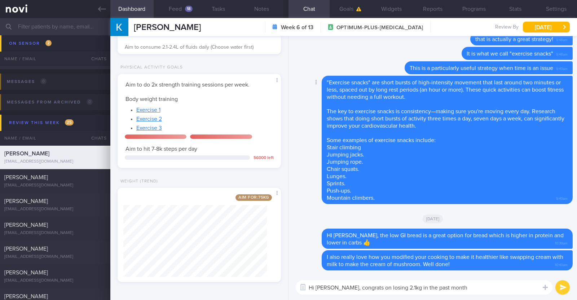
paste textarea "👏"
type textarea "Hi [PERSON_NAME], congrats on losing 2.1kg in the past month 👏"
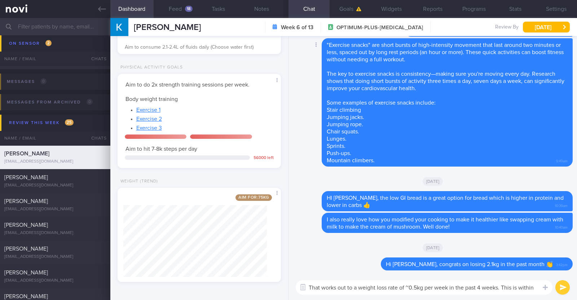
scroll to position [0, 0]
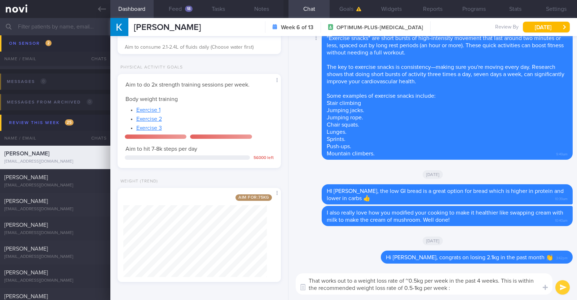
type textarea "That works out to a weight loss rate of ~0.5kg per week in the past 4 weeks. Th…"
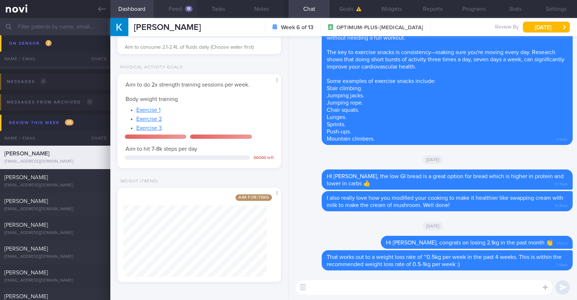
click at [166, 9] on button "Feed 18" at bounding box center [175, 9] width 43 height 18
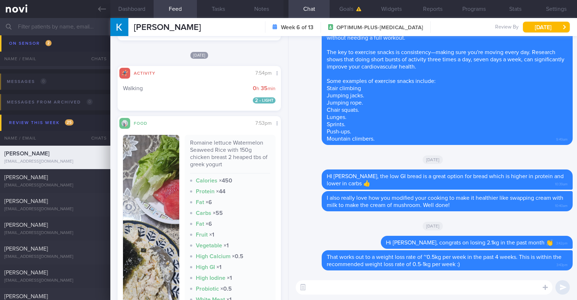
scroll to position [2613, 0]
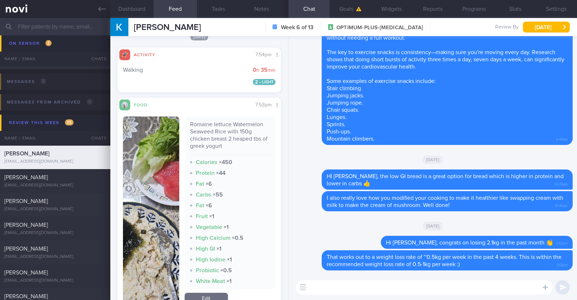
click at [337, 285] on textarea at bounding box center [424, 287] width 257 height 14
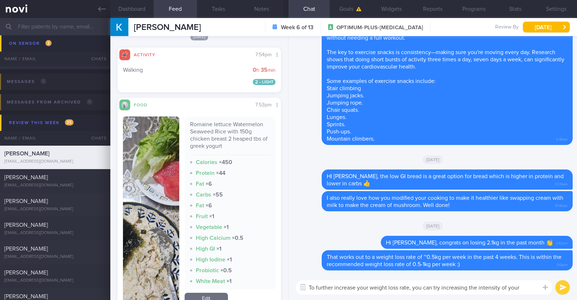
scroll to position [0, 0]
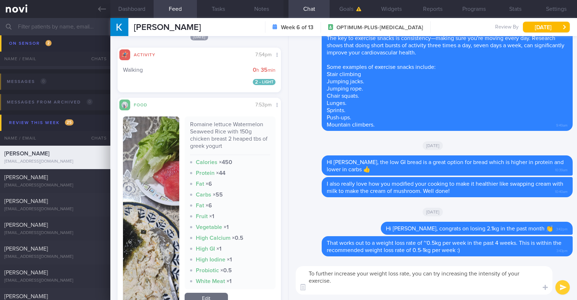
paste textarea "For Cardio Exercise, you can increase intensity in two ways: (1) Increase stami…"
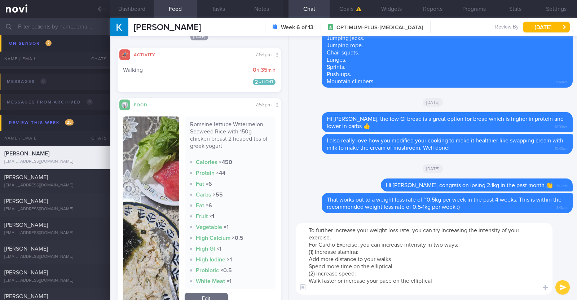
click at [308, 259] on textarea "To further increase your weight loss rate, you can try increasing the intensity…" at bounding box center [424, 259] width 257 height 72
click at [309, 265] on textarea "To further increase your weight loss rate, you can try increasing the intensity…" at bounding box center [424, 259] width 257 height 72
click at [310, 280] on textarea "To further increase your weight loss rate, you can try increasing the intensity…" at bounding box center [424, 259] width 257 height 72
click at [398, 265] on textarea "To further increase your weight loss rate, you can try increasing the intensity…" at bounding box center [424, 259] width 257 height 72
drag, startPoint x: 399, startPoint y: 264, endPoint x: 312, endPoint y: 265, distance: 87.6
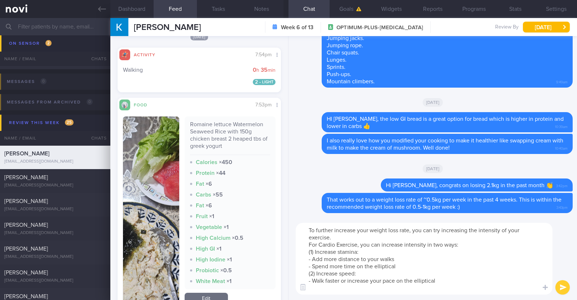
click at [312, 265] on textarea "To further increase your weight loss rate, you can try increasing the intensity…" at bounding box center [424, 259] width 257 height 72
type textarea "To further increase your weight loss rate, you can try increasing the intensity…"
drag, startPoint x: 436, startPoint y: 280, endPoint x: 410, endPoint y: 282, distance: 26.7
click at [410, 282] on textarea "To further increase your weight loss rate, you can try increasing the intensity…" at bounding box center [424, 259] width 257 height 72
click at [460, 278] on textarea "To further increase your weight loss rate, you can try increasing the intensity…" at bounding box center [424, 259] width 257 height 72
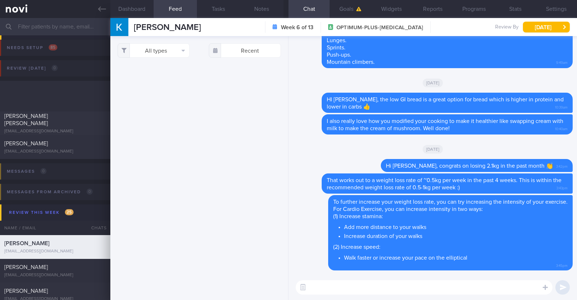
select select "7"
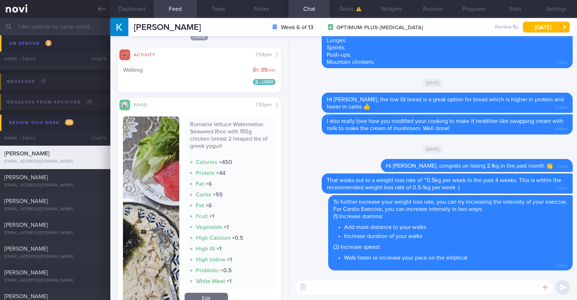
click at [411, 289] on textarea at bounding box center [424, 287] width 257 height 14
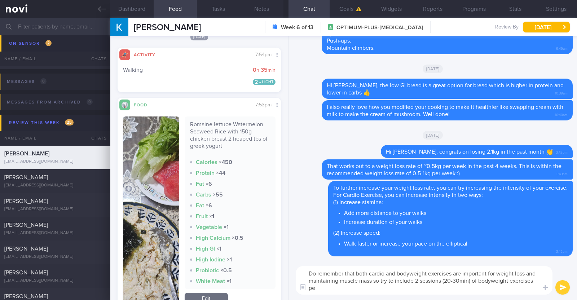
scroll to position [0, 0]
paste textarea "😊"
type textarea "Do remember that both cardio and bodyweight exercises are important for weight …"
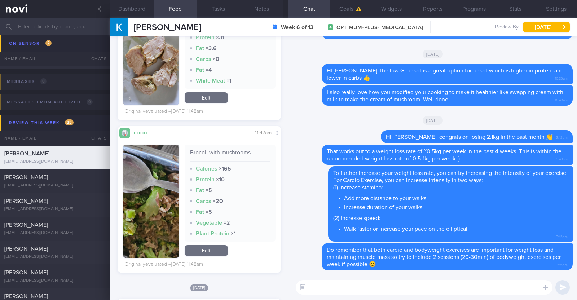
scroll to position [3063, 0]
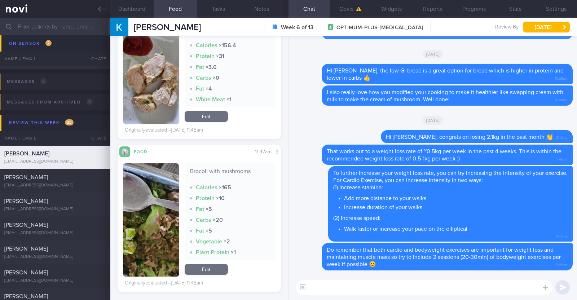
click at [340, 289] on textarea at bounding box center [424, 287] width 257 height 14
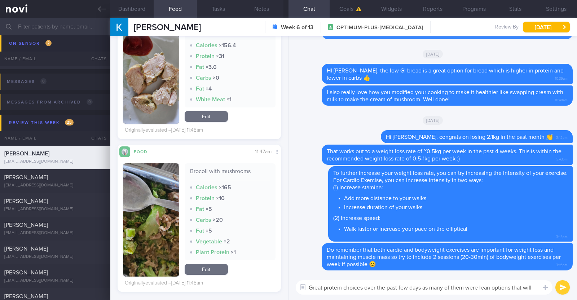
scroll to position [0, 0]
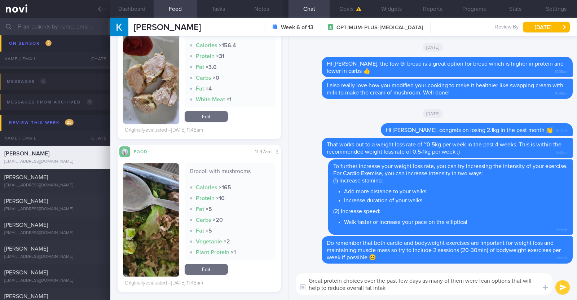
type textarea "Great protein choices over the past few days as many of them were lean options …"
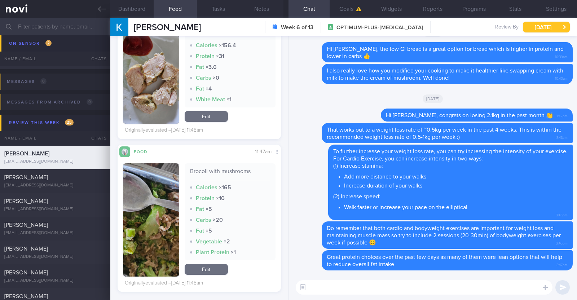
click at [538, 30] on button "[DATE]" at bounding box center [546, 27] width 47 height 11
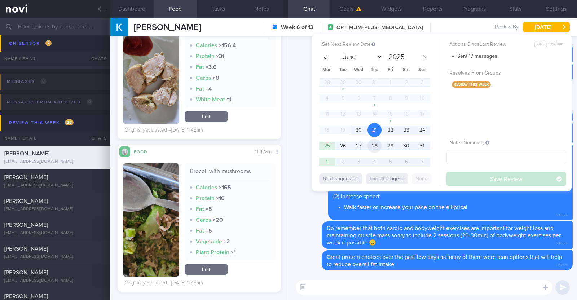
click at [376, 141] on span "28" at bounding box center [374, 146] width 14 height 14
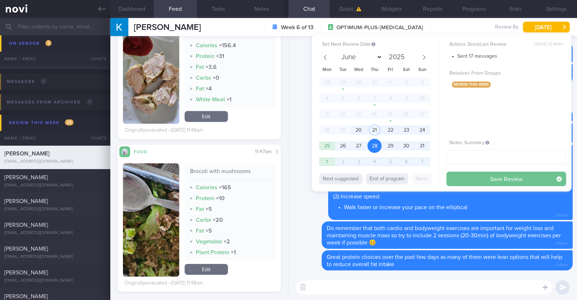
click at [484, 176] on button "Save Review" at bounding box center [506, 179] width 120 height 14
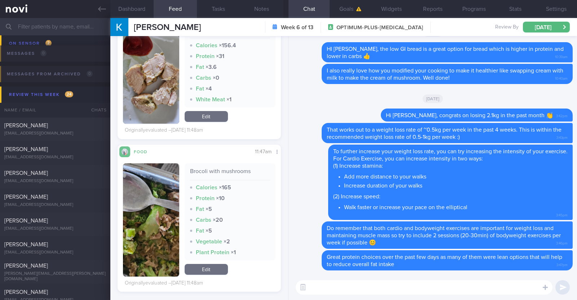
scroll to position [90, 0]
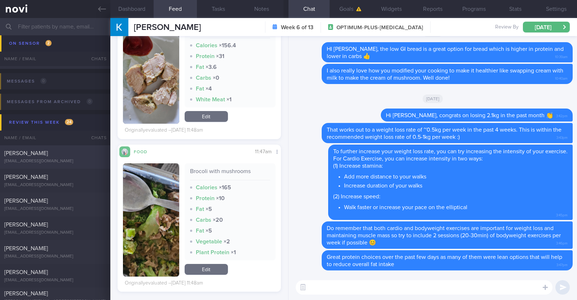
click at [59, 156] on div "[PERSON_NAME]" at bounding box center [54, 153] width 100 height 7
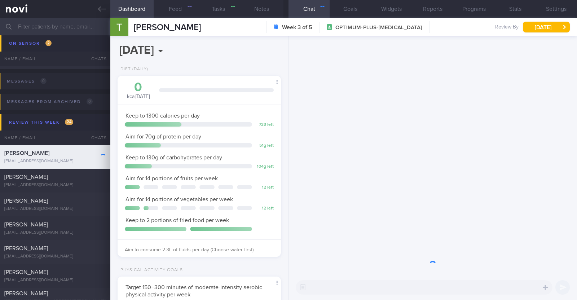
scroll to position [82, 143]
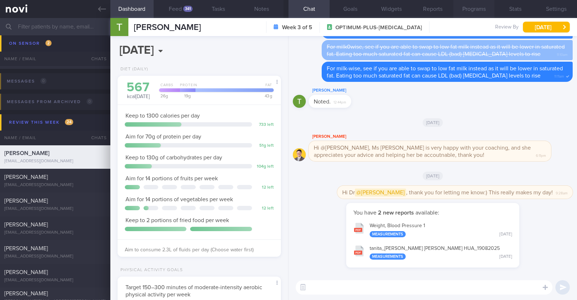
click at [469, 10] on button "Programs" at bounding box center [473, 9] width 41 height 18
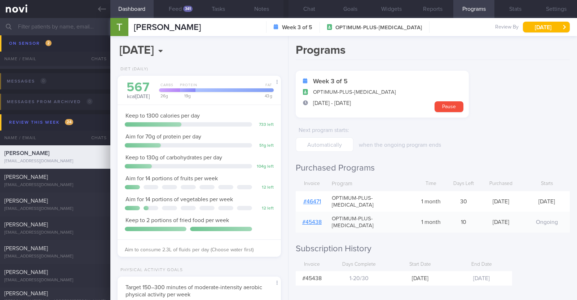
click at [318, 199] on link "# 46471" at bounding box center [312, 202] width 18 height 6
click at [258, 8] on button "Notes" at bounding box center [261, 9] width 43 height 18
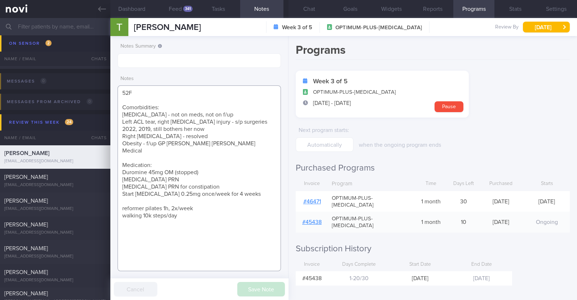
drag, startPoint x: 238, startPoint y: 186, endPoint x: 121, endPoint y: 186, distance: 116.4
click at [121, 186] on textarea "52F Comorbidities: [MEDICAL_DATA] - not on meds, not on f/up Left ACL tear, rig…" at bounding box center [198, 178] width 163 height 186
paste textarea "Increase [MEDICAL_DATA] 0.25mg to 0."
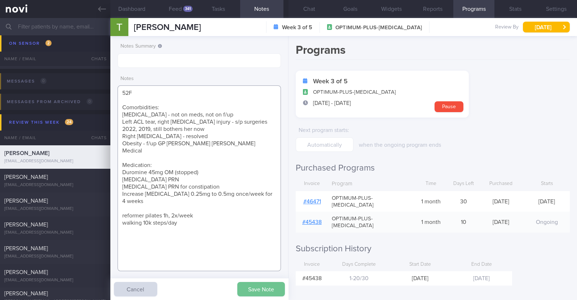
type textarea "52F Comorbidities: [MEDICAL_DATA] - not on meds, not on f/up Left ACL tear, rig…"
click at [258, 287] on button "Save Note" at bounding box center [261, 289] width 48 height 14
click at [184, 8] on div "341" at bounding box center [187, 9] width 9 height 6
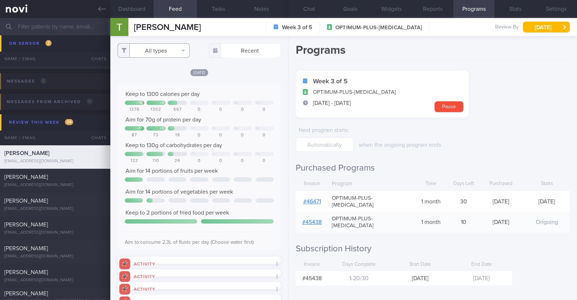
click at [176, 49] on button "All types" at bounding box center [153, 50] width 72 height 14
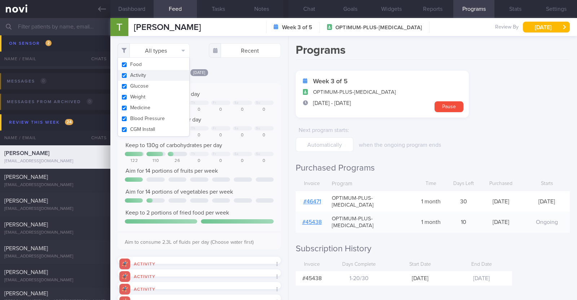
click at [162, 73] on button "Activity" at bounding box center [153, 75] width 71 height 11
checkbox input "false"
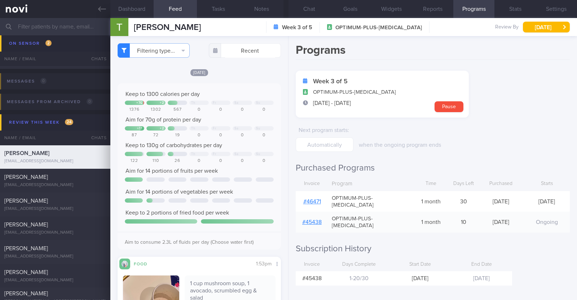
click at [229, 75] on div "[DATE]" at bounding box center [198, 72] width 163 height 8
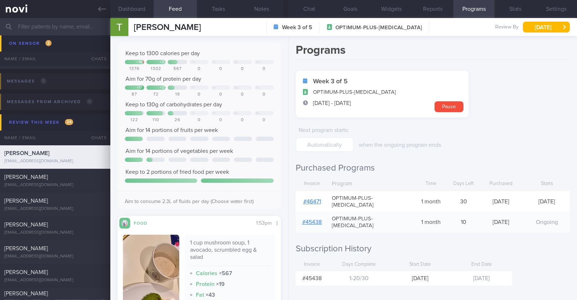
scroll to position [45, 0]
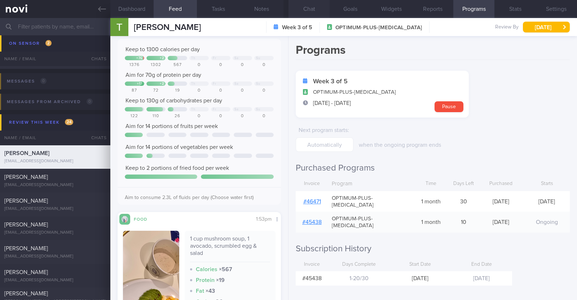
click at [314, 10] on button "Chat" at bounding box center [308, 9] width 41 height 18
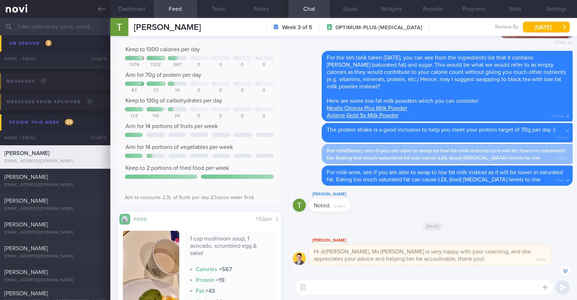
scroll to position [-90, 0]
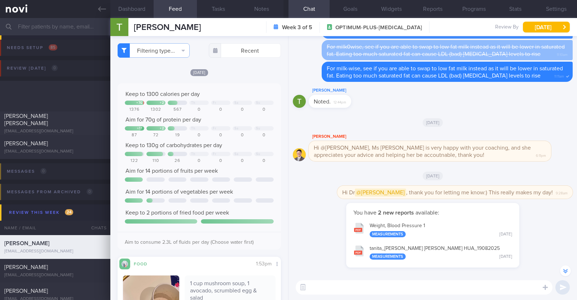
select select "7"
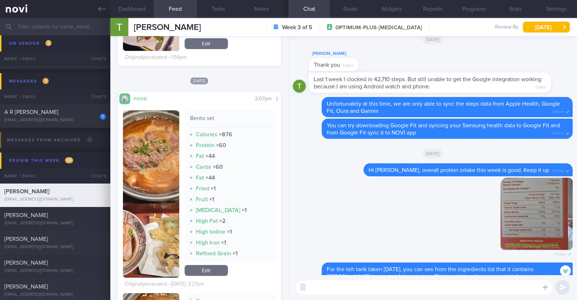
scroll to position [405, 0]
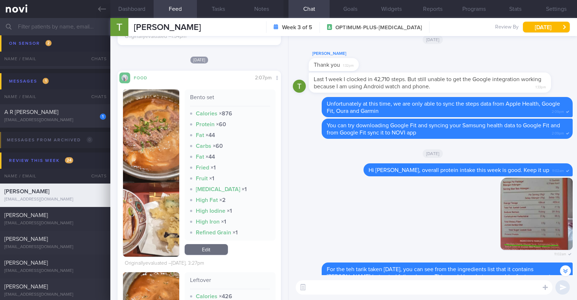
click at [152, 167] on button "button" at bounding box center [151, 172] width 56 height 167
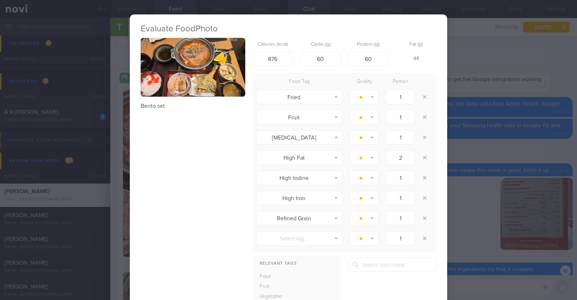
click at [184, 81] on button "button" at bounding box center [193, 67] width 105 height 59
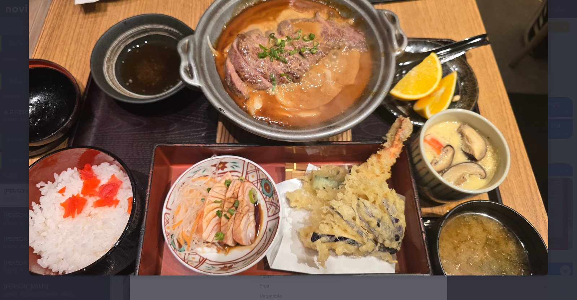
scroll to position [46, 0]
click at [6, 141] on div at bounding box center [288, 129] width 577 height 350
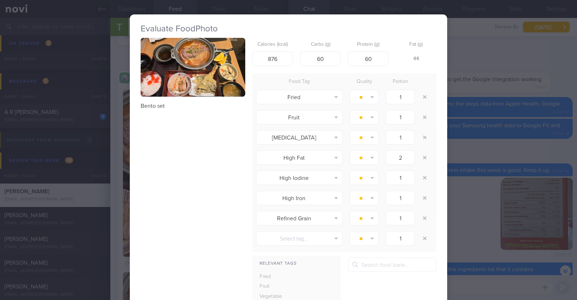
click at [114, 164] on div "Evaluate Food Photo Bento set Calories (kcal) 876 Carbs (g) 60 Protein (g) 60 F…" at bounding box center [288, 150] width 577 height 300
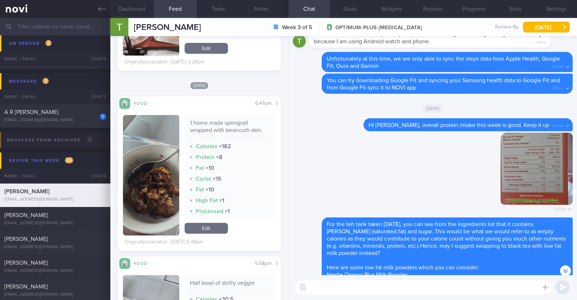
scroll to position [766, 0]
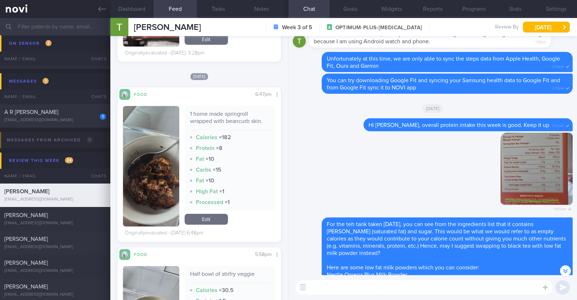
click at [161, 168] on button "button" at bounding box center [151, 166] width 56 height 120
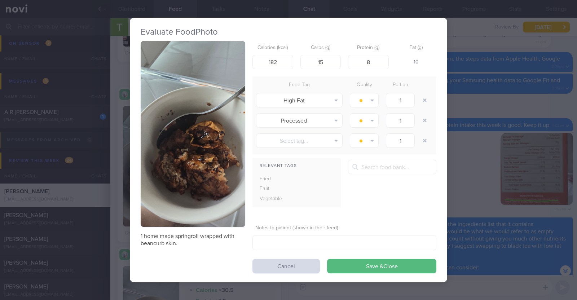
click at [118, 183] on div "Evaluate Food Photo 1 home made springroll wrapped with beancurb skin. Calories…" at bounding box center [288, 150] width 577 height 300
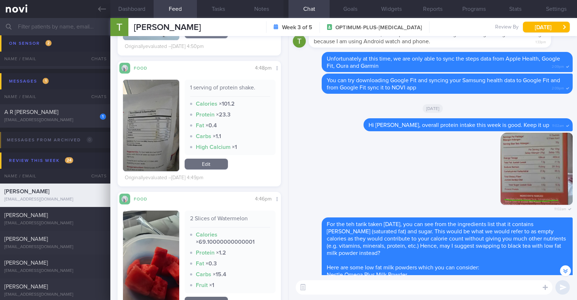
scroll to position [1261, 0]
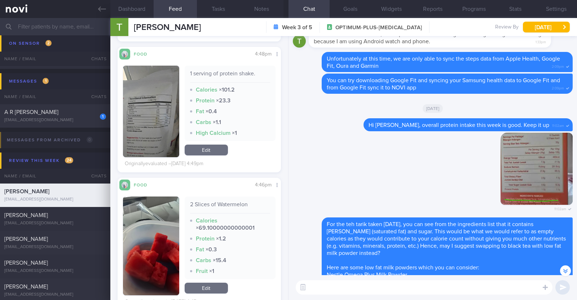
click at [158, 141] on button "button" at bounding box center [151, 112] width 56 height 92
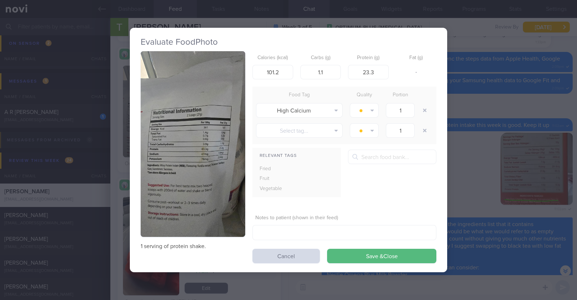
click at [157, 144] on button "button" at bounding box center [193, 144] width 105 height 186
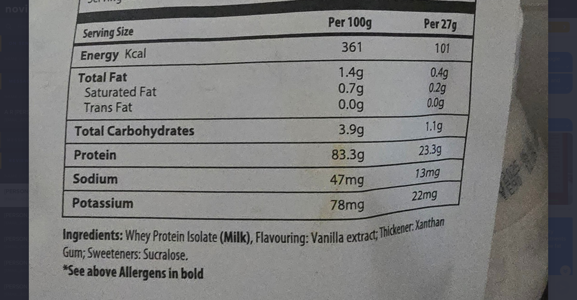
scroll to position [315, 0]
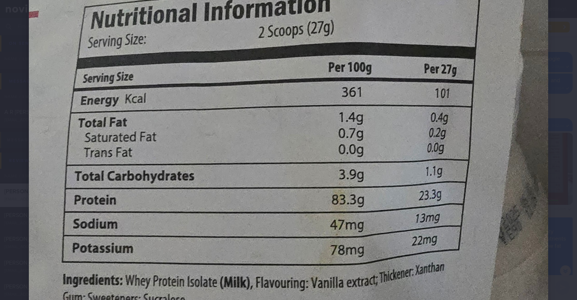
click at [525, 175] on img at bounding box center [288, 175] width 519 height 922
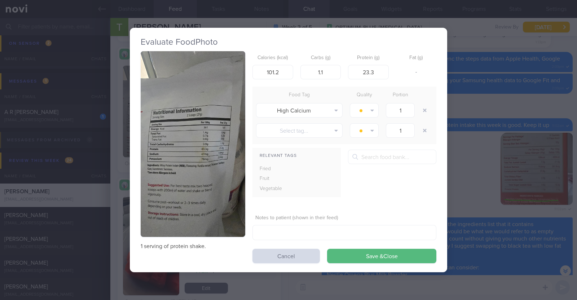
click at [554, 164] on div "Evaluate Food Photo 1 serving of protein shake. Calories (kcal) 101.2 Carbs (g)…" at bounding box center [288, 150] width 577 height 300
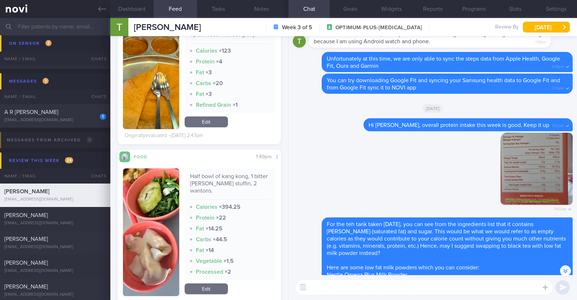
scroll to position [2252, 0]
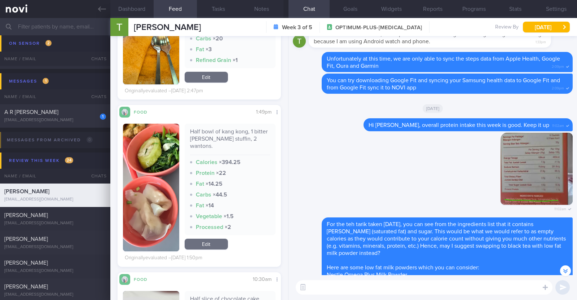
click at [168, 186] on button "button" at bounding box center [151, 188] width 56 height 128
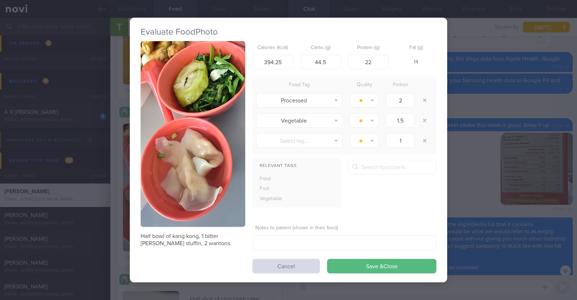
click at [119, 177] on div "Evaluate Food Photo Half bowl of kang kong, 1 bitter goud stuffin, 2 wantons. C…" at bounding box center [288, 150] width 577 height 300
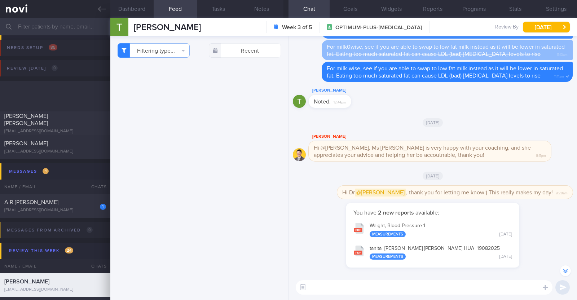
select select "7"
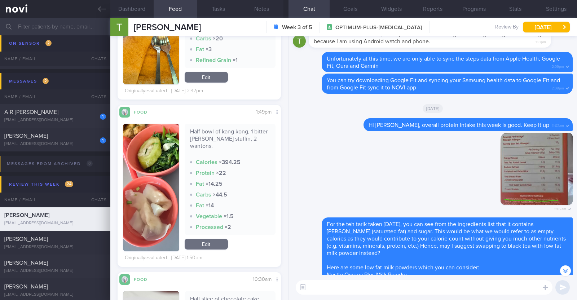
click at [219, 239] on link "Edit" at bounding box center [206, 244] width 43 height 11
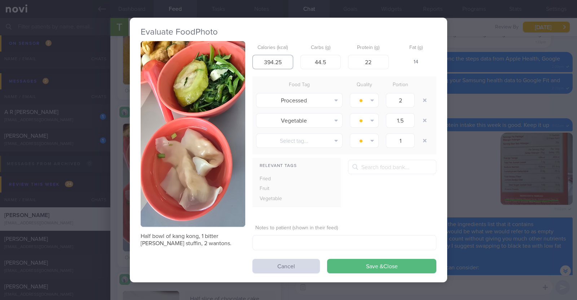
drag, startPoint x: 288, startPoint y: 59, endPoint x: 198, endPoint y: 51, distance: 90.1
click at [203, 60] on div "Half bowl of kang kong, 1 bitter [PERSON_NAME] stuffin, 2 wantons. Calories (kc…" at bounding box center [289, 157] width 296 height 232
type input "105"
drag, startPoint x: 328, startPoint y: 60, endPoint x: 281, endPoint y: 60, distance: 47.2
click at [281, 60] on div "Calories (kcal) 105 Carbs (g) 44.5 Protein (g) 22 Fat (g) -" at bounding box center [344, 55] width 184 height 28
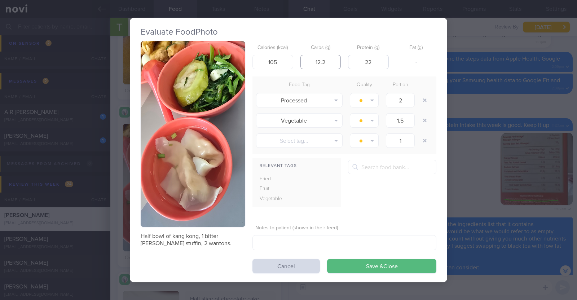
type input "12.2"
drag, startPoint x: 379, startPoint y: 62, endPoint x: 310, endPoint y: 40, distance: 72.5
click at [315, 50] on div "Calories (kcal) 105 Carbs (g) 12.2 Protein (g) 22 Fat (g) -" at bounding box center [344, 55] width 184 height 28
type input "8.2"
click at [384, 191] on div "Relevant Tags Fried Fruit Vegetable" at bounding box center [344, 186] width 184 height 53
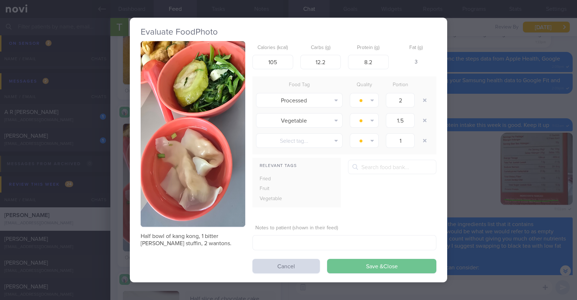
click at [382, 264] on button "Save & Close" at bounding box center [381, 266] width 109 height 14
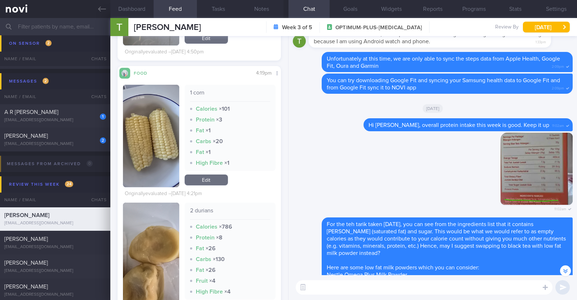
scroll to position [3154, 0]
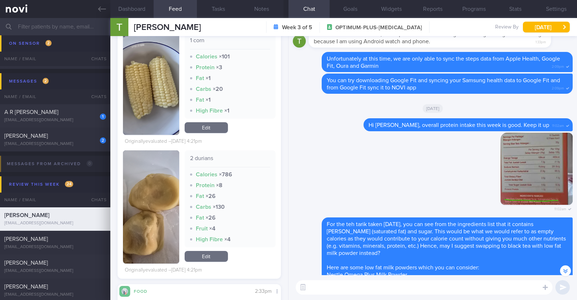
click at [206, 251] on link "Edit" at bounding box center [206, 256] width 43 height 11
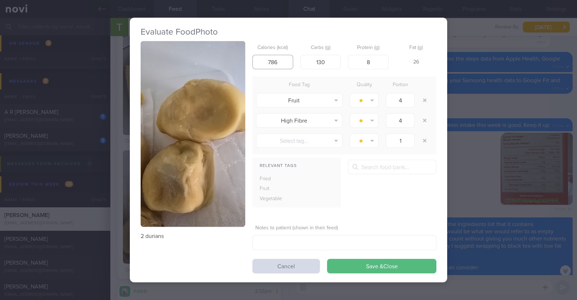
drag, startPoint x: 285, startPoint y: 57, endPoint x: 231, endPoint y: 52, distance: 53.9
click at [231, 52] on div "2 durians Calories (kcal) 786 Carbs (g) 130 Protein (g) 8 Fat (g) 26 Food Tag Q…" at bounding box center [289, 157] width 296 height 232
type input "132"
drag, startPoint x: 328, startPoint y: 63, endPoint x: 265, endPoint y: 55, distance: 63.7
click at [266, 59] on div "Calories (kcal) 132 Carbs (g) 130 Protein (g) 8 Fat (g) -" at bounding box center [344, 55] width 184 height 28
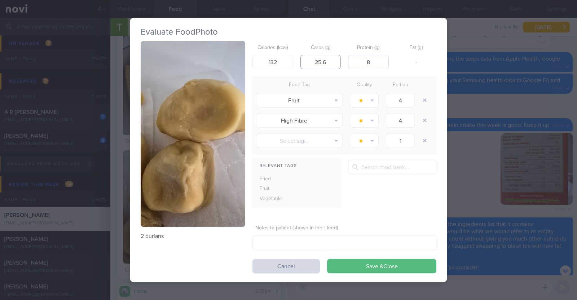
type input "25.6"
drag, startPoint x: 378, startPoint y: 62, endPoint x: 332, endPoint y: 44, distance: 50.1
click at [340, 60] on div "Calories (kcal) 132 Carbs (g) 25.6 Protein (g) 8 Fat (g) -" at bounding box center [344, 55] width 184 height 28
type input "2"
click at [387, 212] on div "Relevant Tags Fried Fruit Vegetable" at bounding box center [344, 186] width 184 height 53
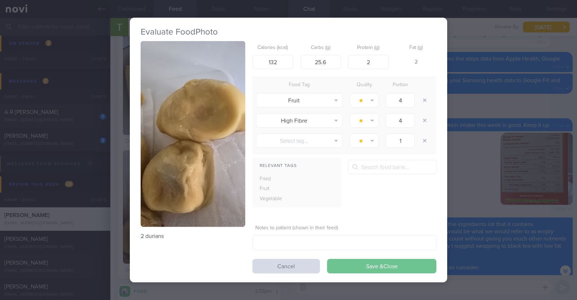
click at [404, 263] on button "Save & Close" at bounding box center [381, 266] width 109 height 14
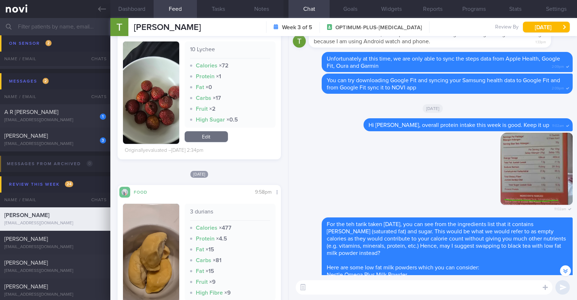
scroll to position [3424, 0]
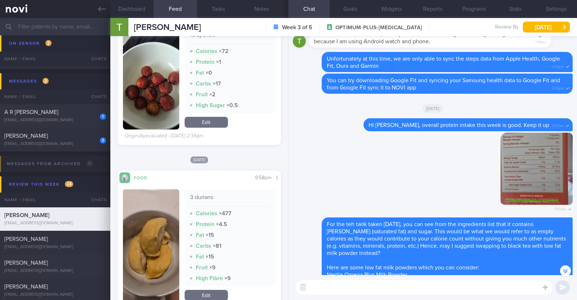
click at [209, 290] on link "Edit" at bounding box center [206, 295] width 43 height 11
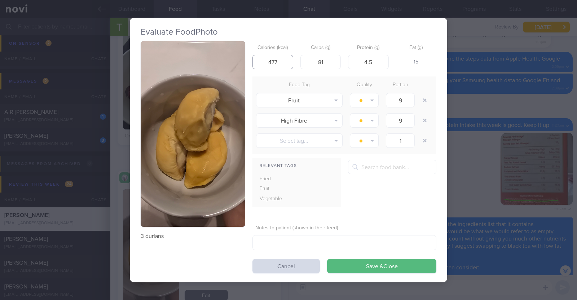
drag, startPoint x: 282, startPoint y: 58, endPoint x: 223, endPoint y: 51, distance: 59.1
click at [230, 57] on div "3 durians Calories (kcal) 477 Carbs (g) 81 Protein (g) 4.5 Fat (g) 15 Food Tag …" at bounding box center [289, 157] width 296 height 232
type input "198"
drag, startPoint x: 333, startPoint y: 64, endPoint x: 266, endPoint y: 39, distance: 71.5
click at [297, 61] on div "Calories (kcal) 198 Carbs (g) 81 Protein (g) 4.5 Fat (g) -" at bounding box center [344, 55] width 184 height 28
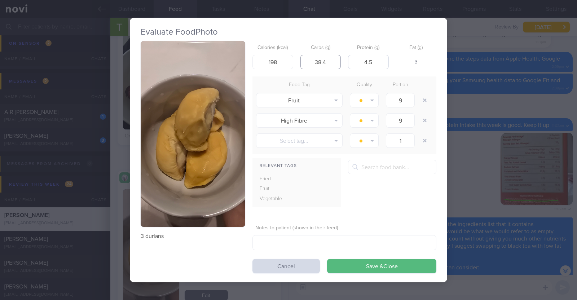
type input "38.4"
drag, startPoint x: 376, startPoint y: 60, endPoint x: 324, endPoint y: 49, distance: 53.0
click at [330, 57] on div "Calories (kcal) 198 Carbs (g) 38.4 Protein (g) 4.5 Fat (g) 3" at bounding box center [344, 55] width 184 height 28
type input "3"
drag, startPoint x: 413, startPoint y: 219, endPoint x: 409, endPoint y: 258, distance: 38.7
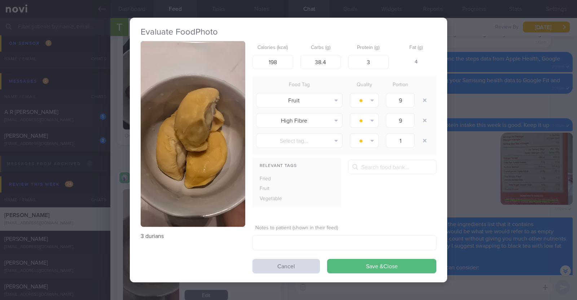
click at [413, 220] on form "Calories (kcal) 198 Carbs (g) 38.4 Protein (g) 3 Fat (g) 4 Food Tag Quality Por…" at bounding box center [344, 157] width 184 height 232
click at [401, 267] on button "Save & Close" at bounding box center [381, 266] width 109 height 14
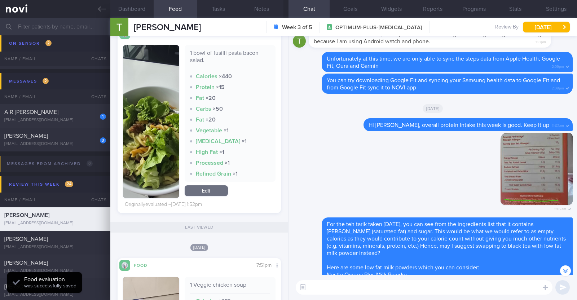
scroll to position [3739, 0]
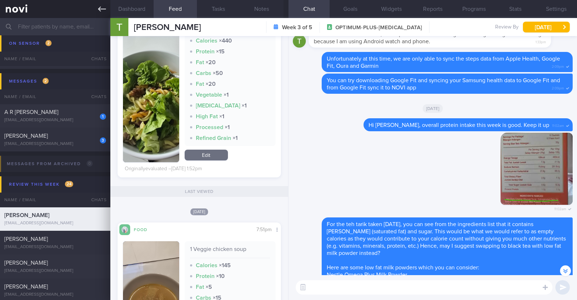
click at [103, 11] on icon at bounding box center [102, 9] width 8 height 8
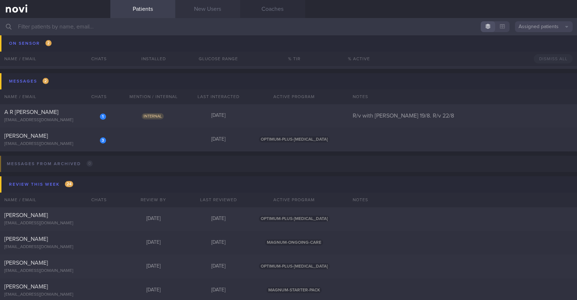
click at [196, 10] on link "New Users" at bounding box center [207, 9] width 65 height 18
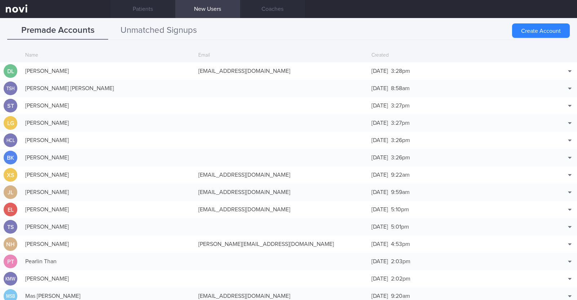
click at [164, 31] on button "Unmatched Signups" at bounding box center [158, 31] width 101 height 18
